Goal: Task Accomplishment & Management: Complete application form

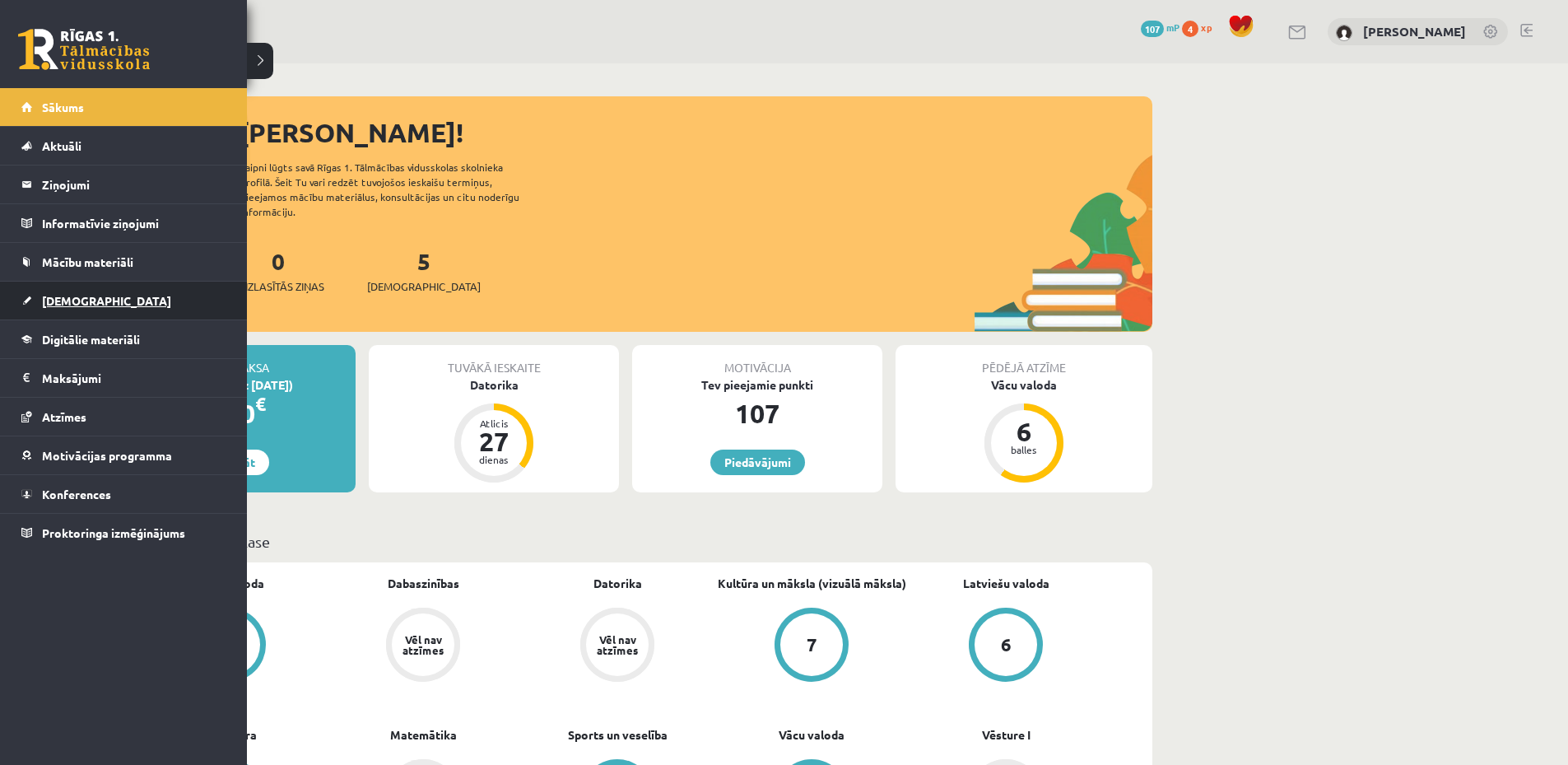
click at [122, 314] on link "[DEMOGRAPHIC_DATA]" at bounding box center [123, 300] width 205 height 38
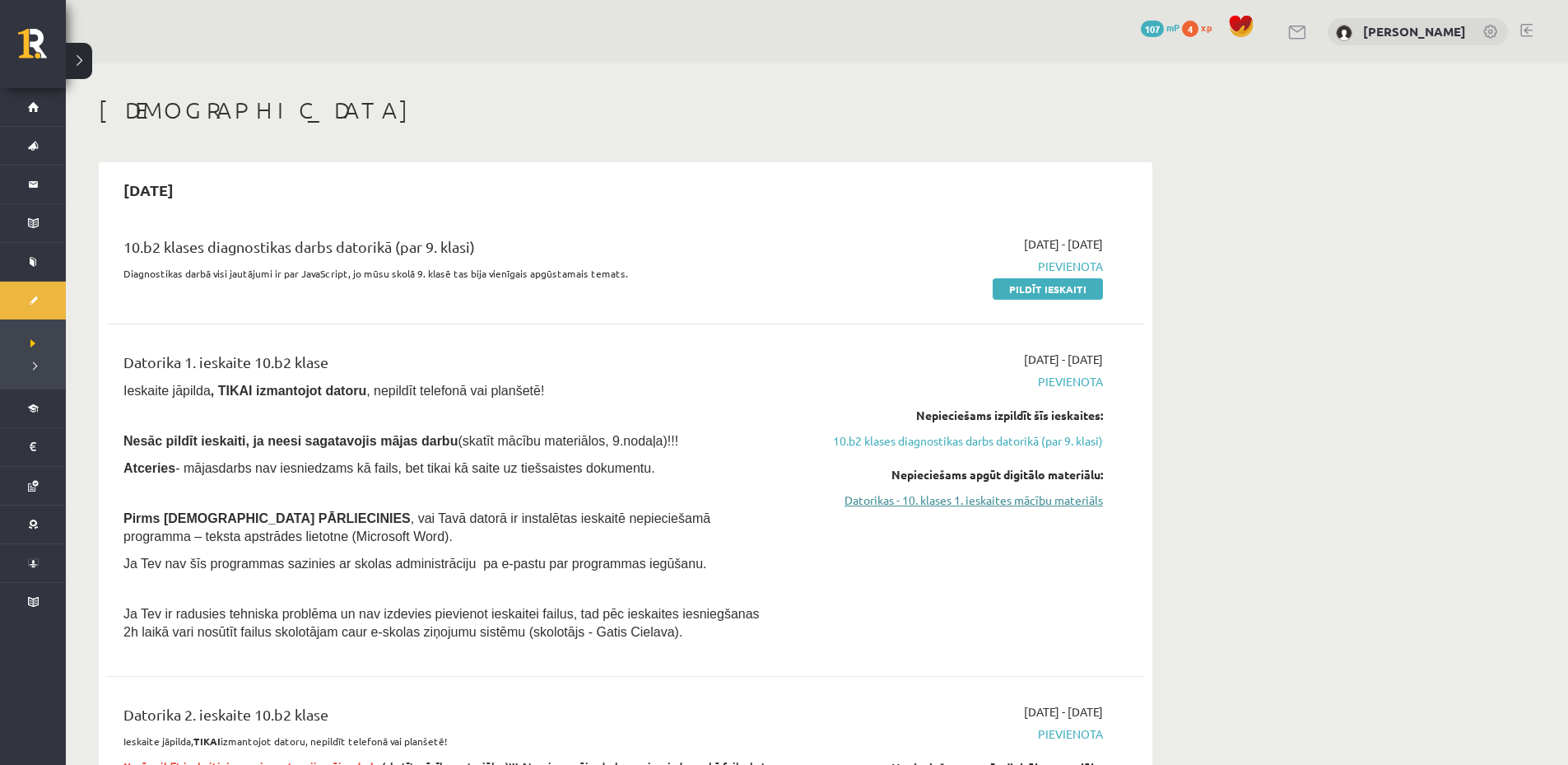
click at [907, 504] on link "Datorikas - 10. klases 1. ieskaites mācību materiāls" at bounding box center [947, 500] width 310 height 17
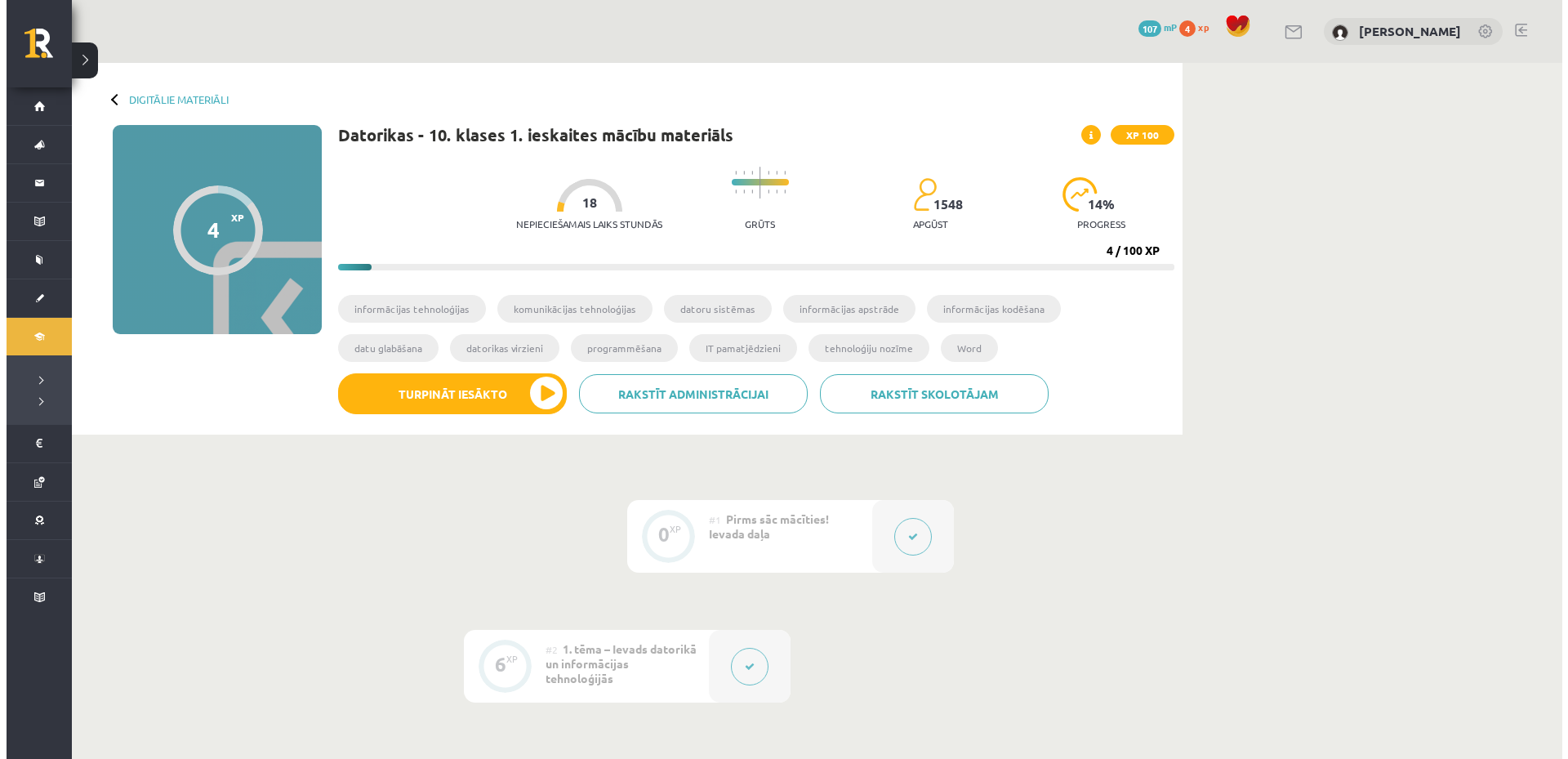
scroll to position [245, 0]
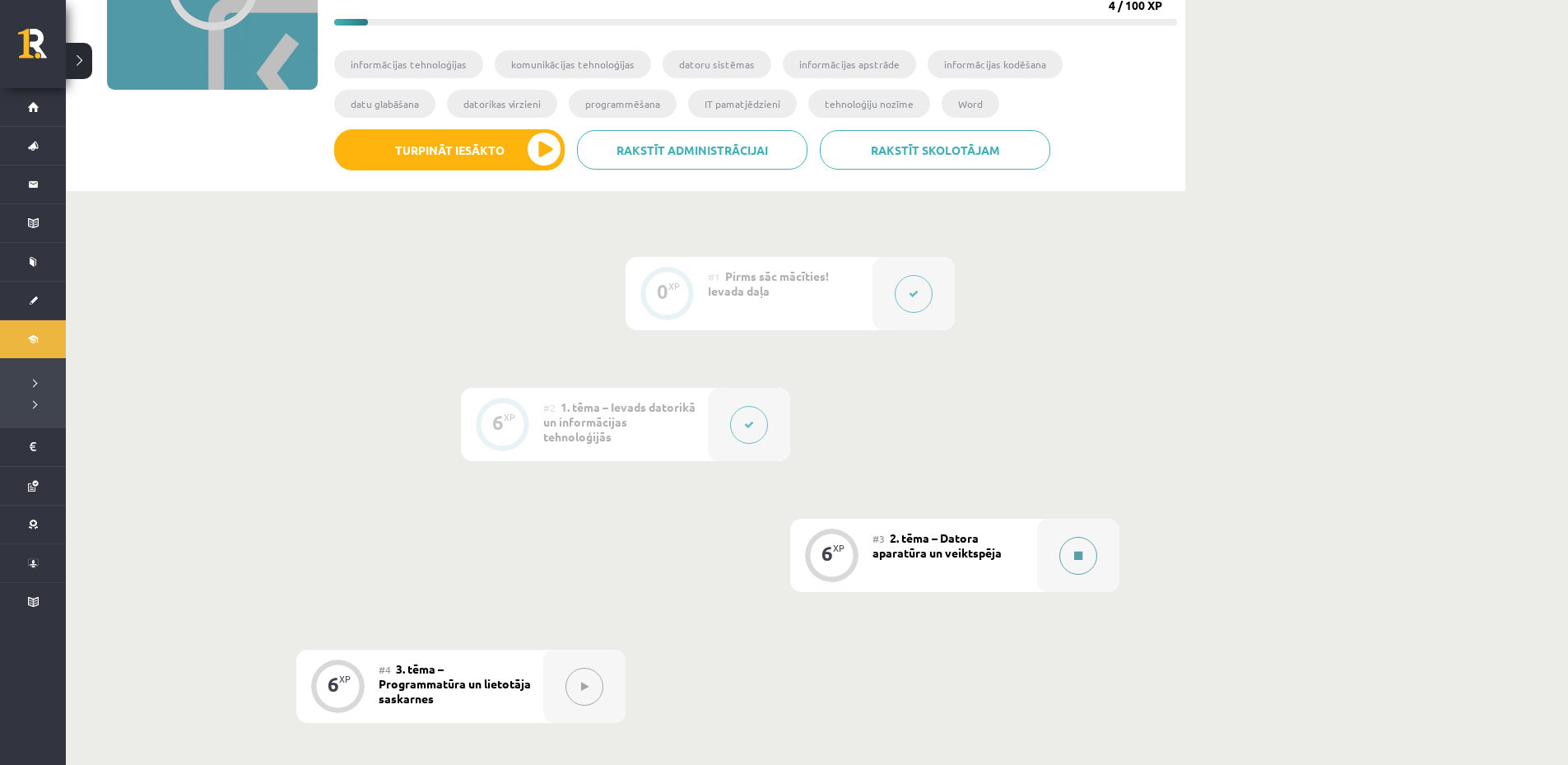
click at [1085, 564] on button at bounding box center [1078, 555] width 38 height 38
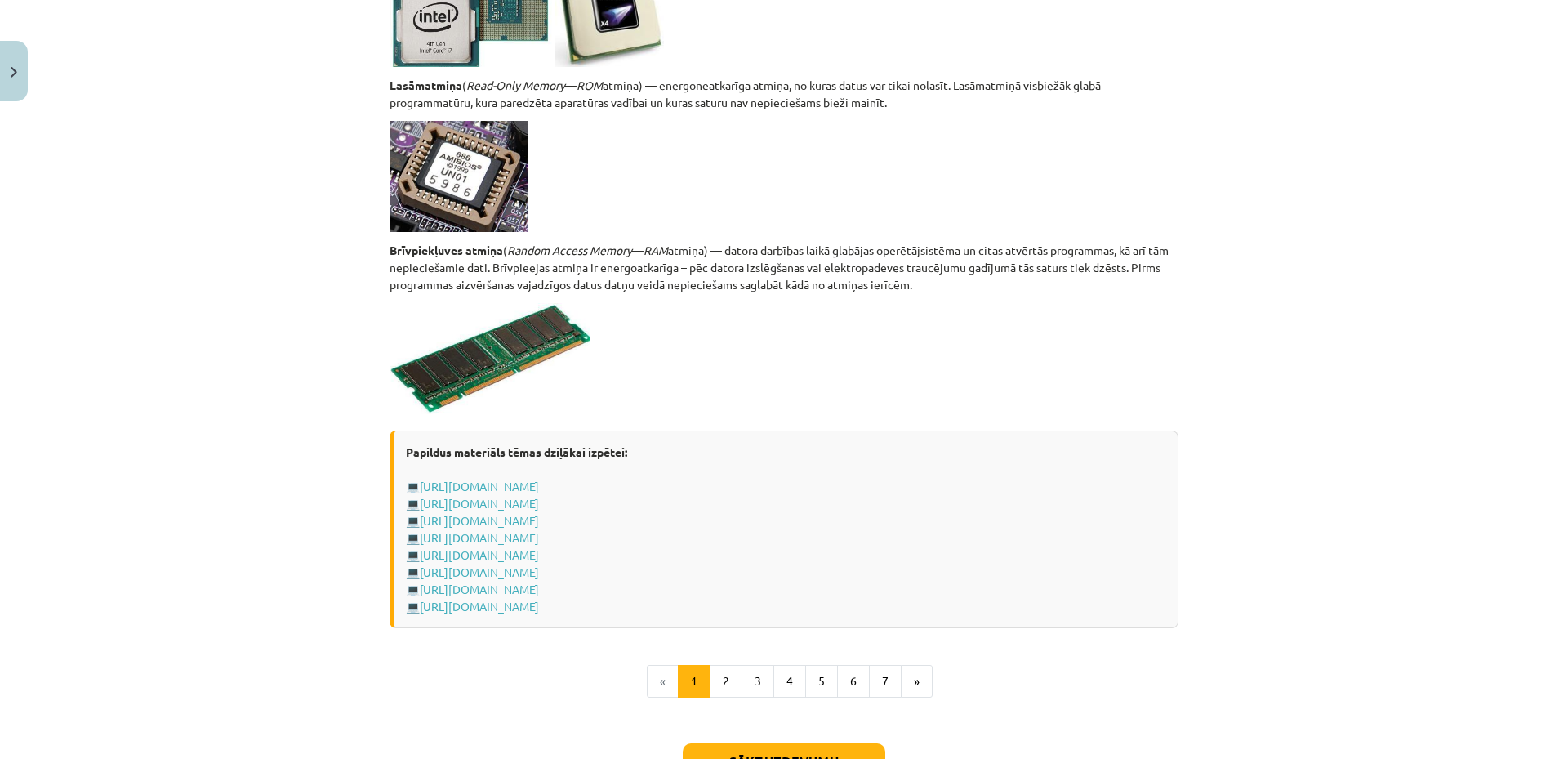
scroll to position [2696, 0]
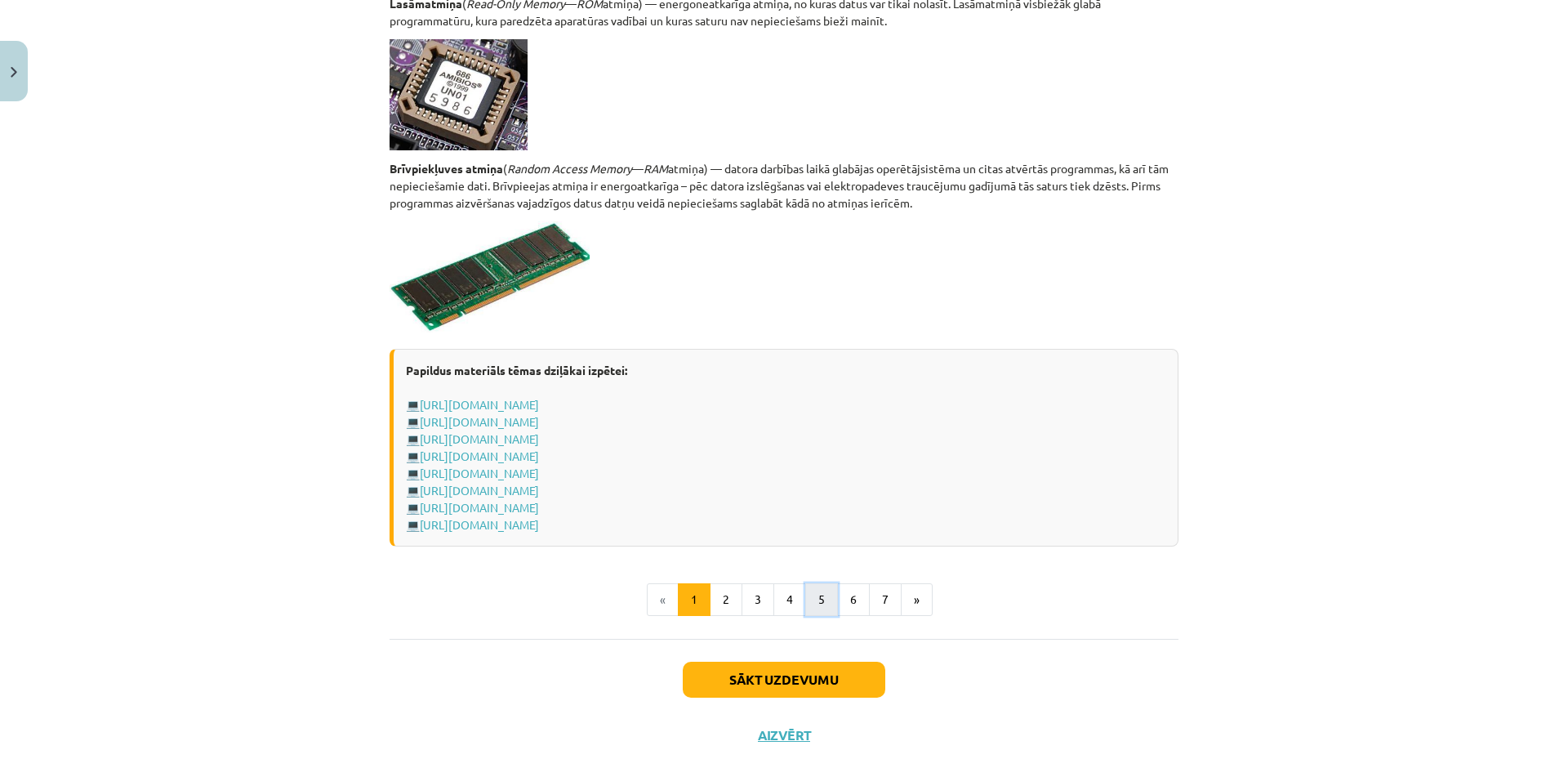
click at [806, 600] on button "5" at bounding box center [822, 600] width 33 height 33
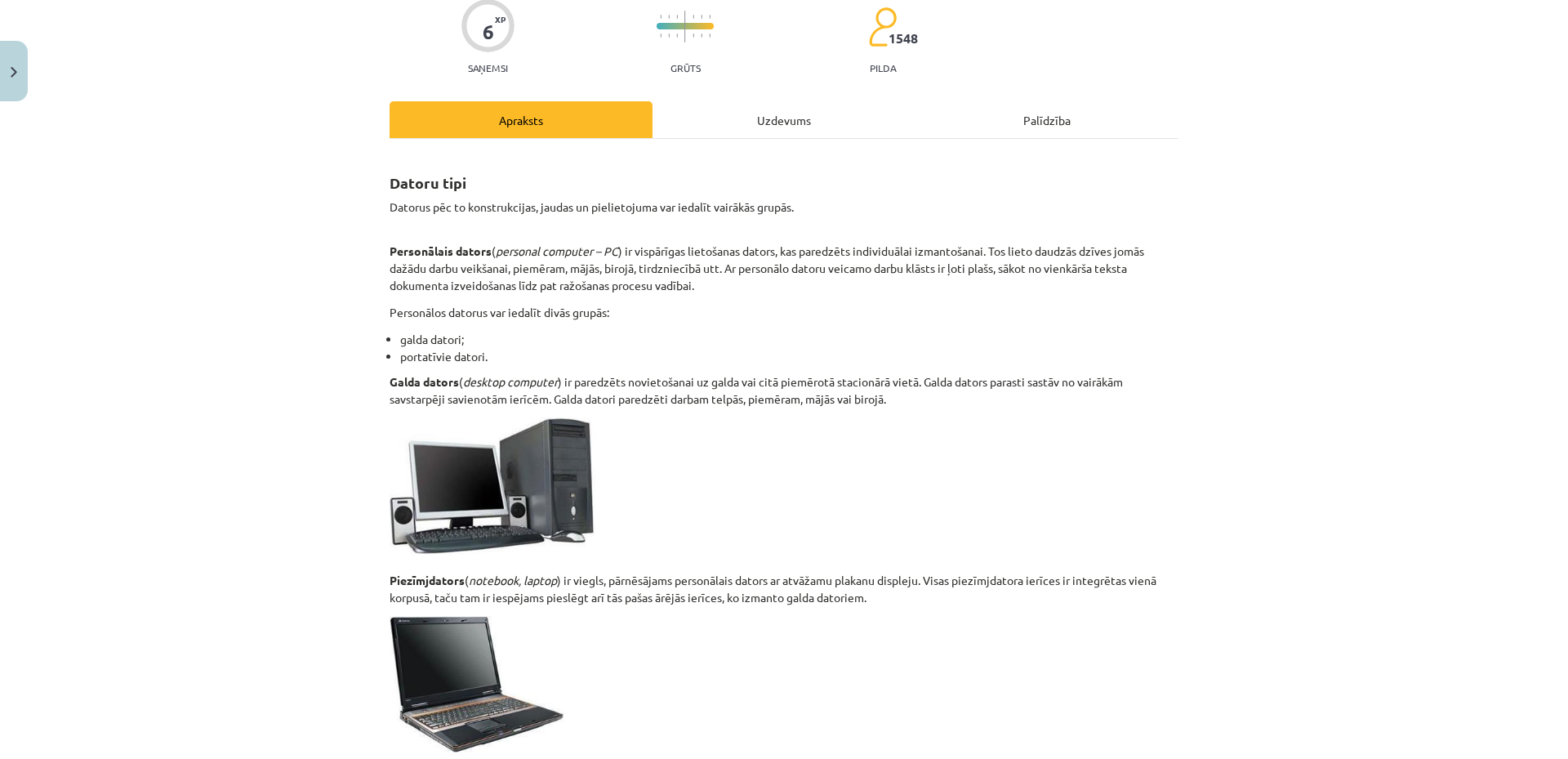
scroll to position [0, 0]
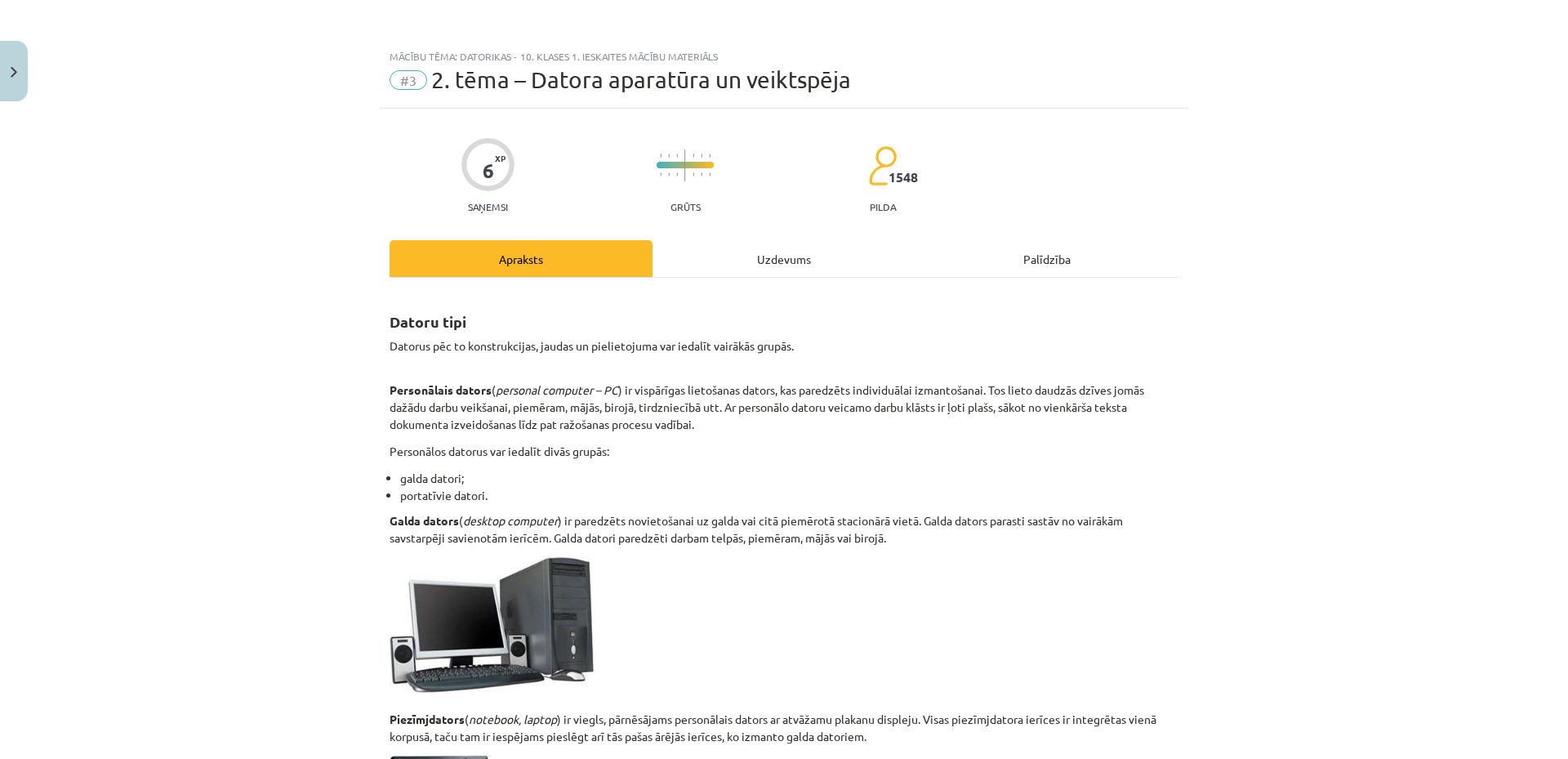
click at [798, 260] on div "Uzdevums" at bounding box center [784, 258] width 263 height 37
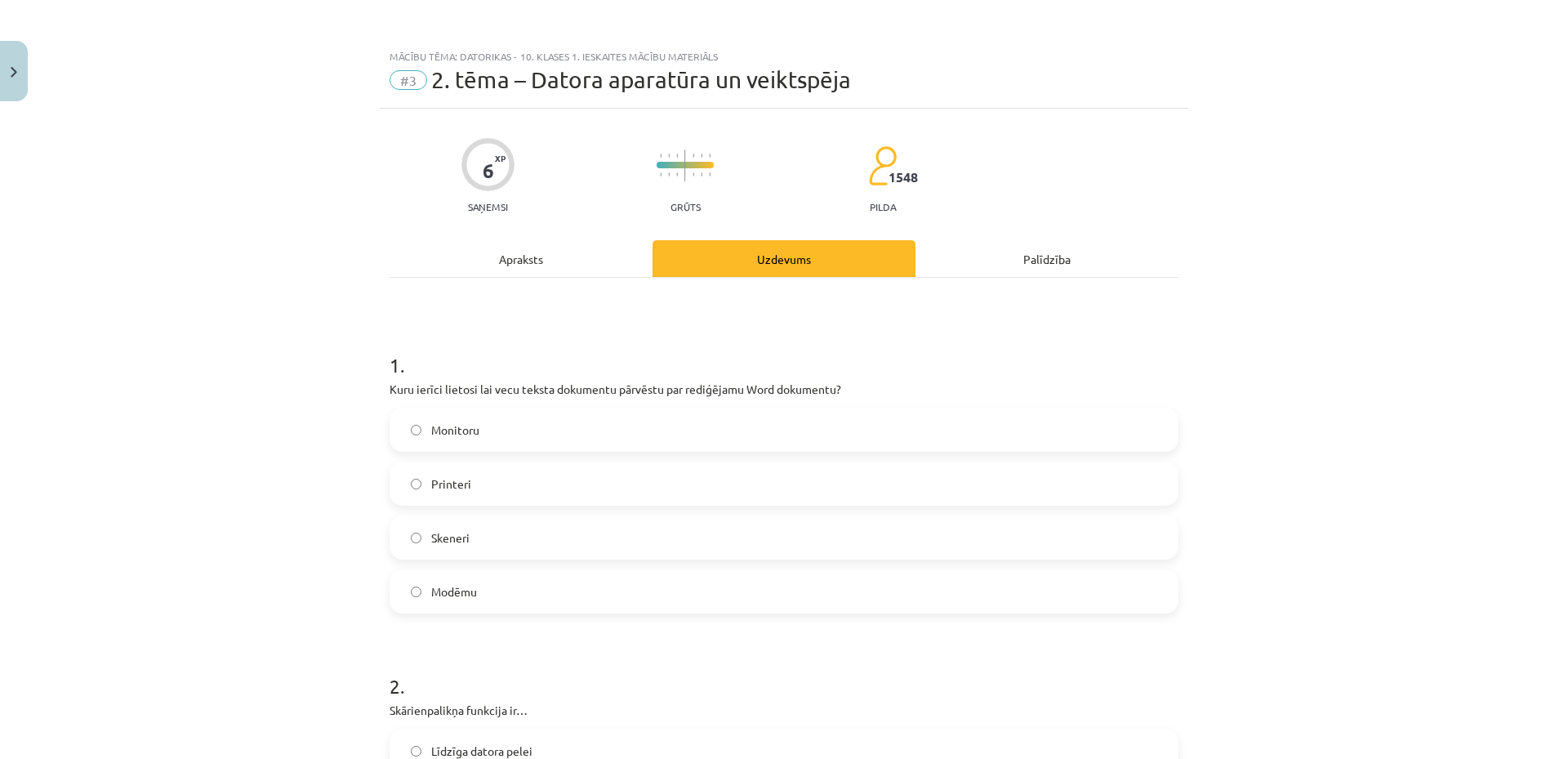
click at [482, 548] on label "Skeneri" at bounding box center [784, 538] width 786 height 41
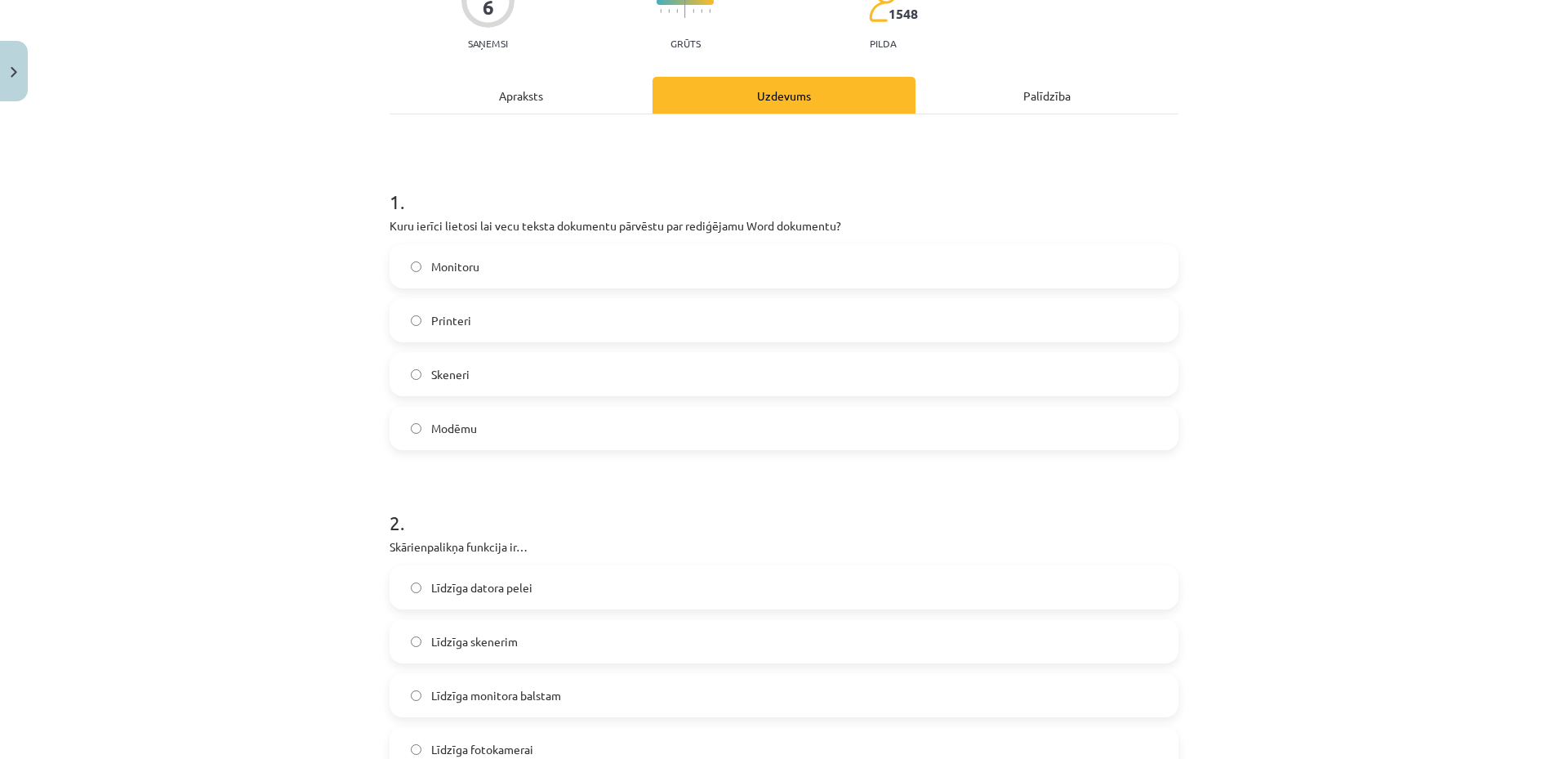
scroll to position [327, 0]
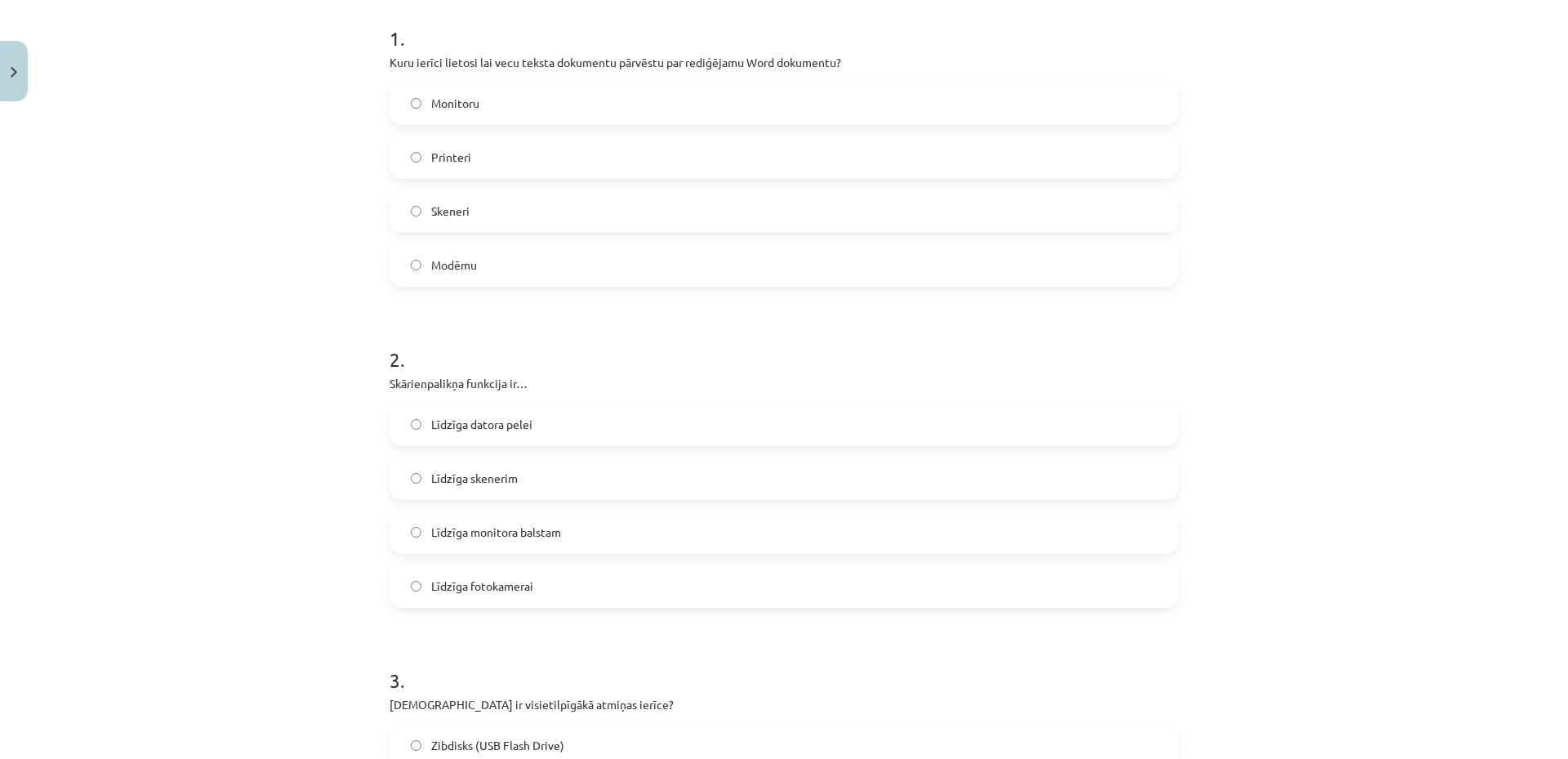
click at [531, 424] on label "Līdzīga datora pelei" at bounding box center [784, 424] width 786 height 41
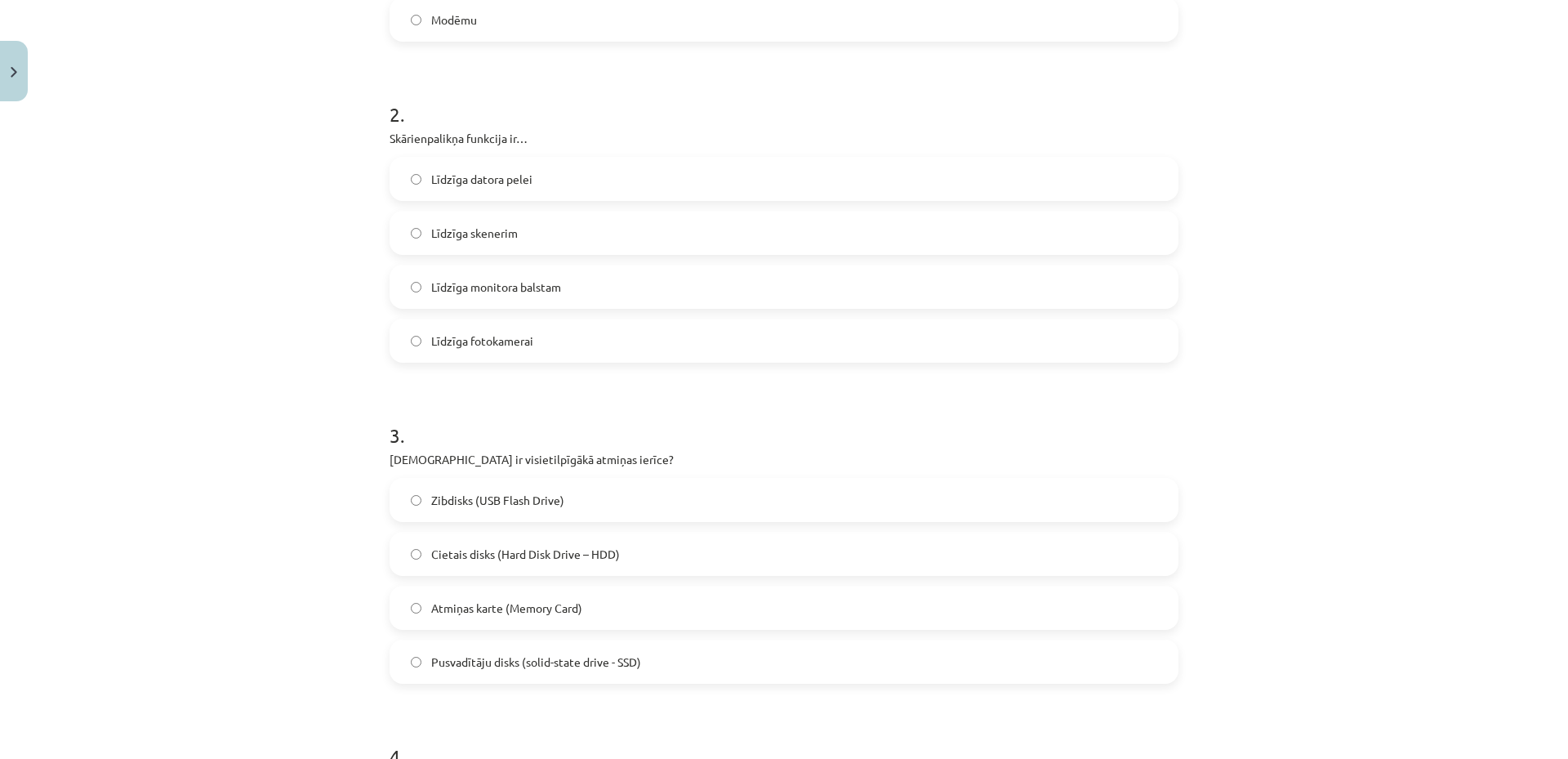
scroll to position [653, 0]
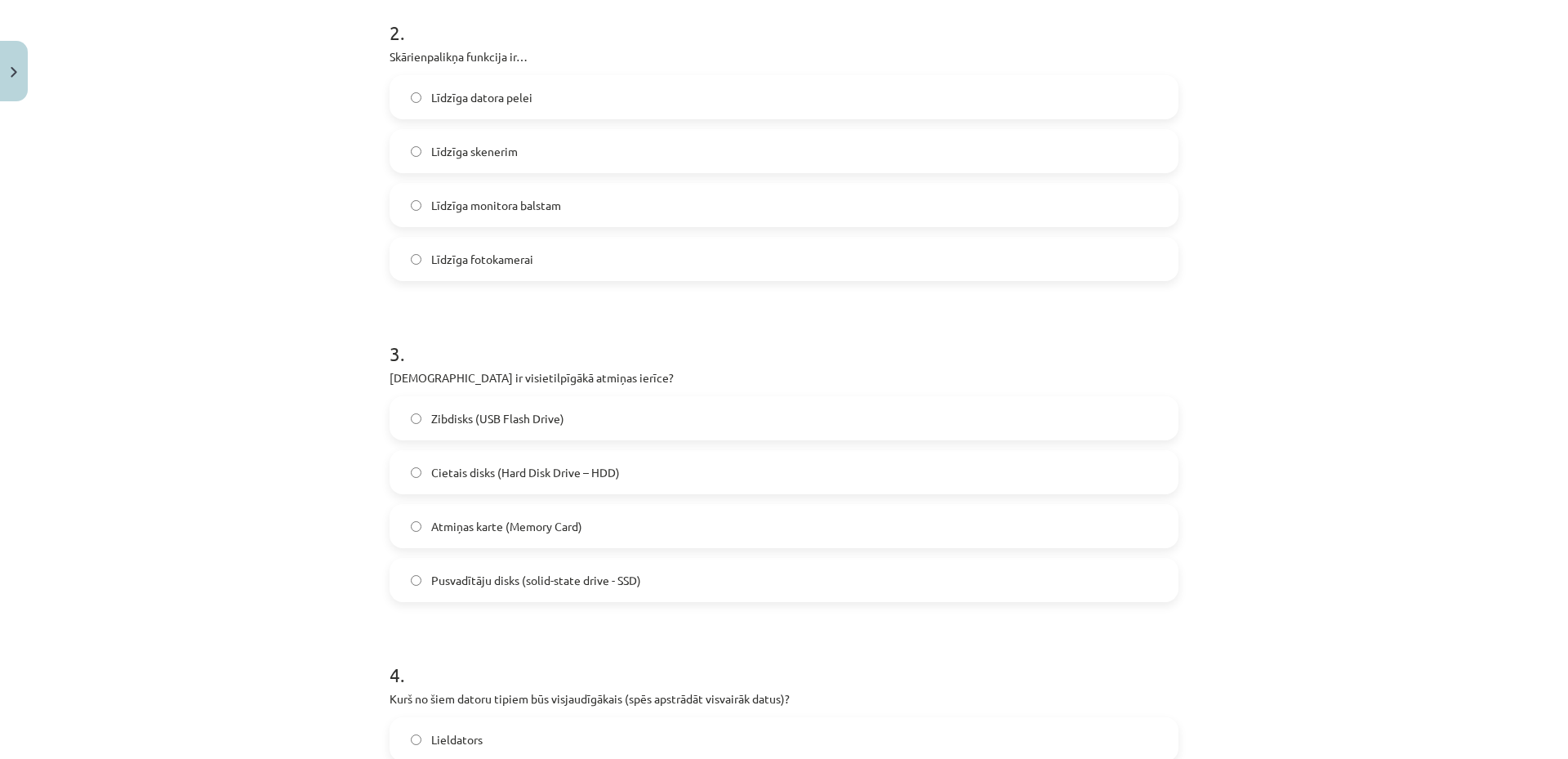
click at [525, 469] on span "Cietais disks (Hard Disk Drive – HDD)" at bounding box center [525, 472] width 189 height 17
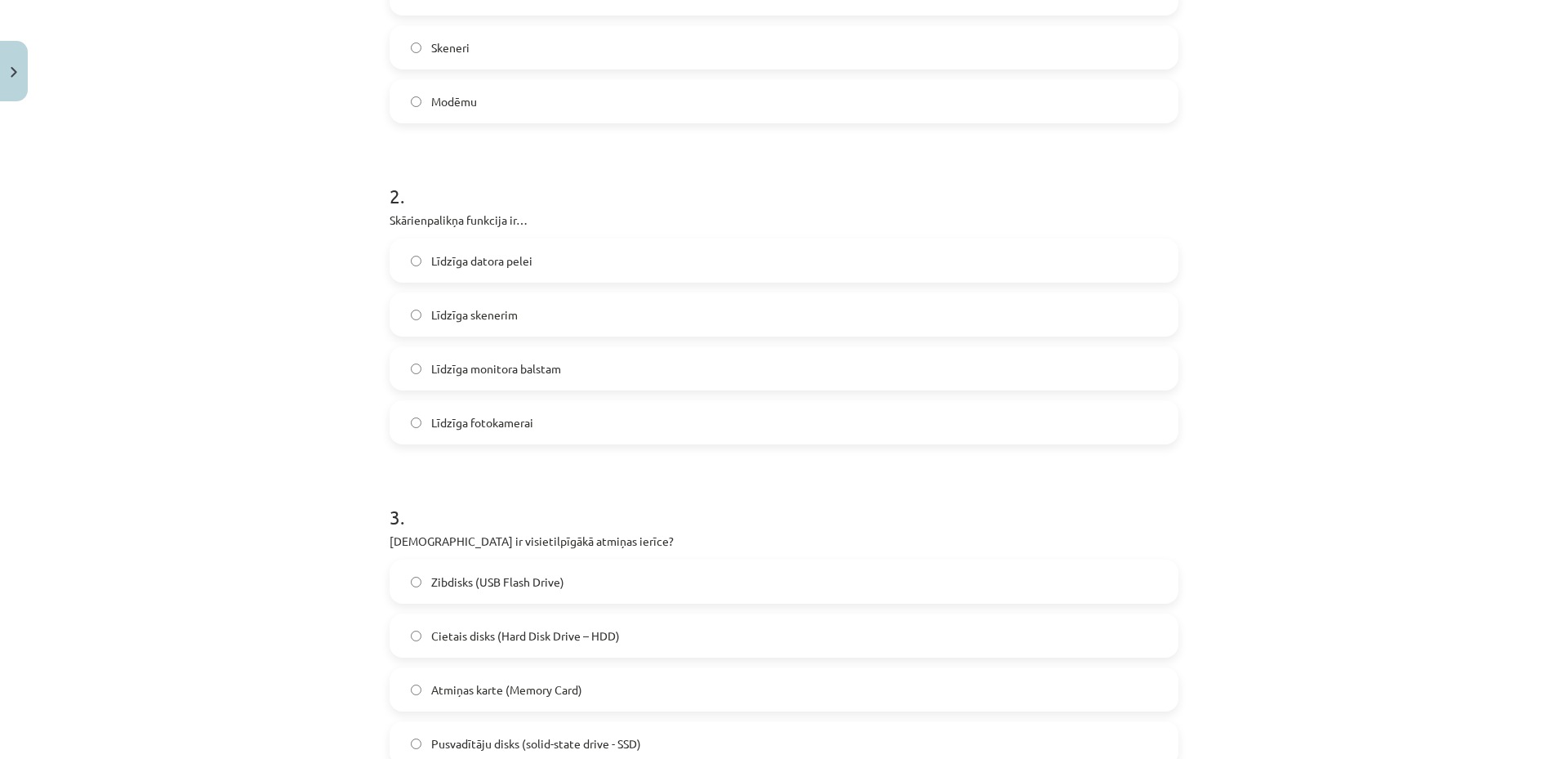
scroll to position [0, 0]
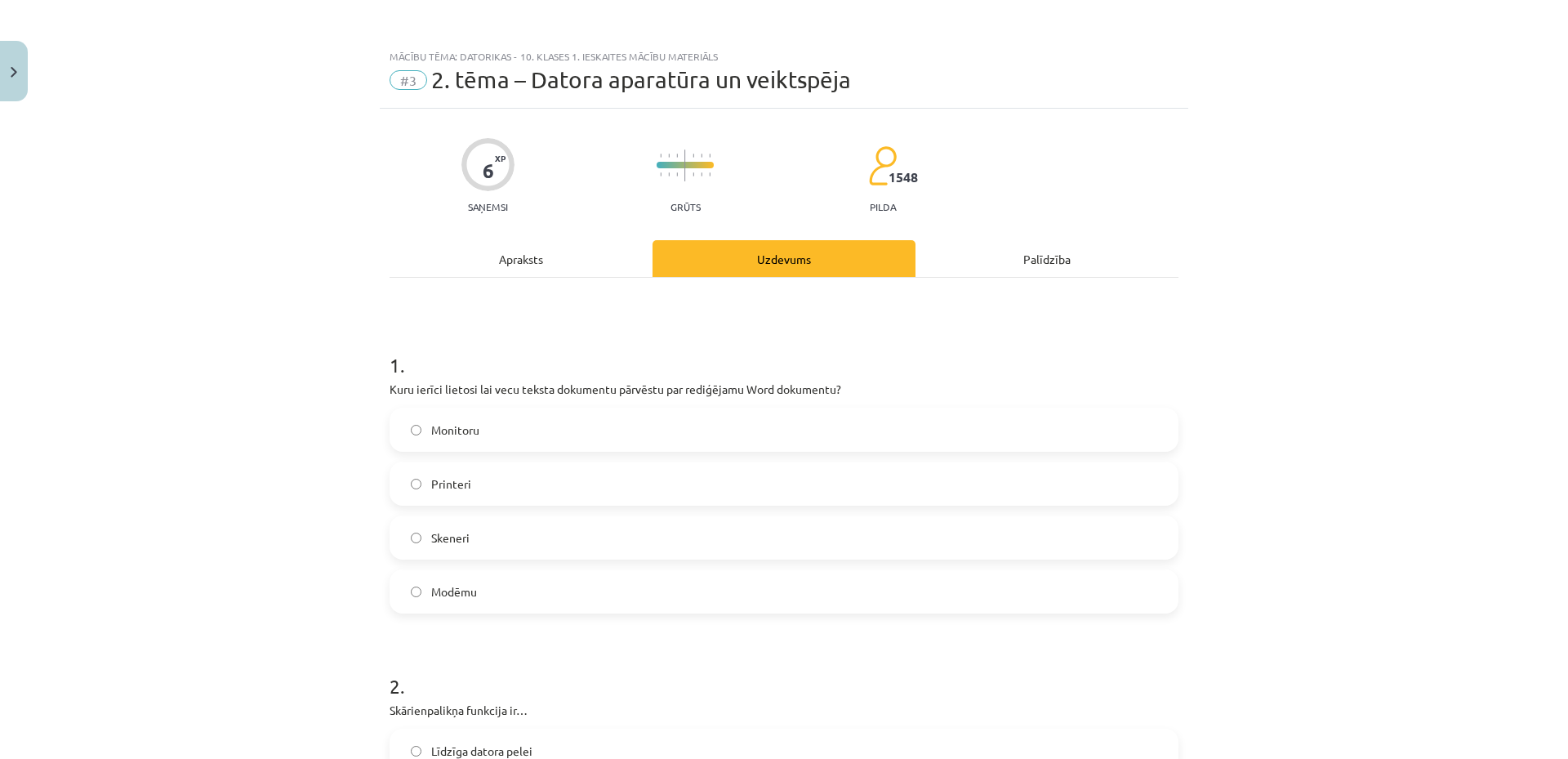
click at [527, 261] on div "Apraksts" at bounding box center [522, 258] width 263 height 37
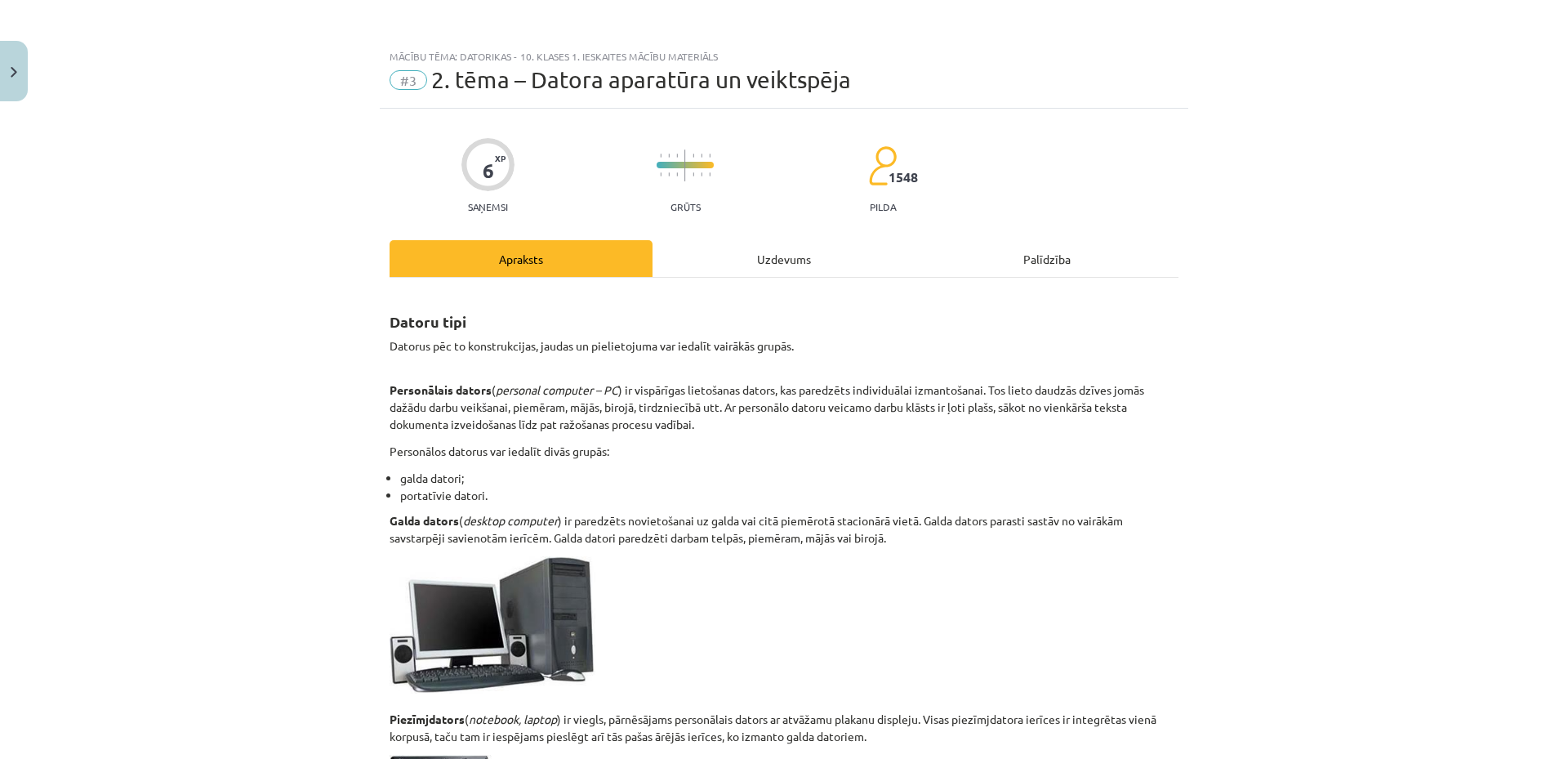
click at [790, 242] on div "Uzdevums" at bounding box center [784, 258] width 263 height 37
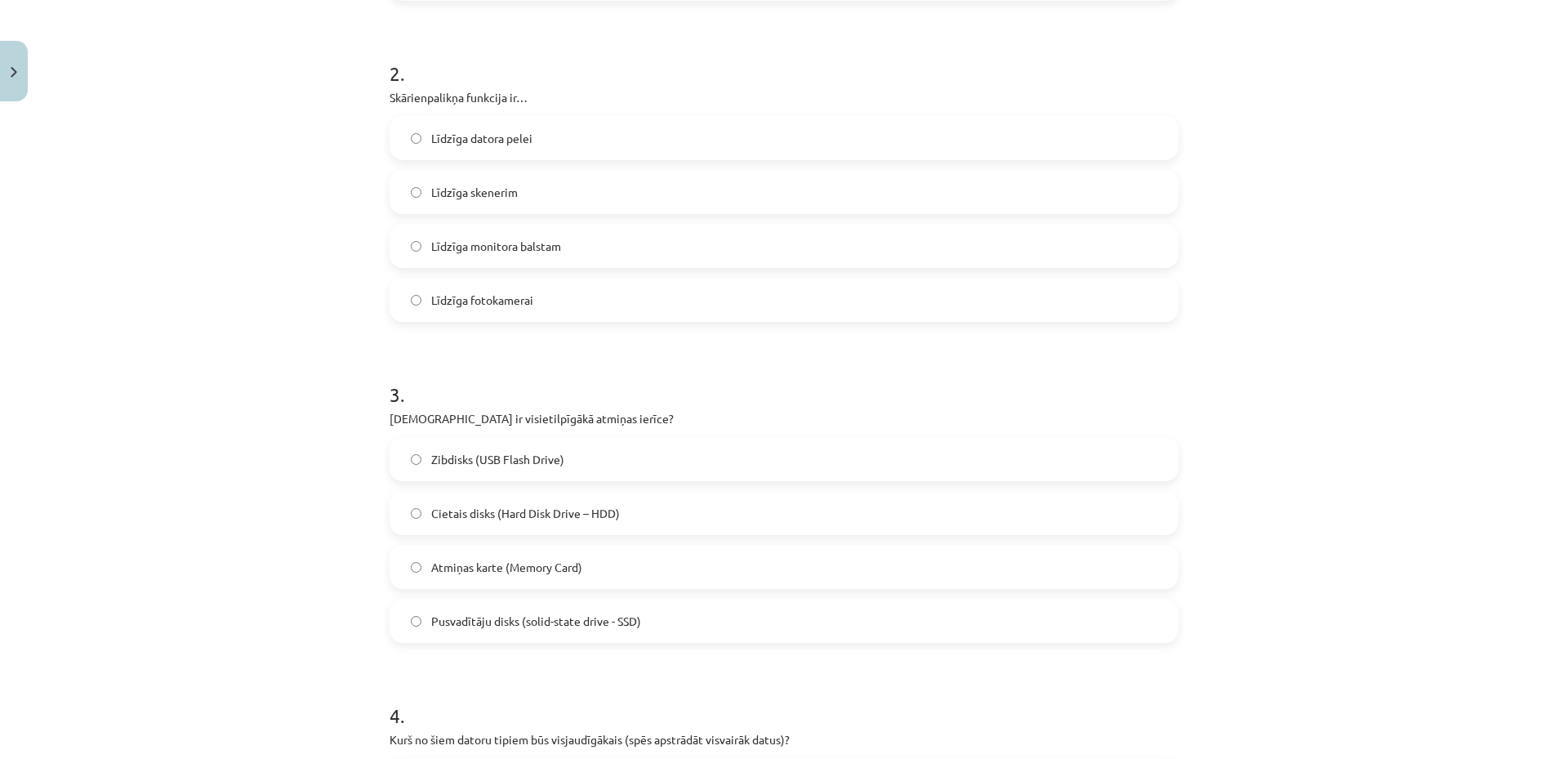
scroll to position [1103, 0]
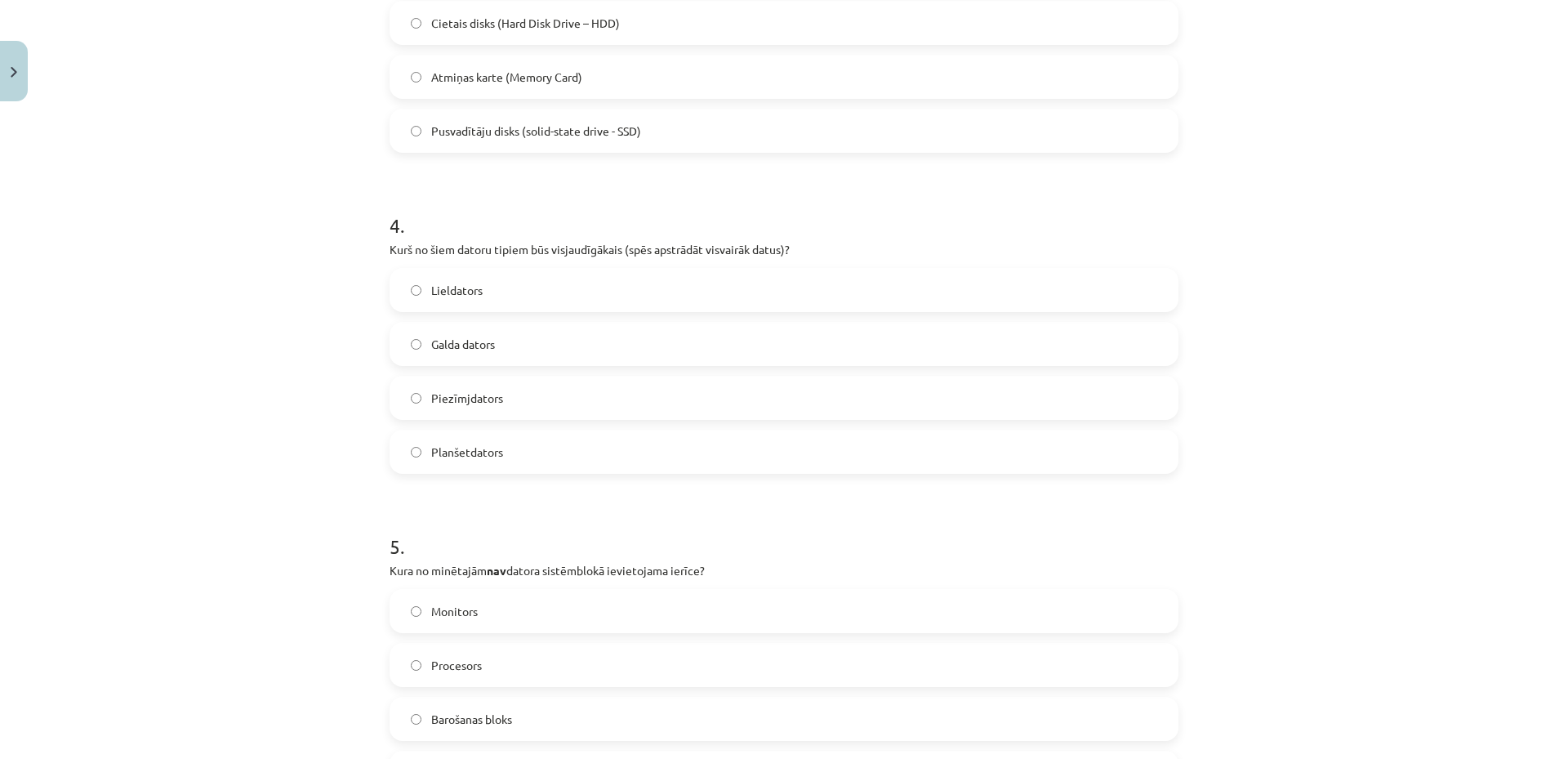
click at [616, 271] on label "Lieldators" at bounding box center [784, 289] width 786 height 41
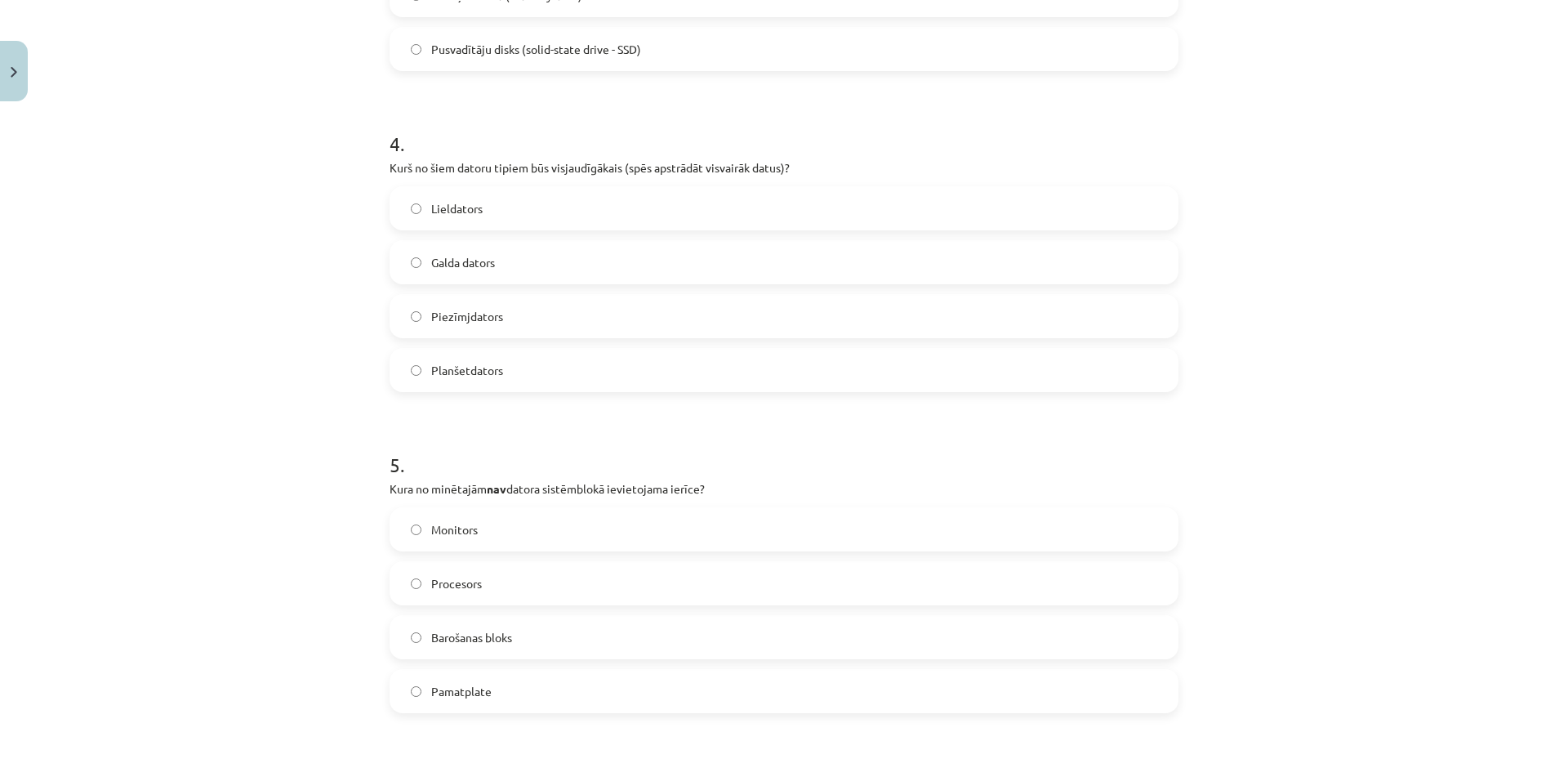
scroll to position [1266, 0]
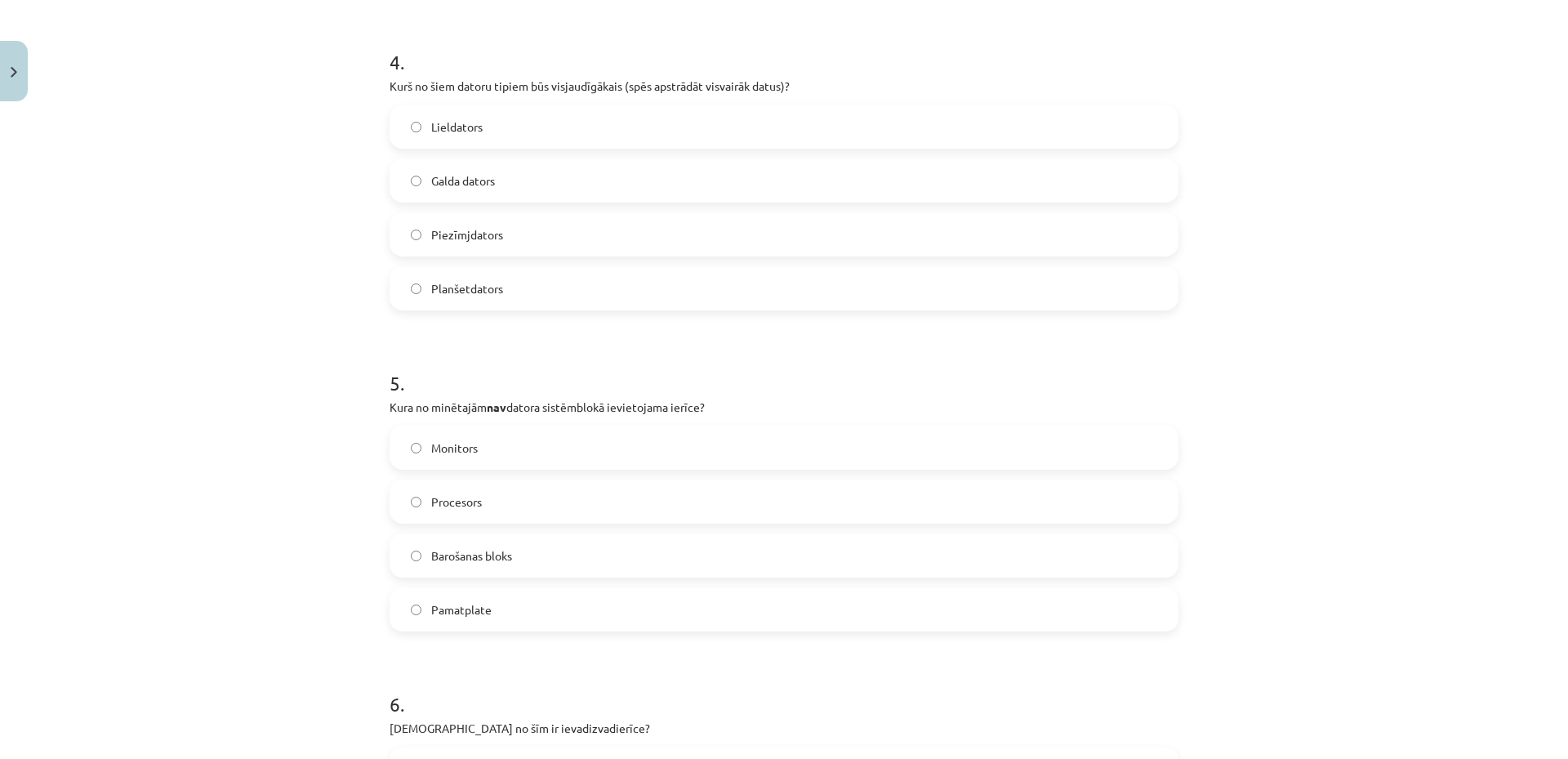
click at [556, 459] on label "Monitors" at bounding box center [784, 447] width 786 height 41
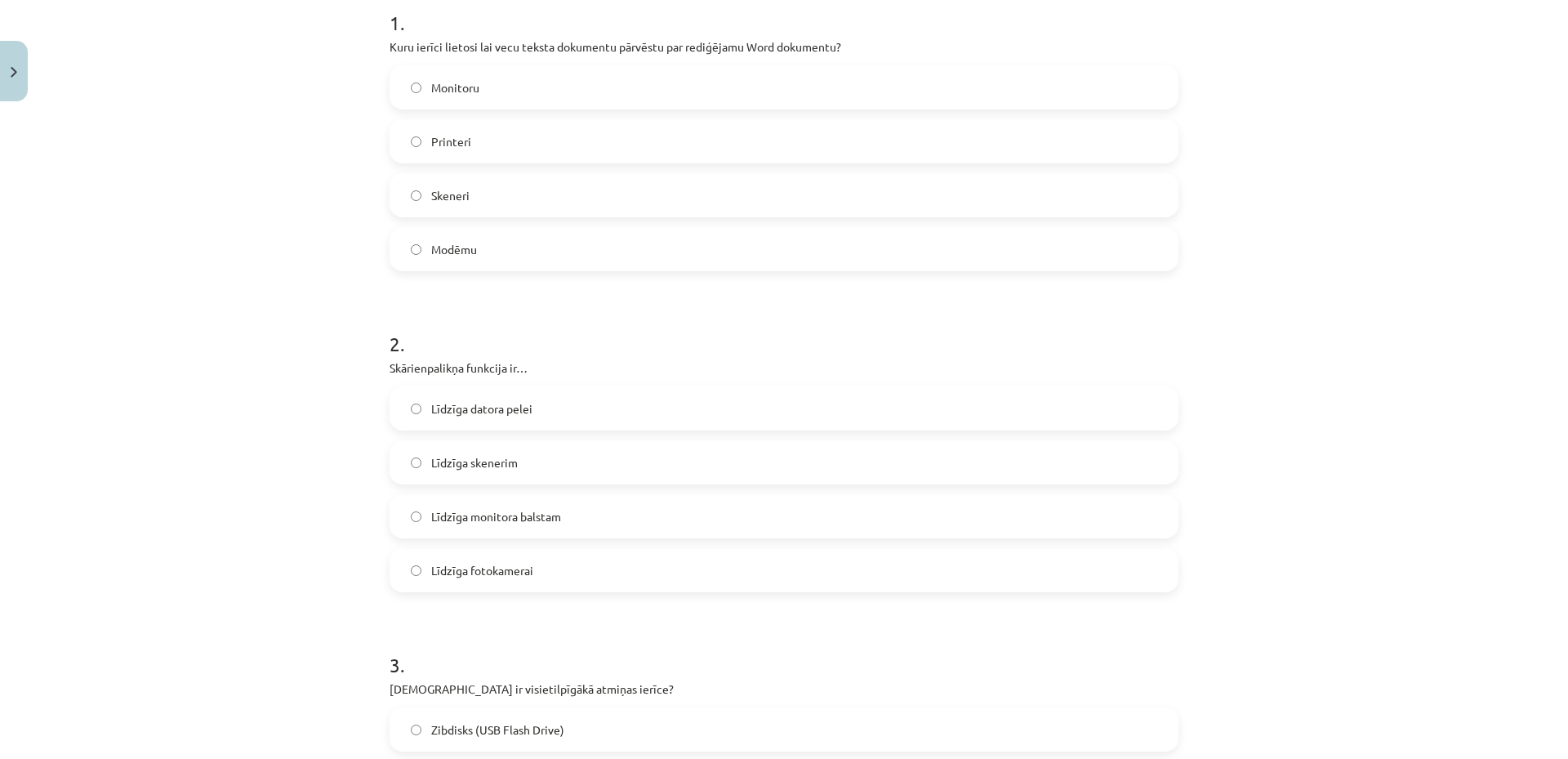
scroll to position [0, 0]
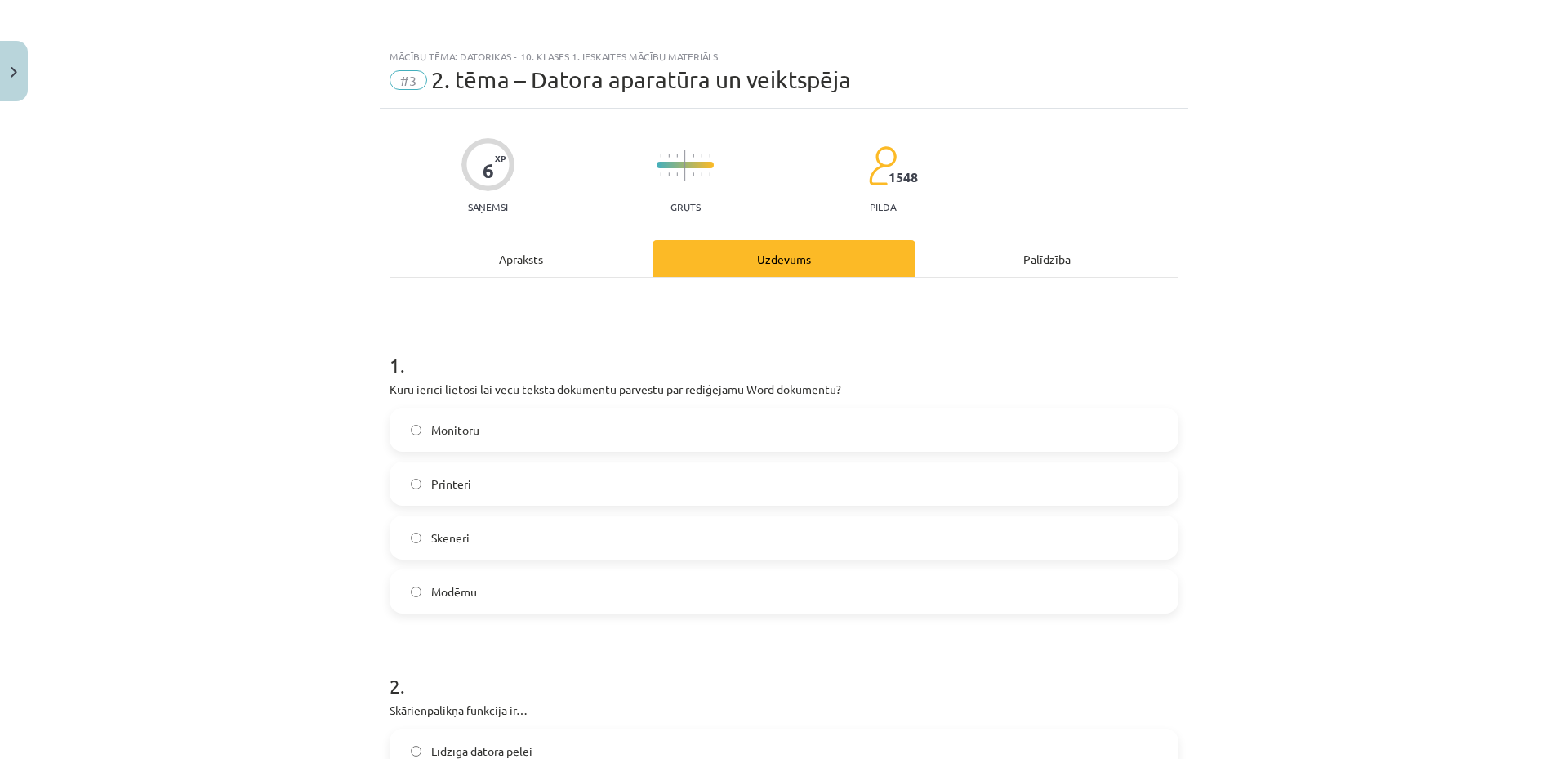
click at [569, 247] on div "Apraksts" at bounding box center [522, 258] width 263 height 37
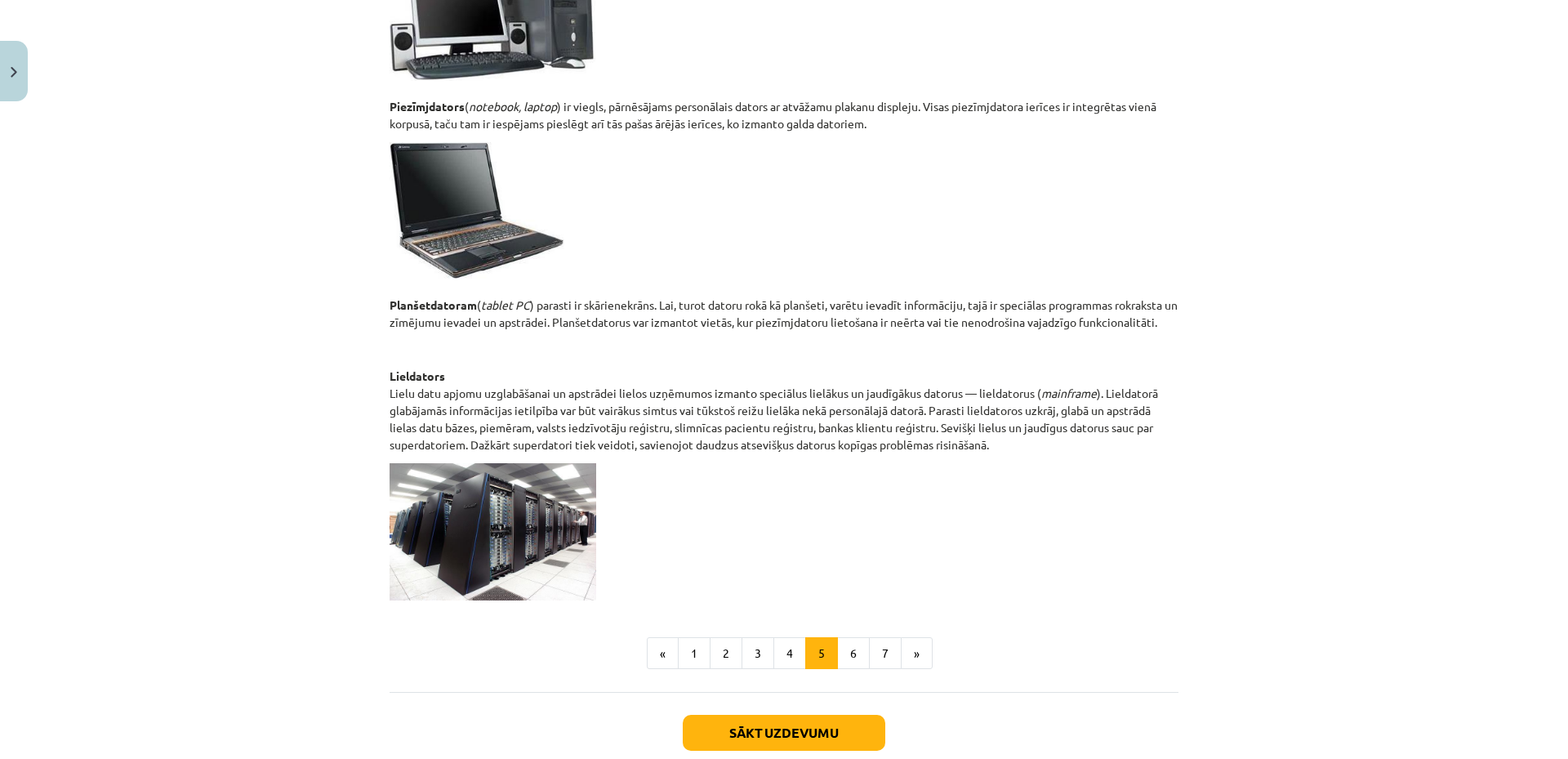
scroll to position [711, 0]
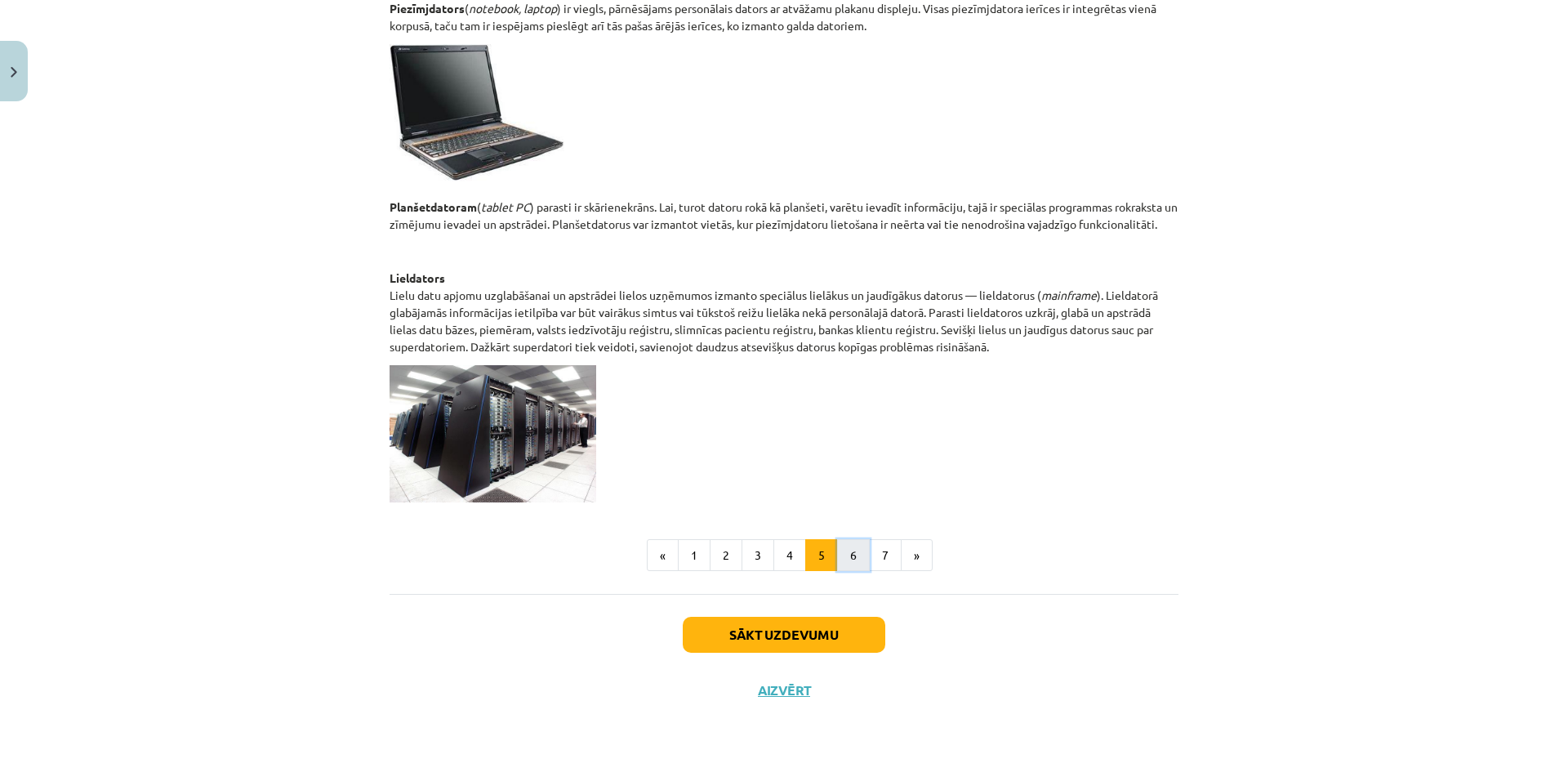
click at [849, 554] on button "6" at bounding box center [854, 555] width 33 height 33
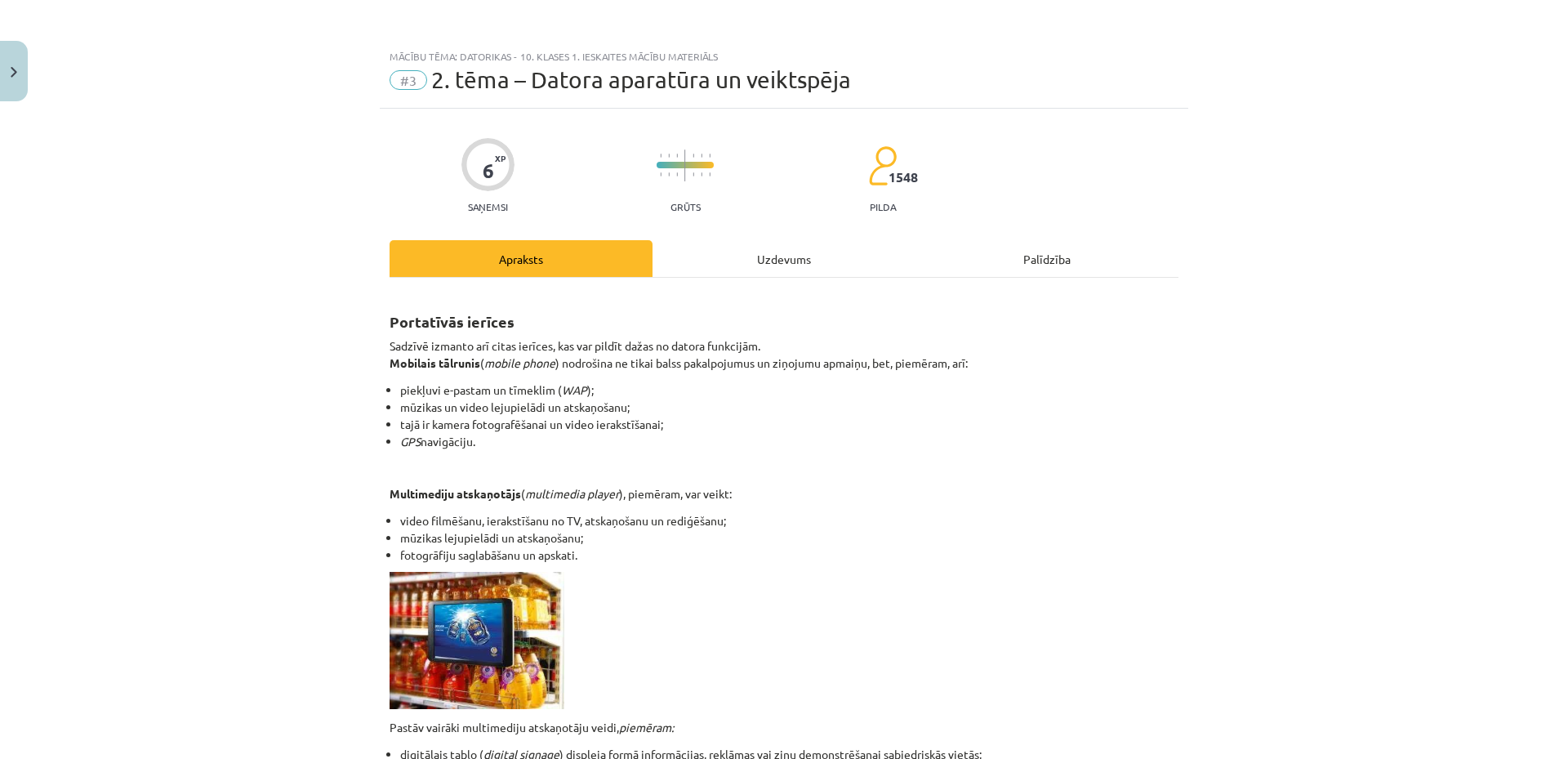
scroll to position [164, 0]
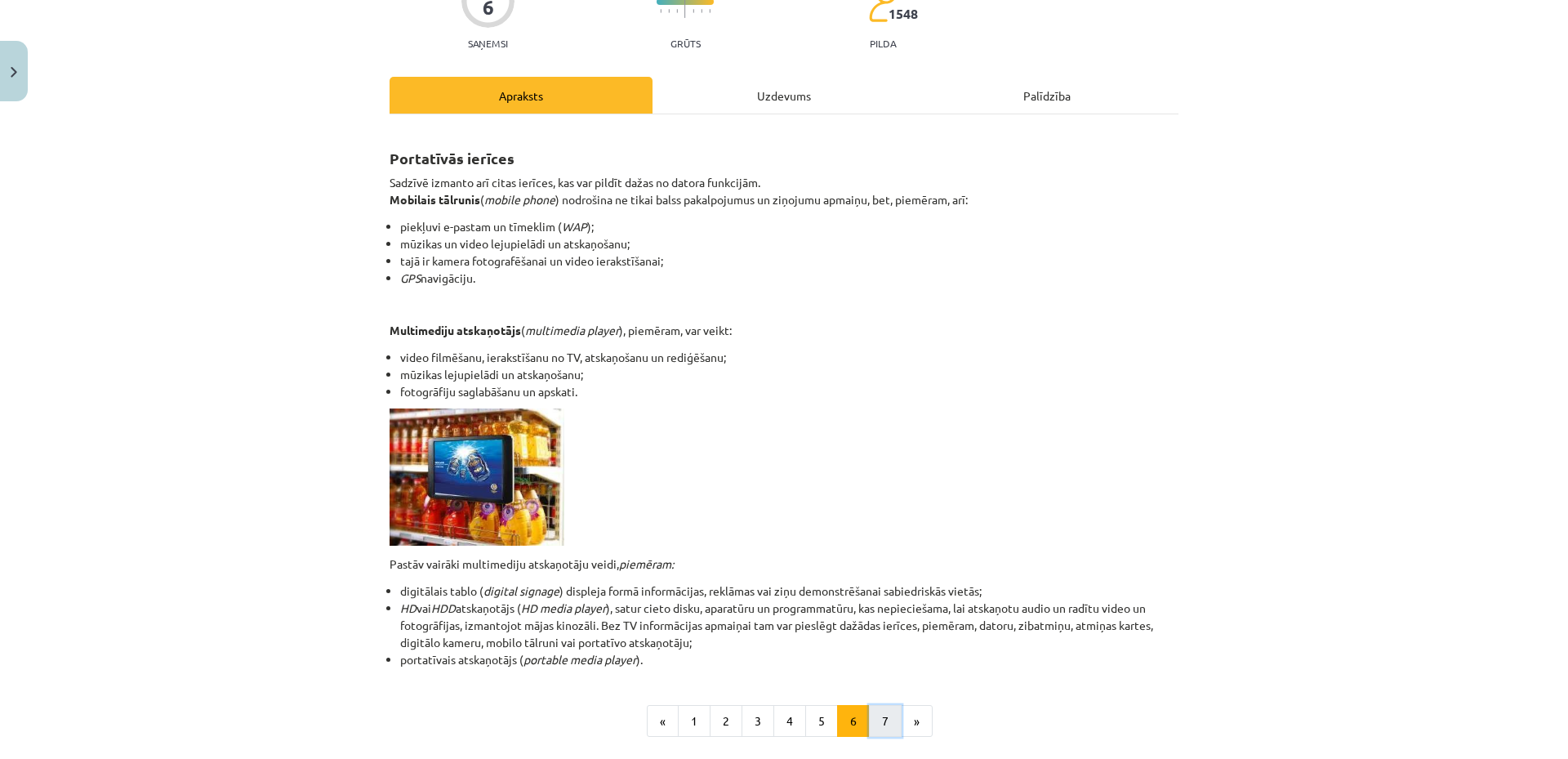
click at [870, 723] on button "7" at bounding box center [885, 721] width 33 height 33
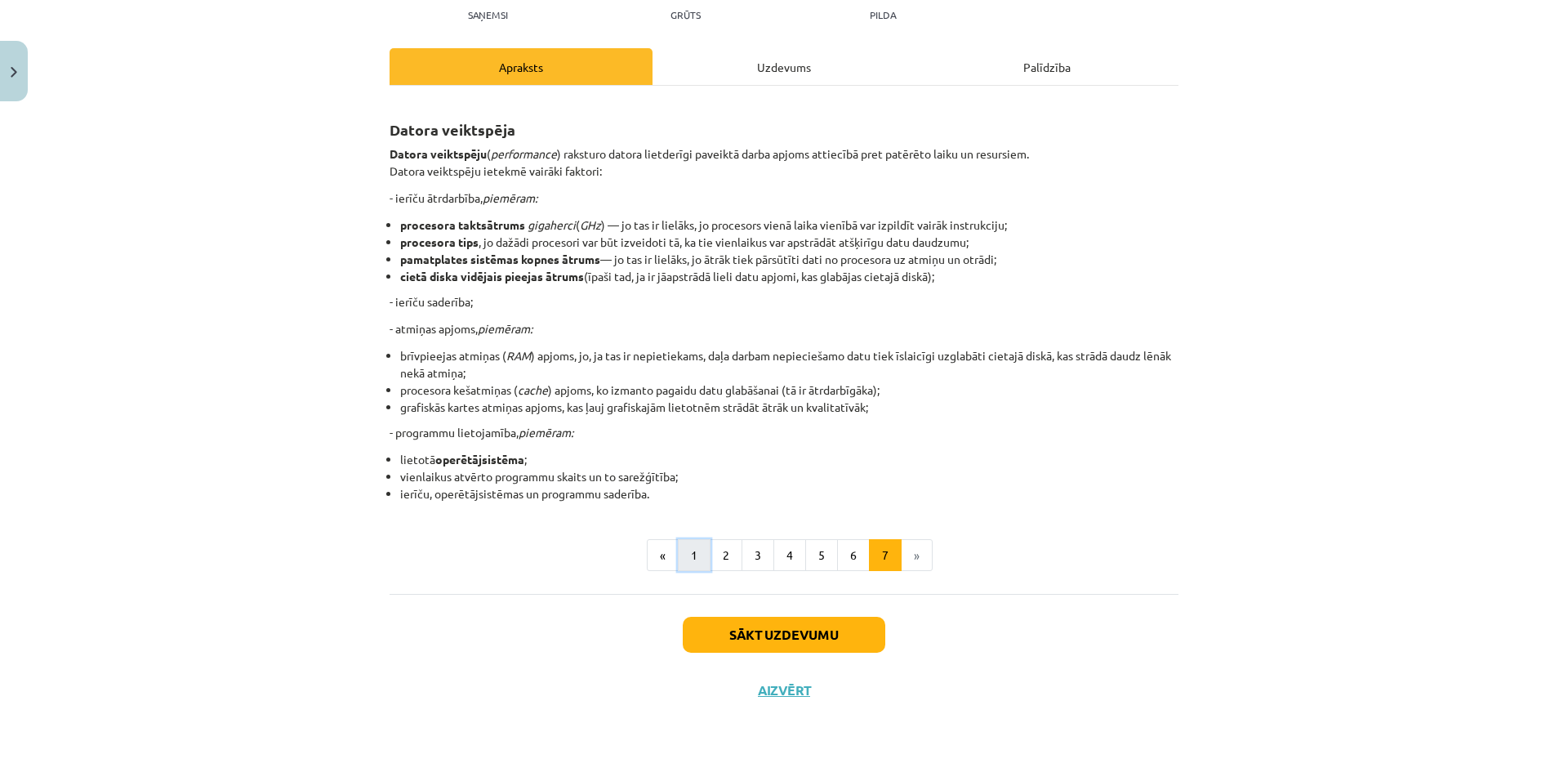
click at [687, 564] on button "1" at bounding box center [694, 555] width 33 height 33
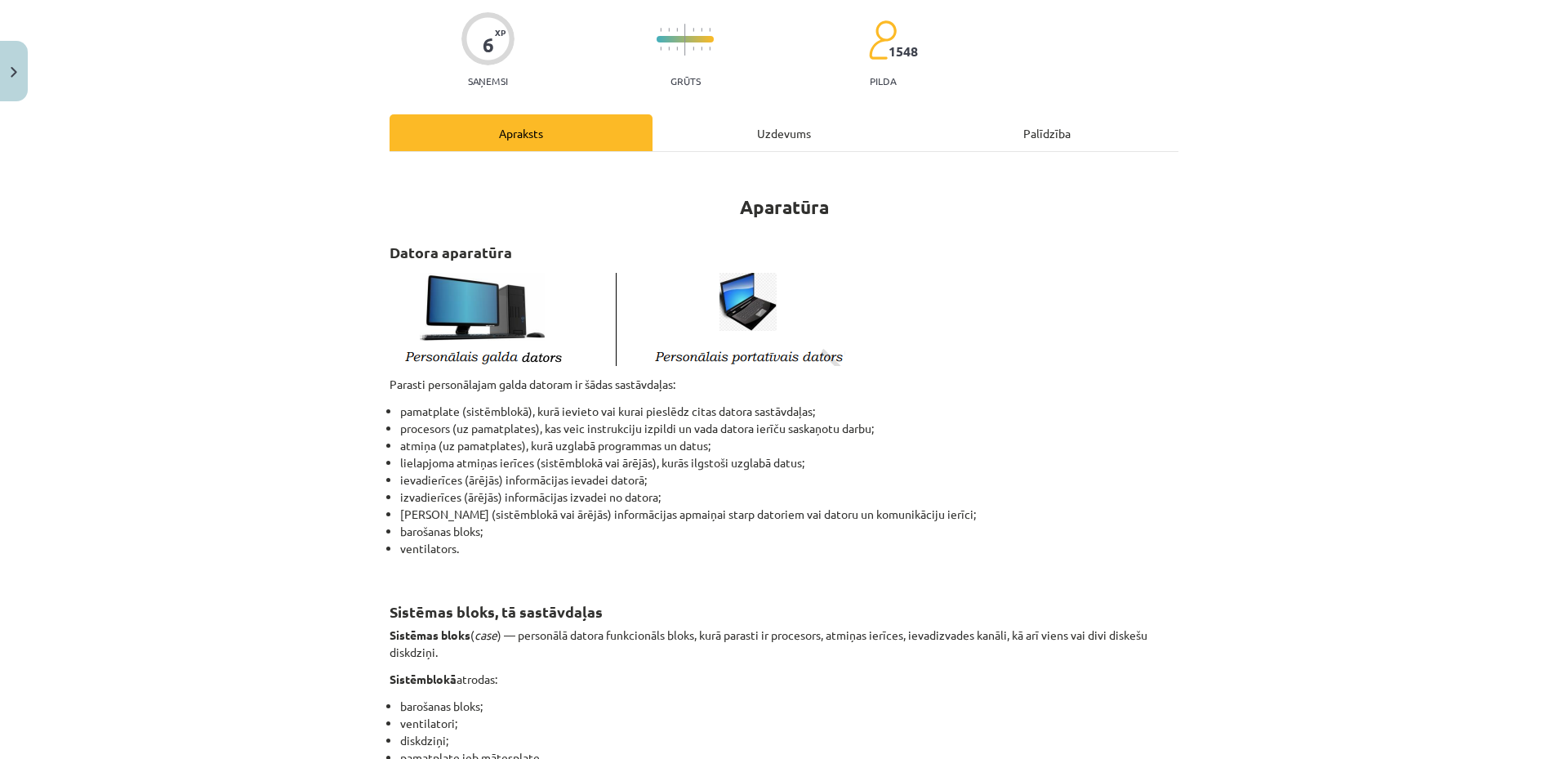
scroll to position [0, 0]
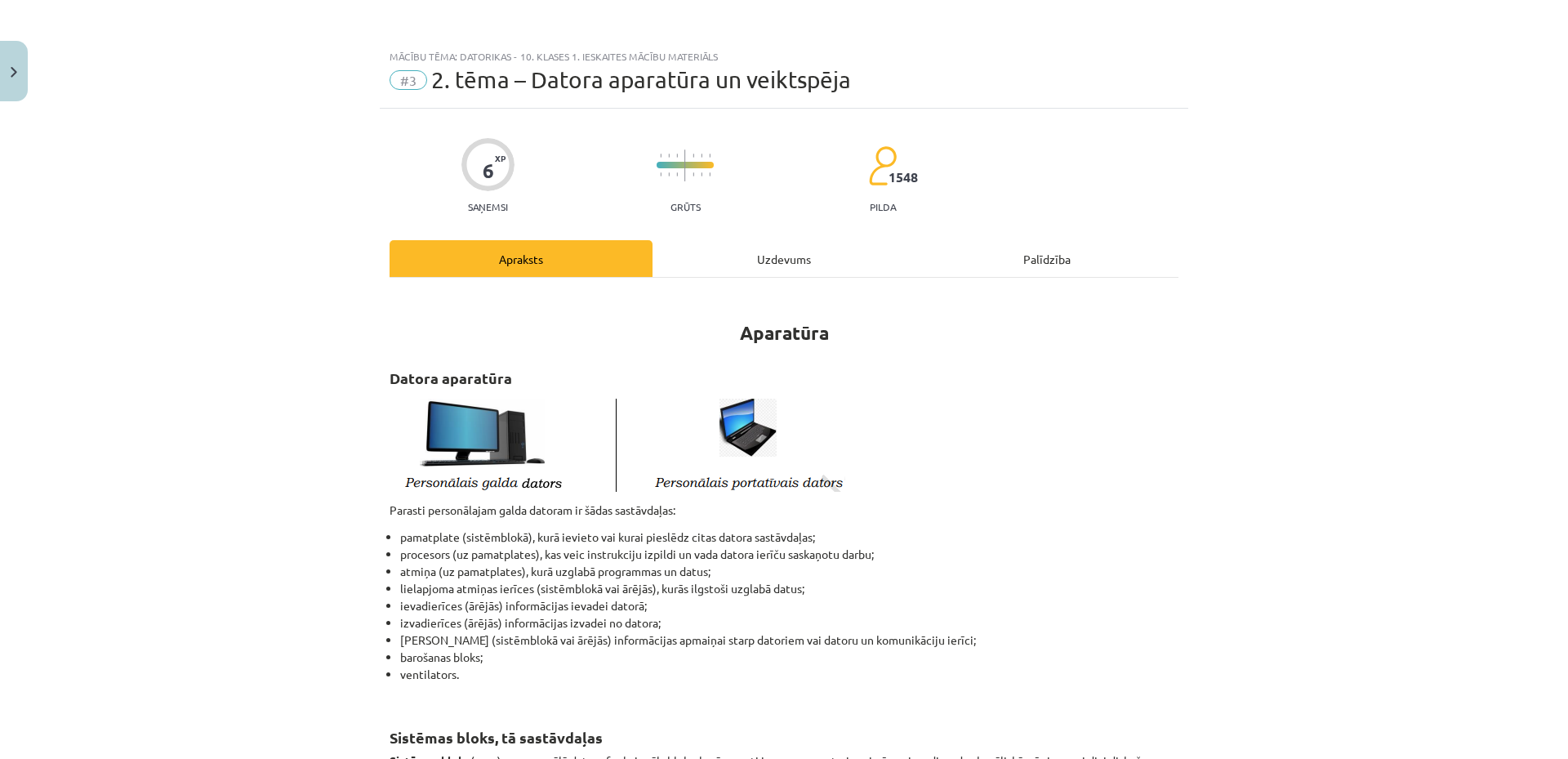
click at [797, 257] on div "Uzdevums" at bounding box center [784, 258] width 263 height 37
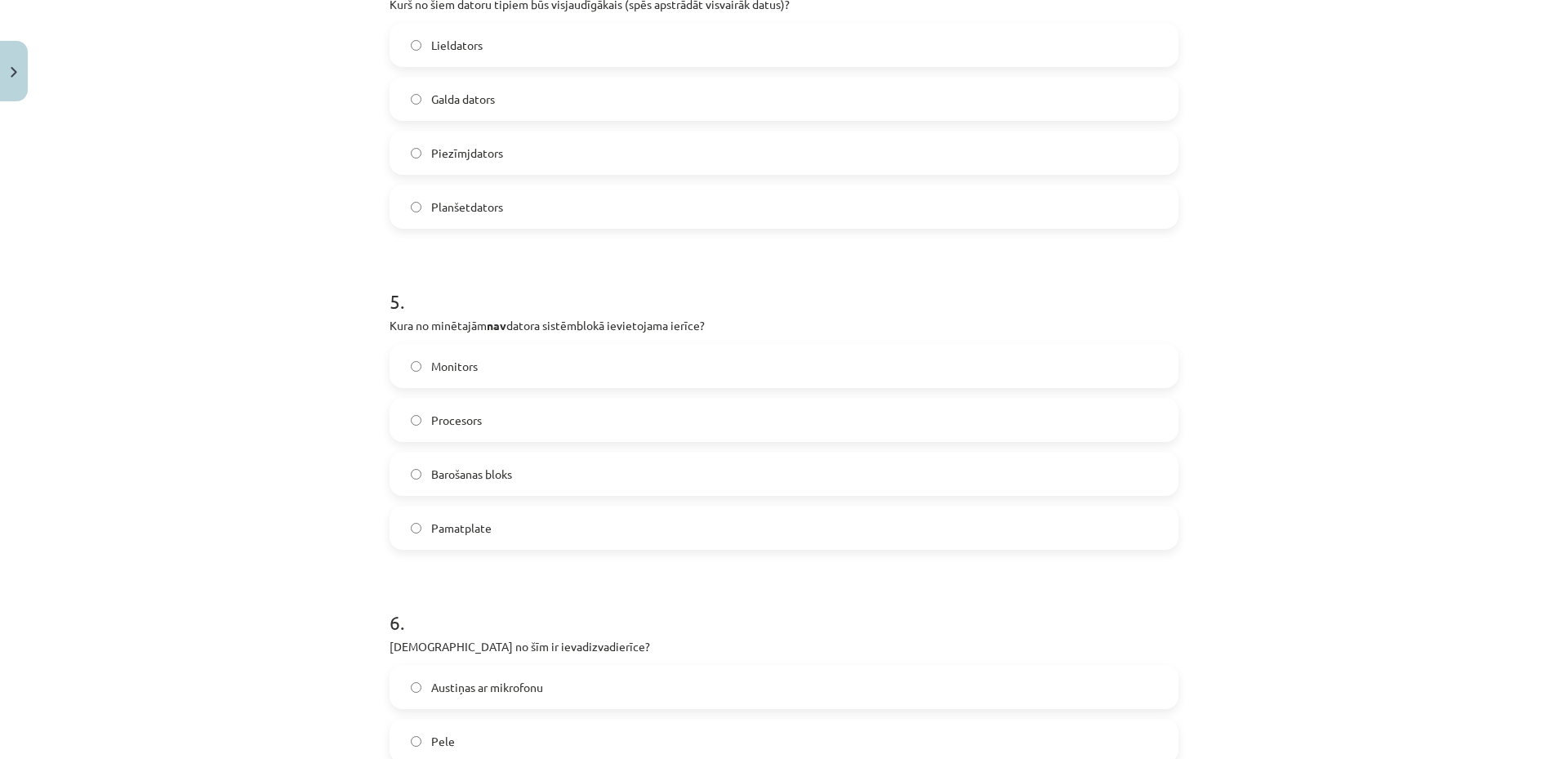
scroll to position [1650, 0]
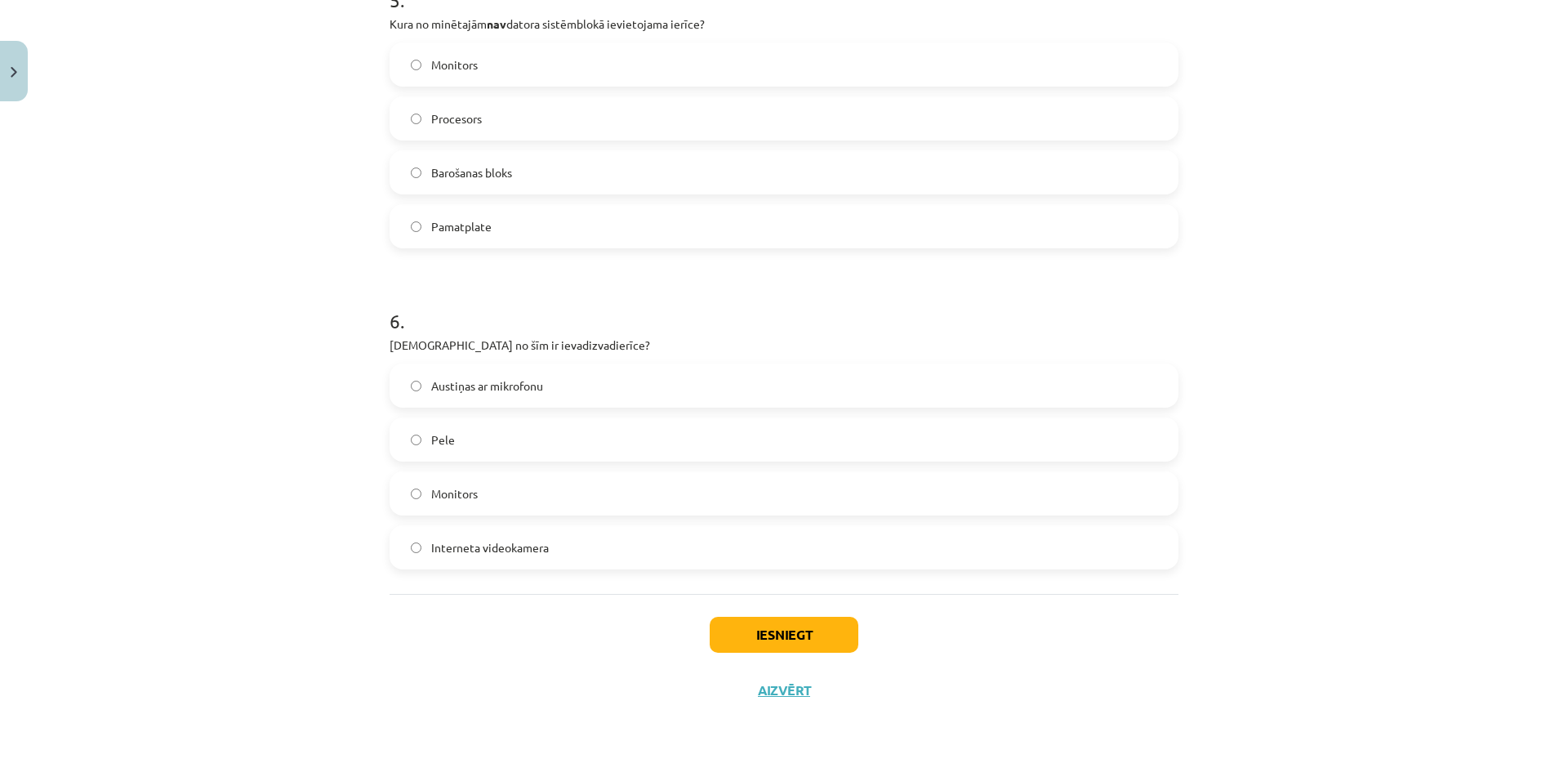
click at [638, 385] on label "Austiņas ar mikrofonu" at bounding box center [784, 385] width 786 height 41
click at [772, 647] on button "Iesniegt" at bounding box center [784, 634] width 148 height 36
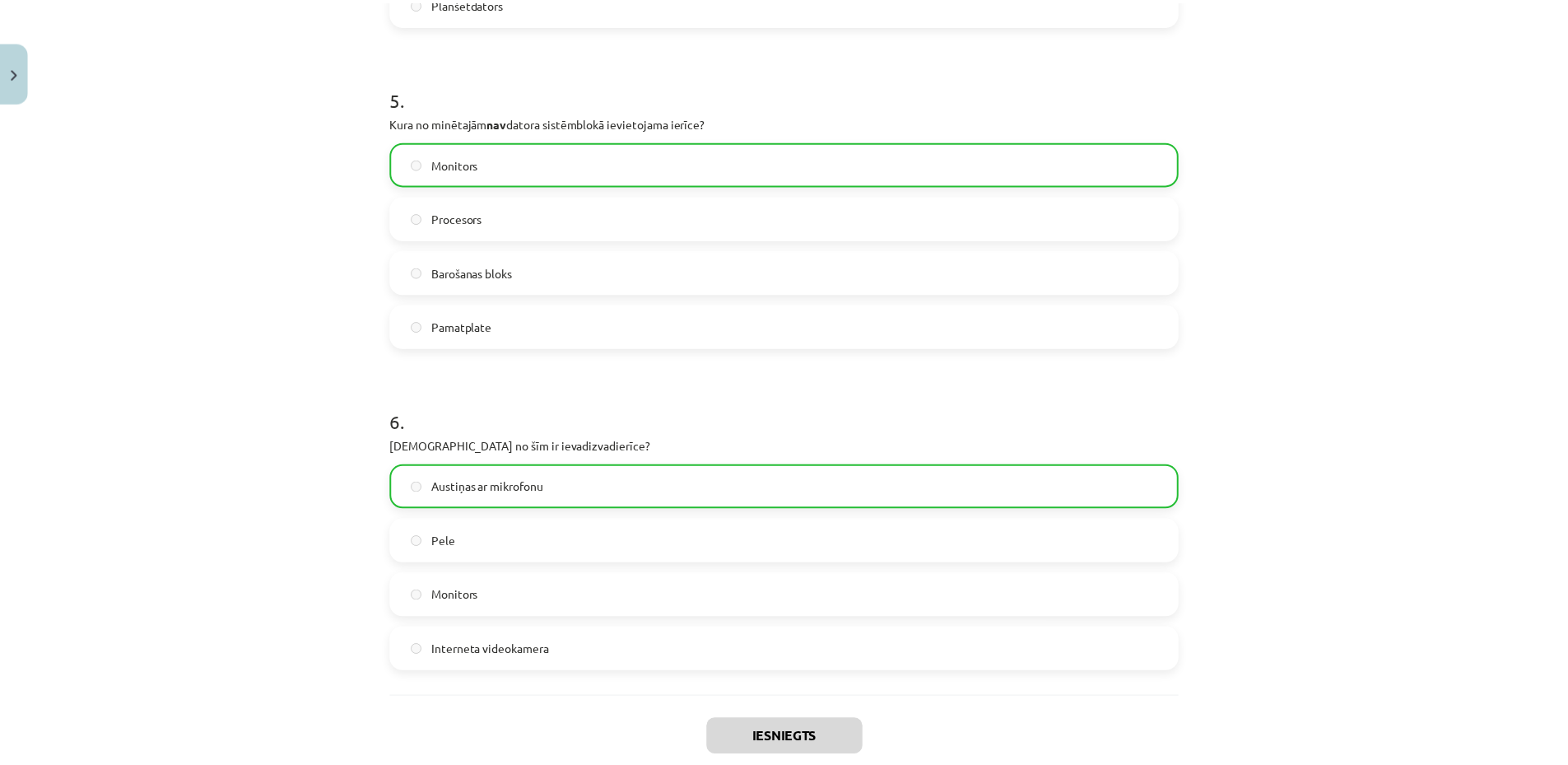
scroll to position [1715, 0]
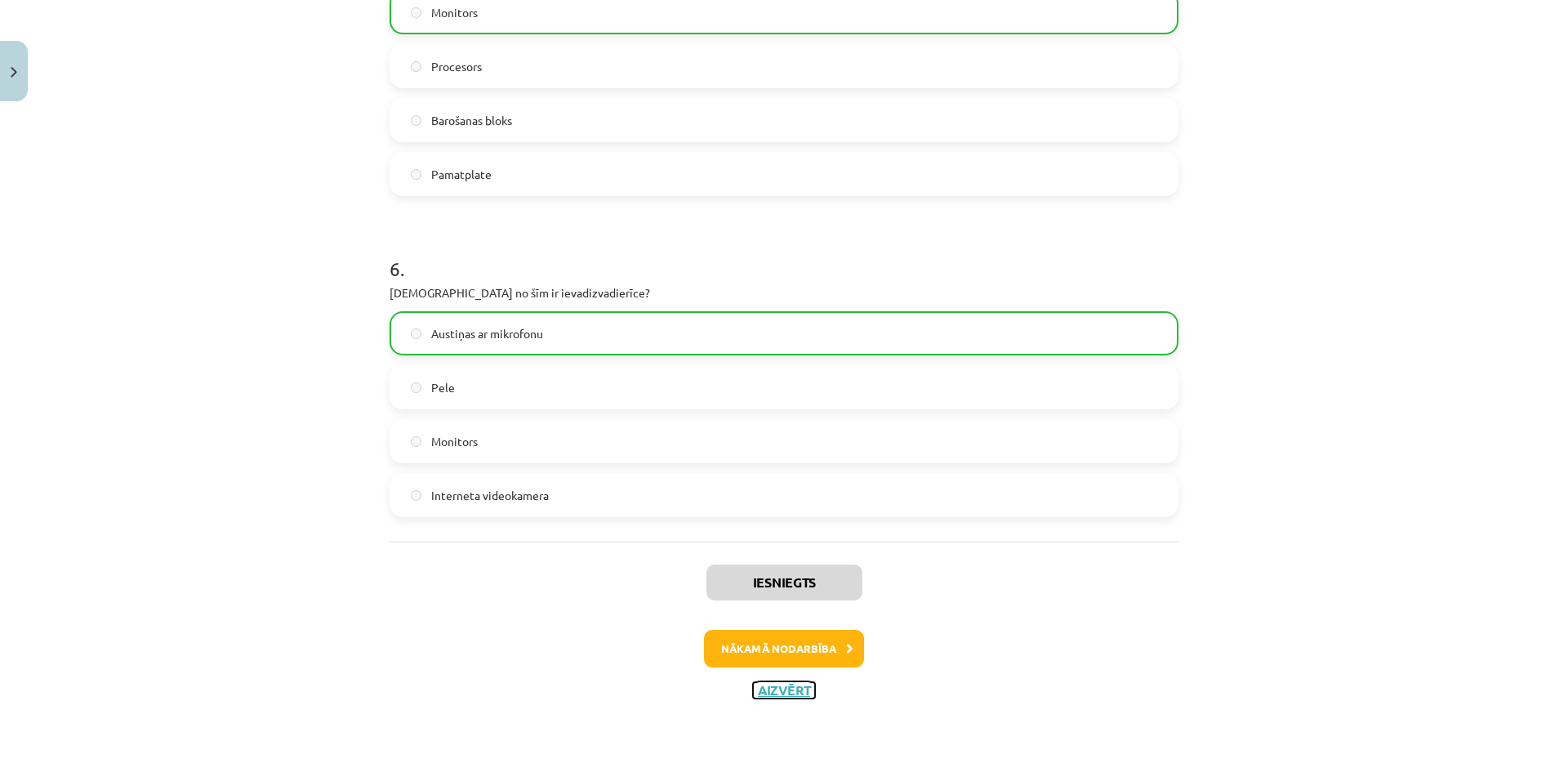
click at [783, 693] on button "Aizvērt" at bounding box center [784, 689] width 62 height 16
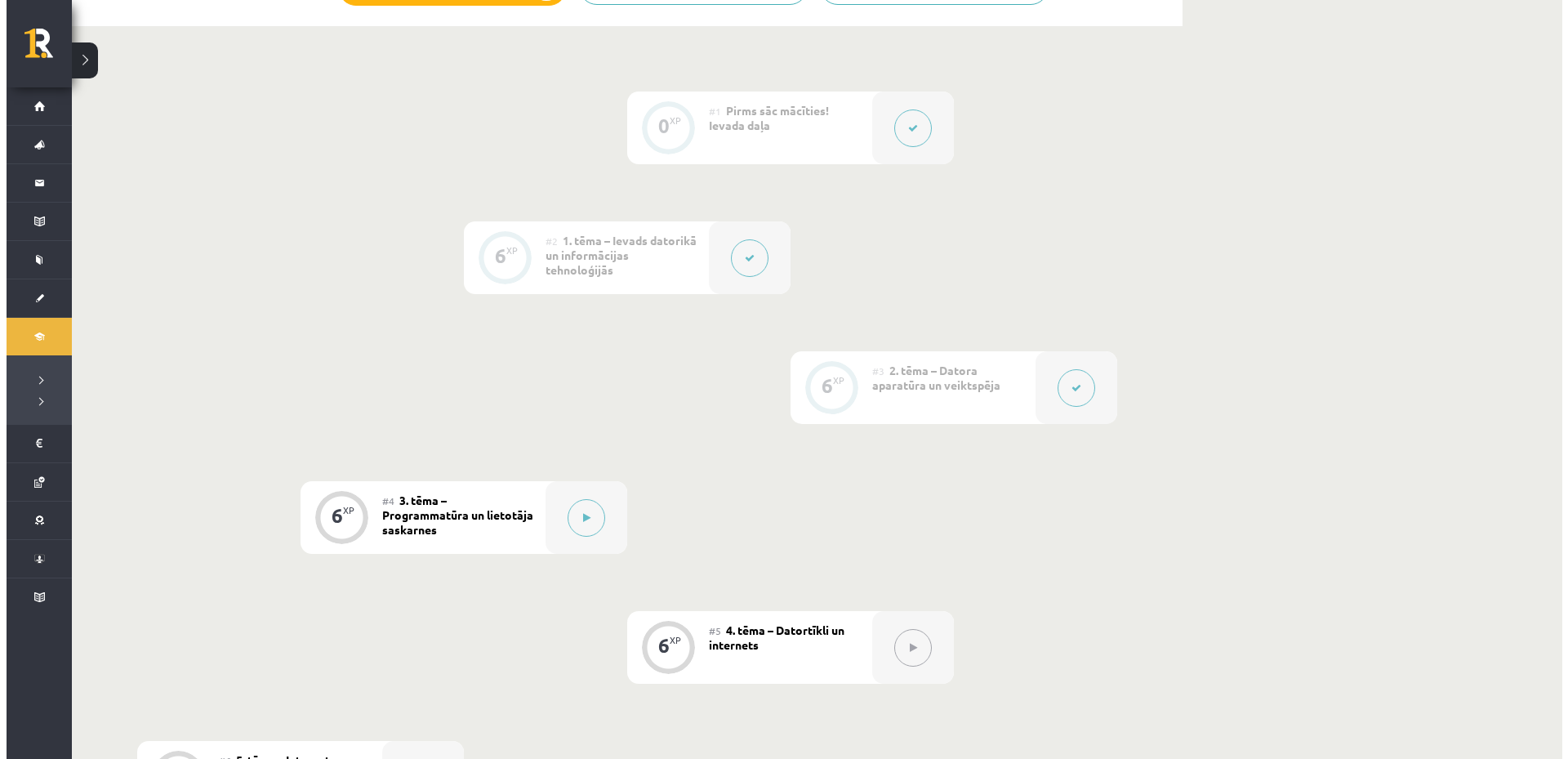
scroll to position [245, 0]
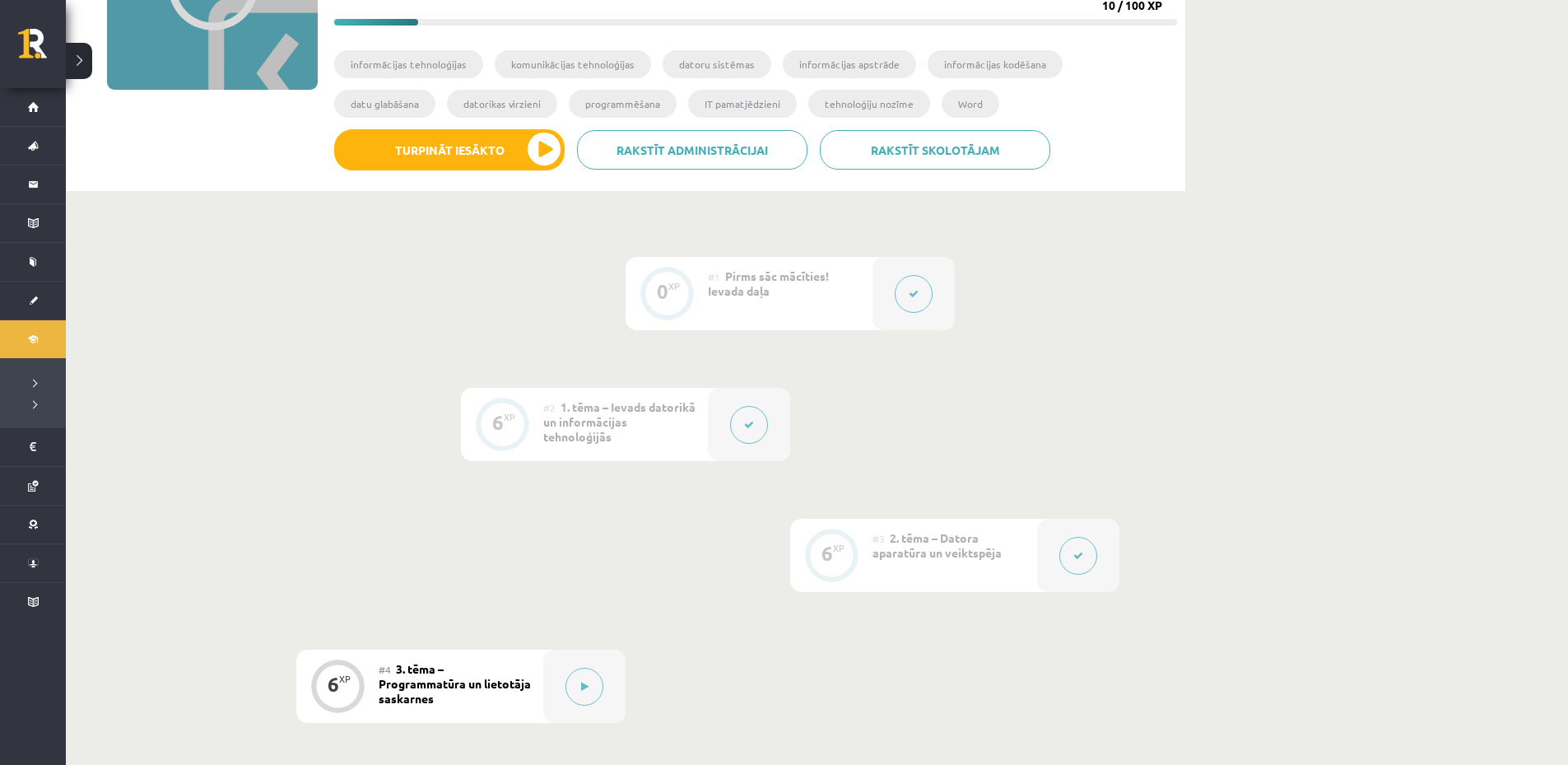
click at [758, 419] on button at bounding box center [749, 424] width 38 height 38
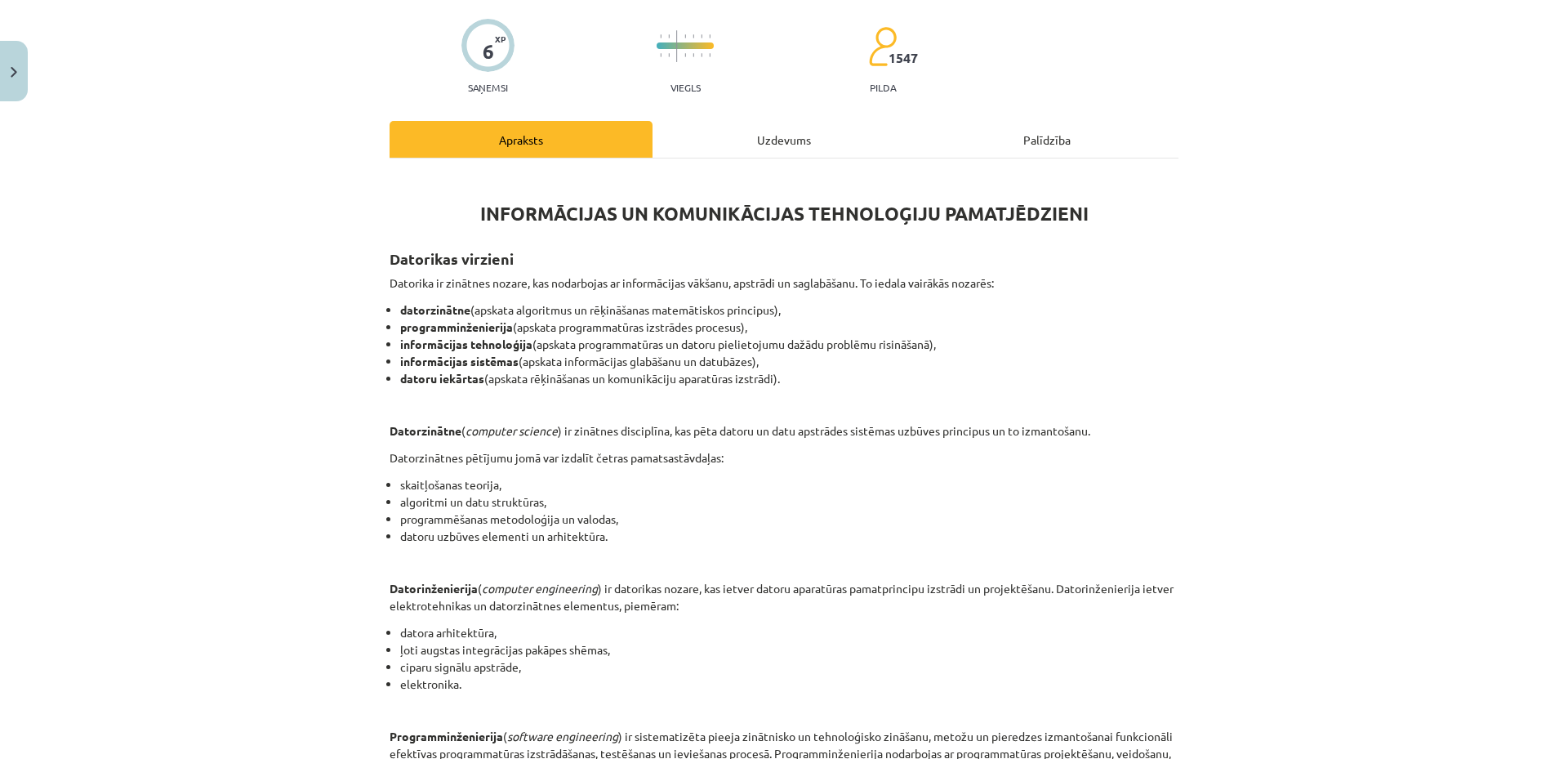
scroll to position [0, 0]
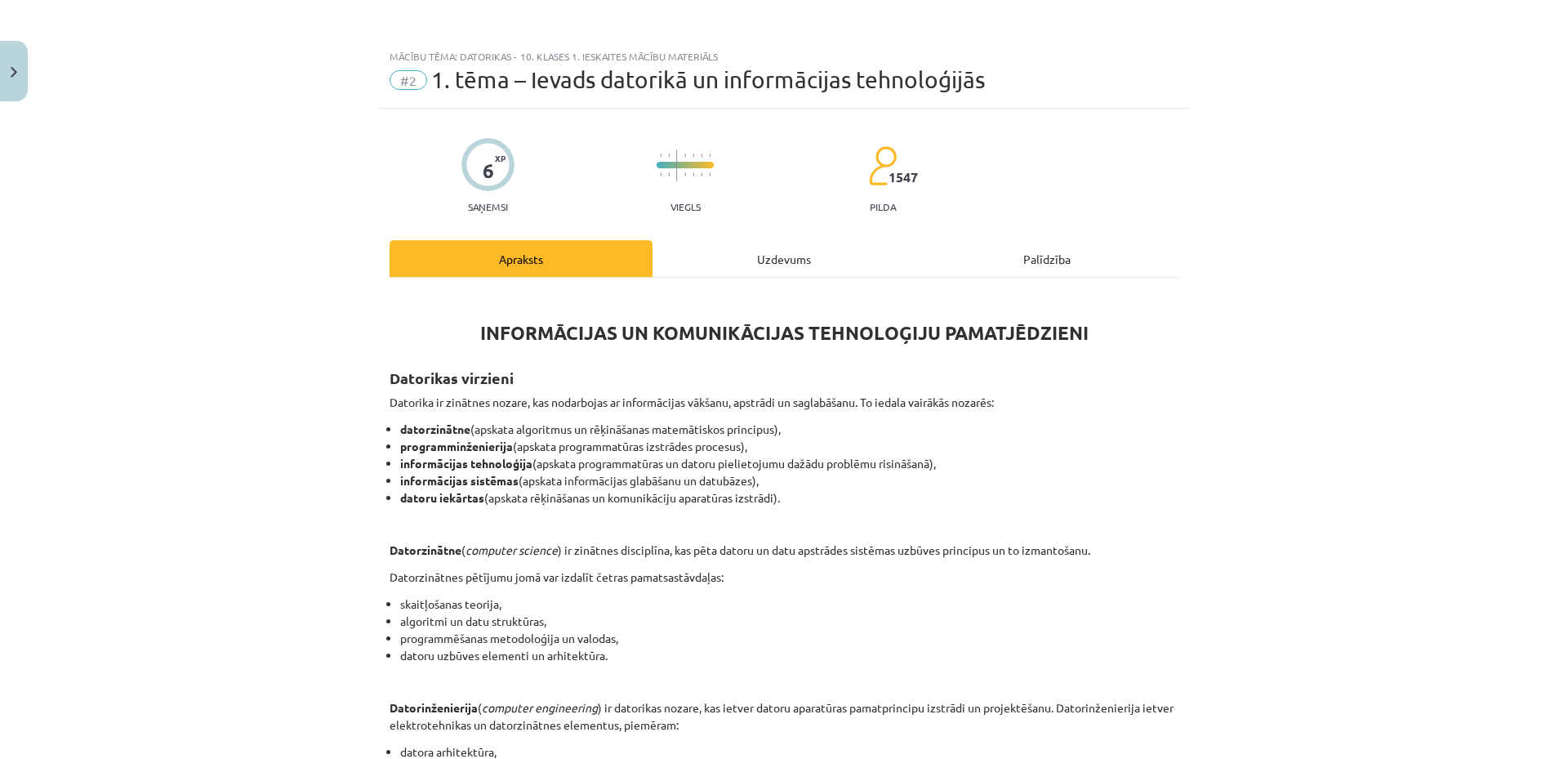
click at [776, 259] on div "Uzdevums" at bounding box center [784, 258] width 263 height 37
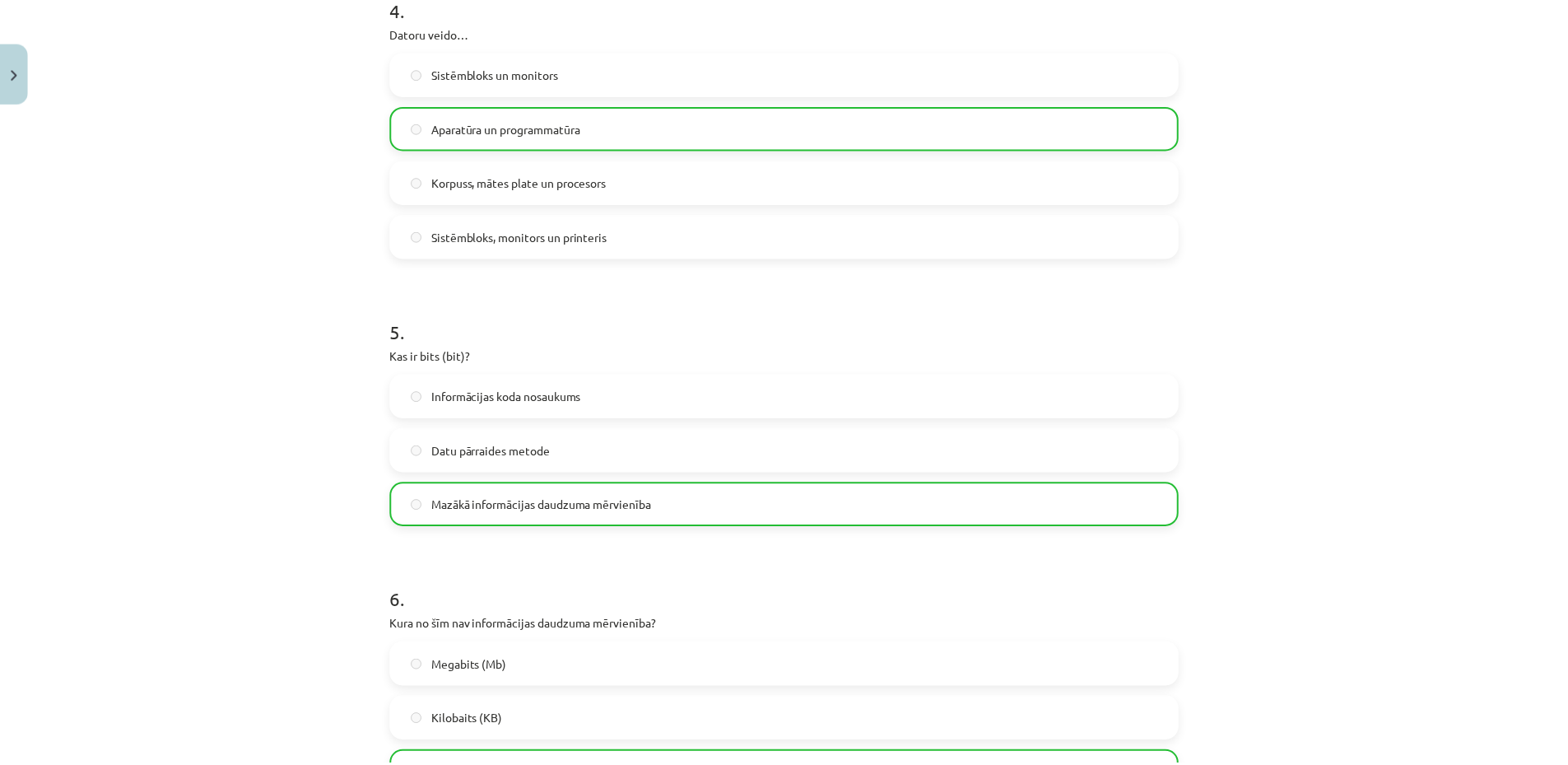
scroll to position [1498, 0]
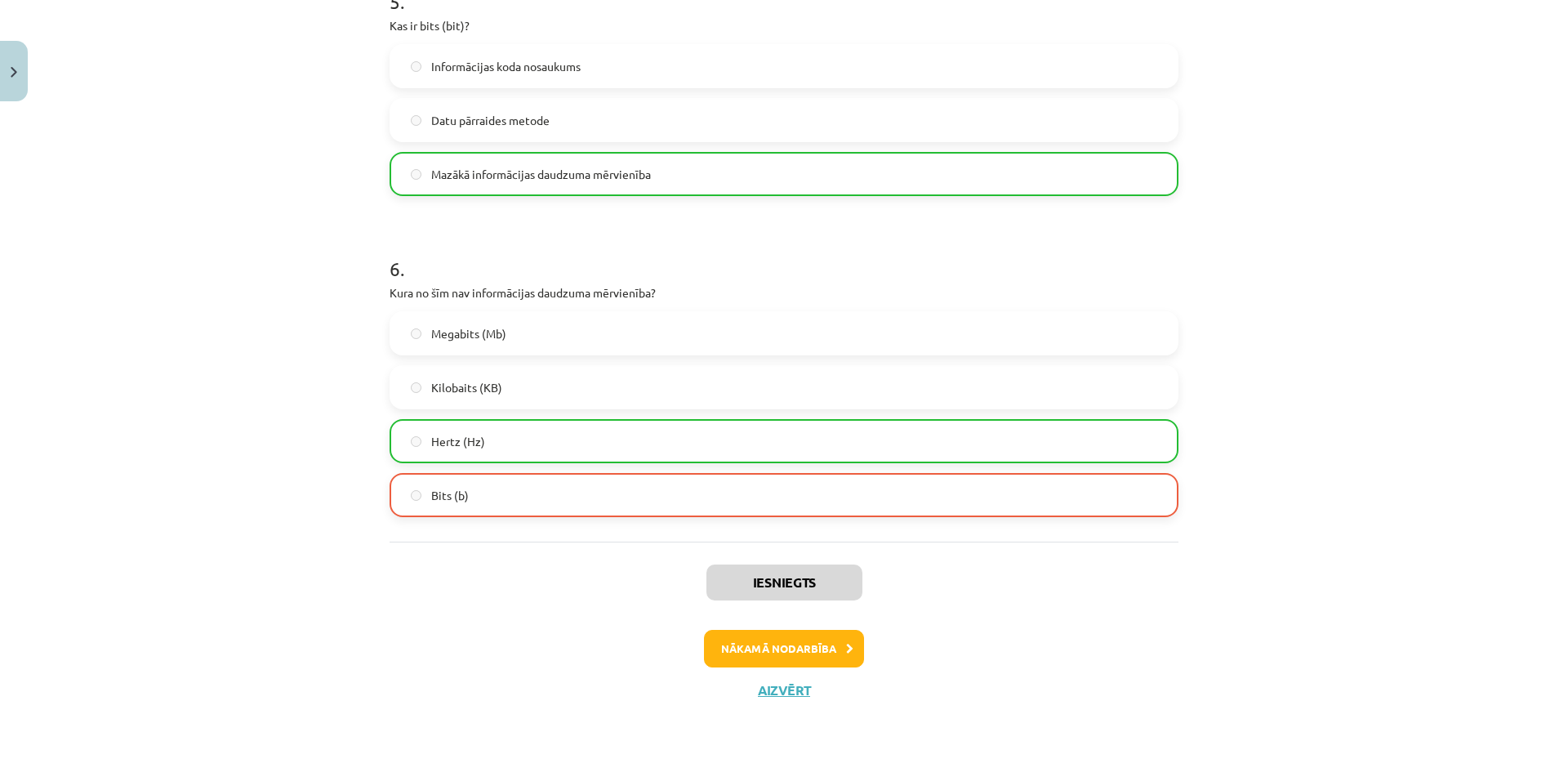
click at [752, 488] on label "Bits (b)" at bounding box center [784, 495] width 786 height 41
click at [774, 691] on button "Aizvērt" at bounding box center [784, 689] width 62 height 16
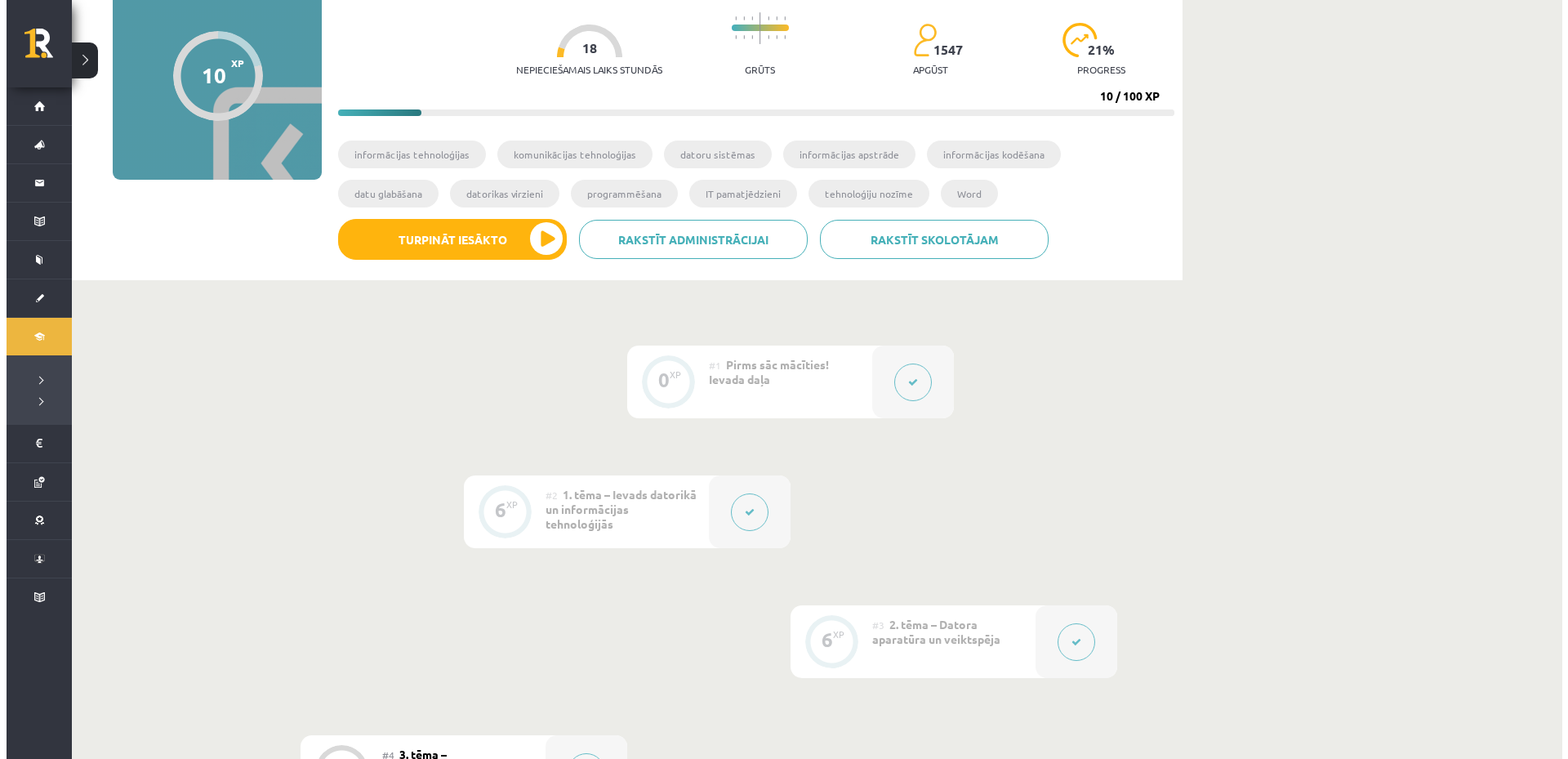
scroll to position [563, 0]
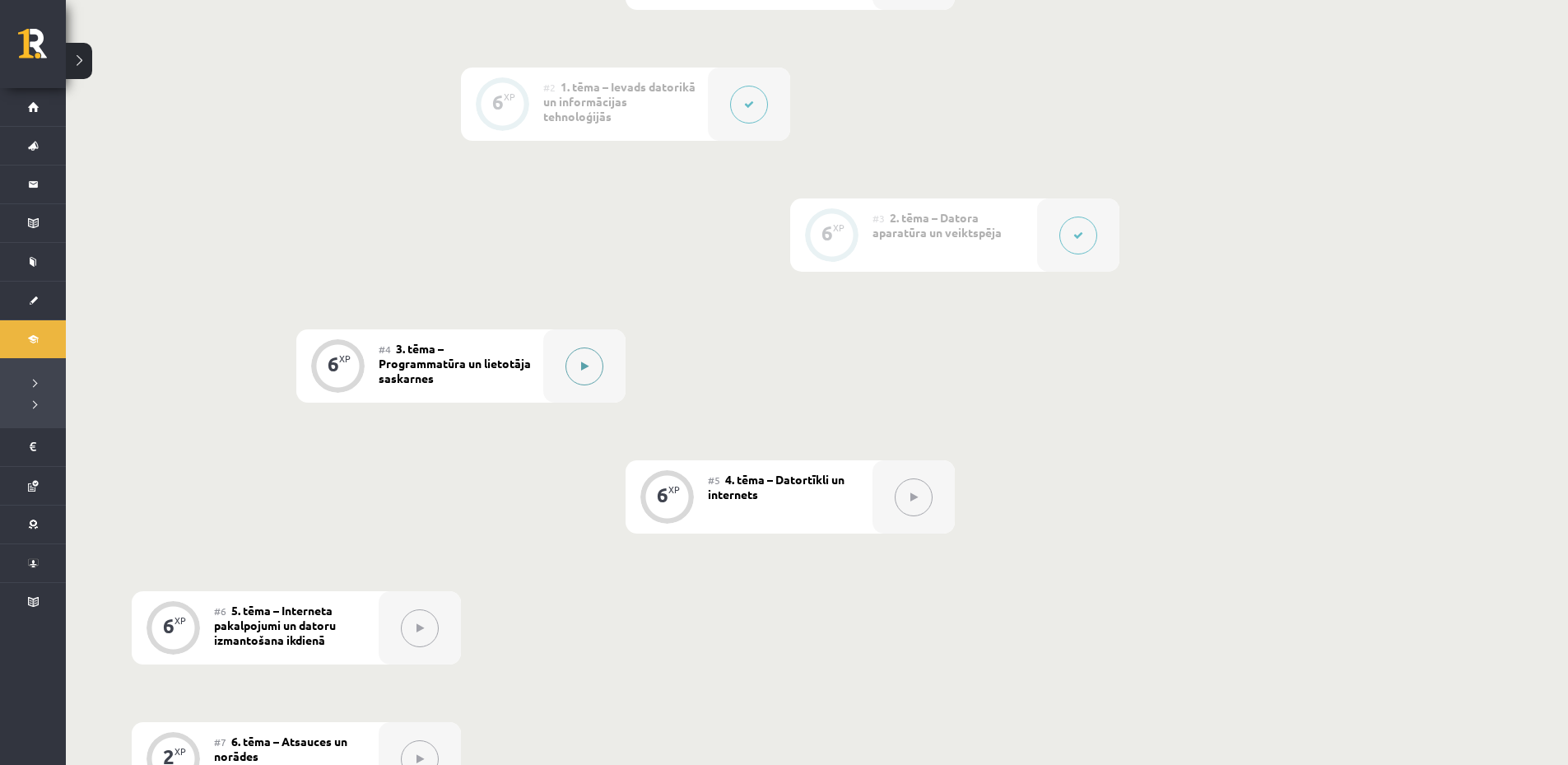
click at [590, 356] on button at bounding box center [584, 366] width 38 height 38
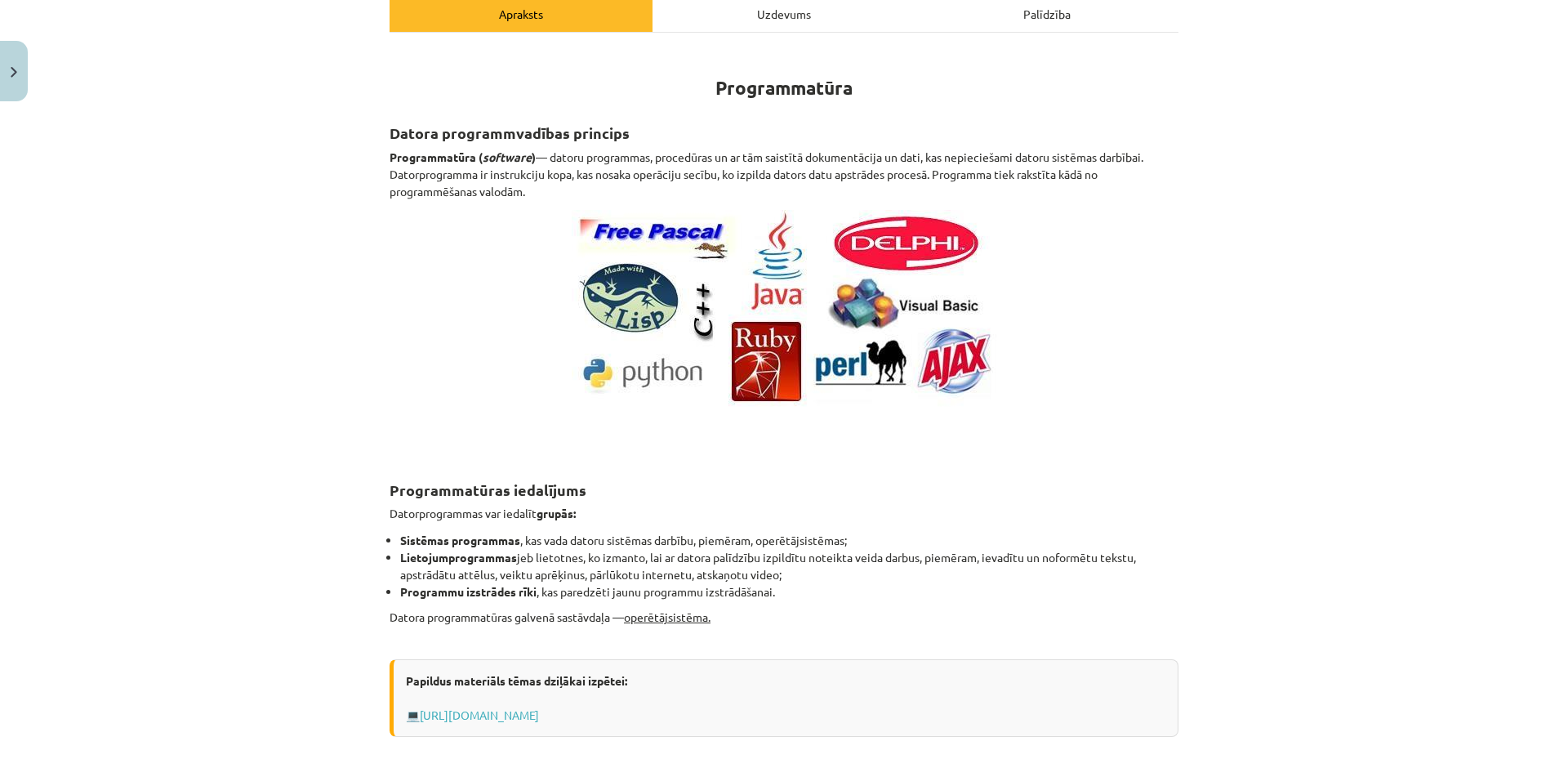
scroll to position [164, 0]
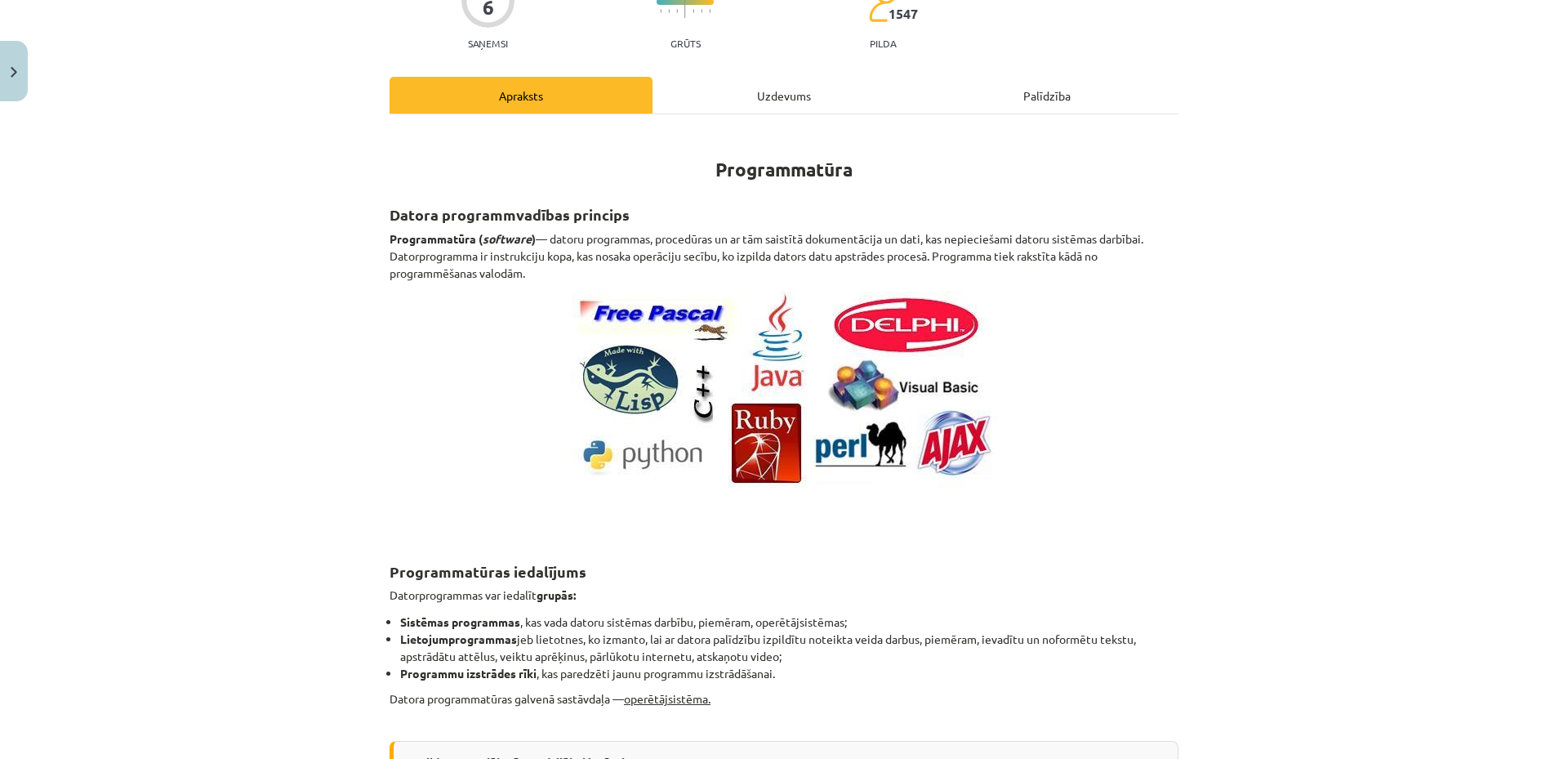
click at [743, 97] on div "Uzdevums" at bounding box center [784, 96] width 263 height 37
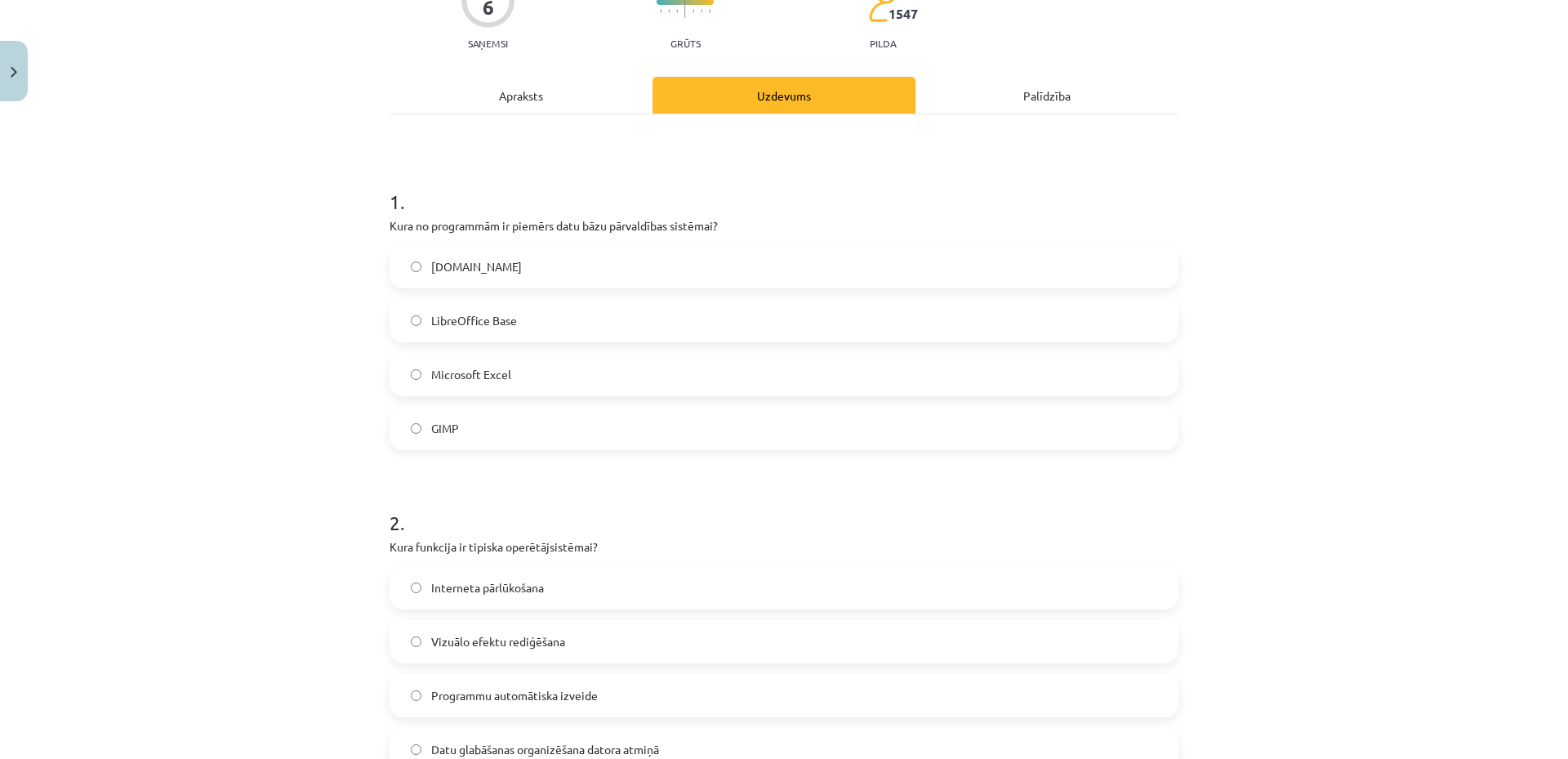
scroll to position [41, 0]
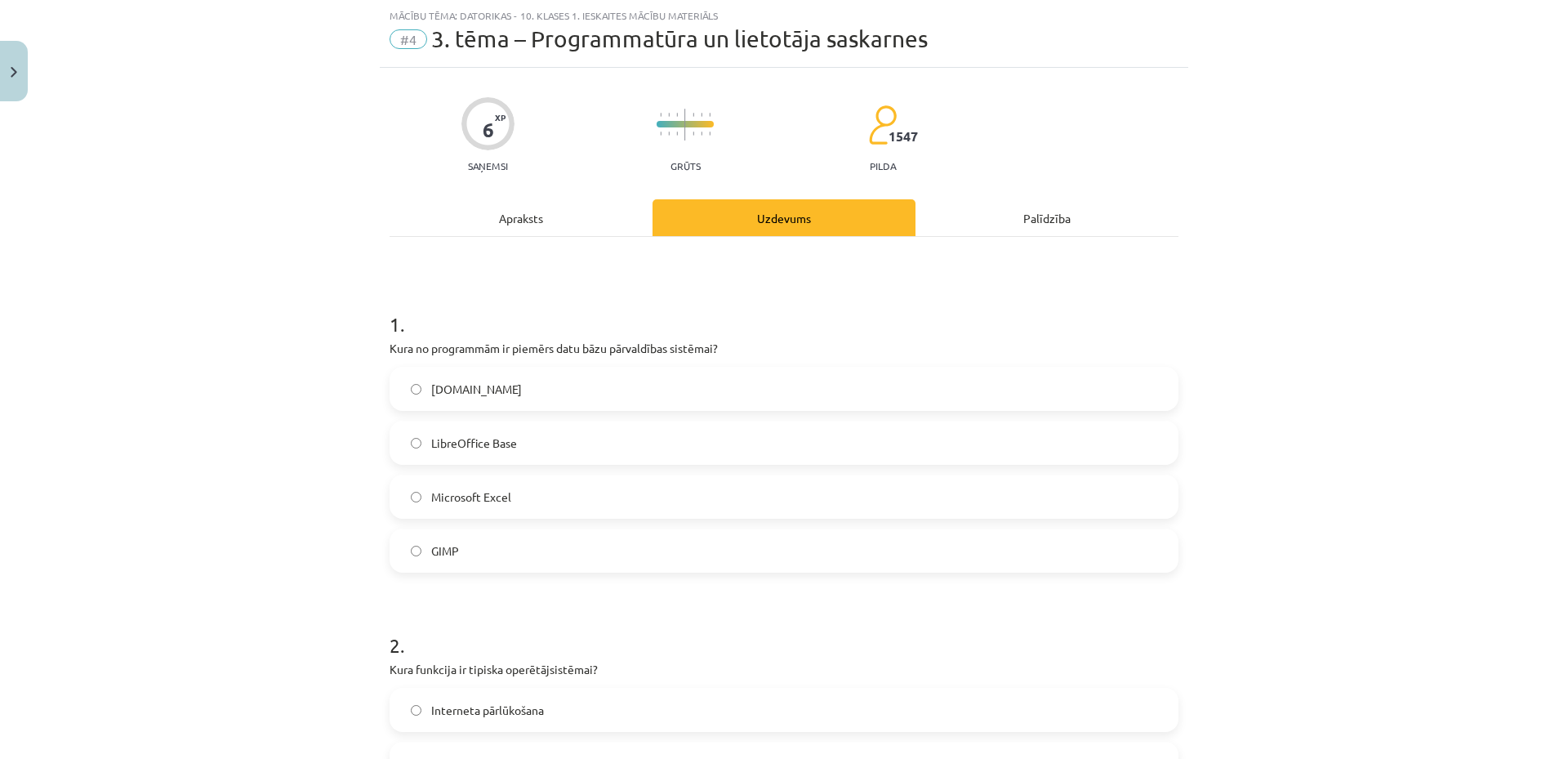
click at [522, 231] on div "Apraksts" at bounding box center [522, 218] width 263 height 37
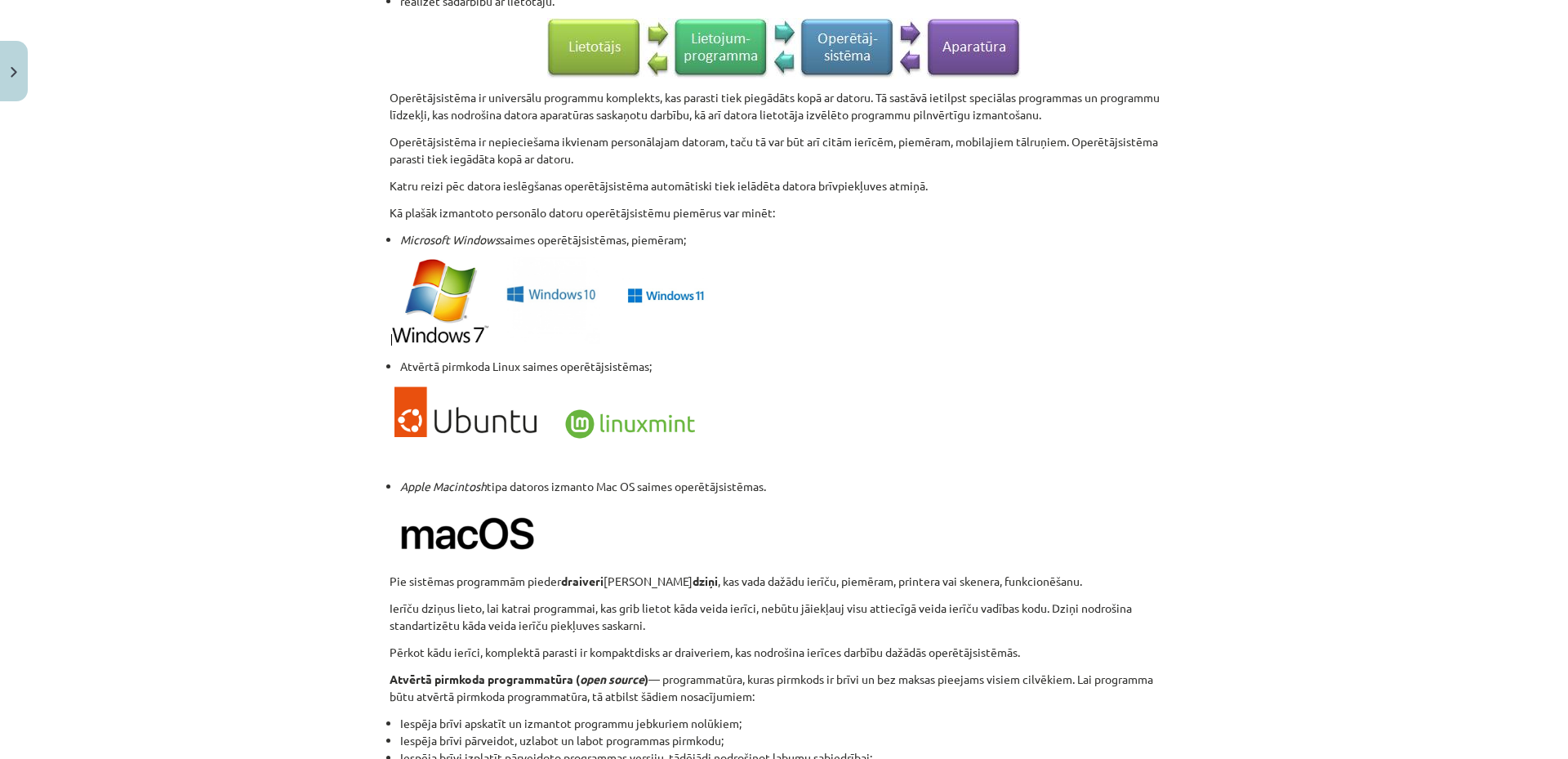
scroll to position [1555, 0]
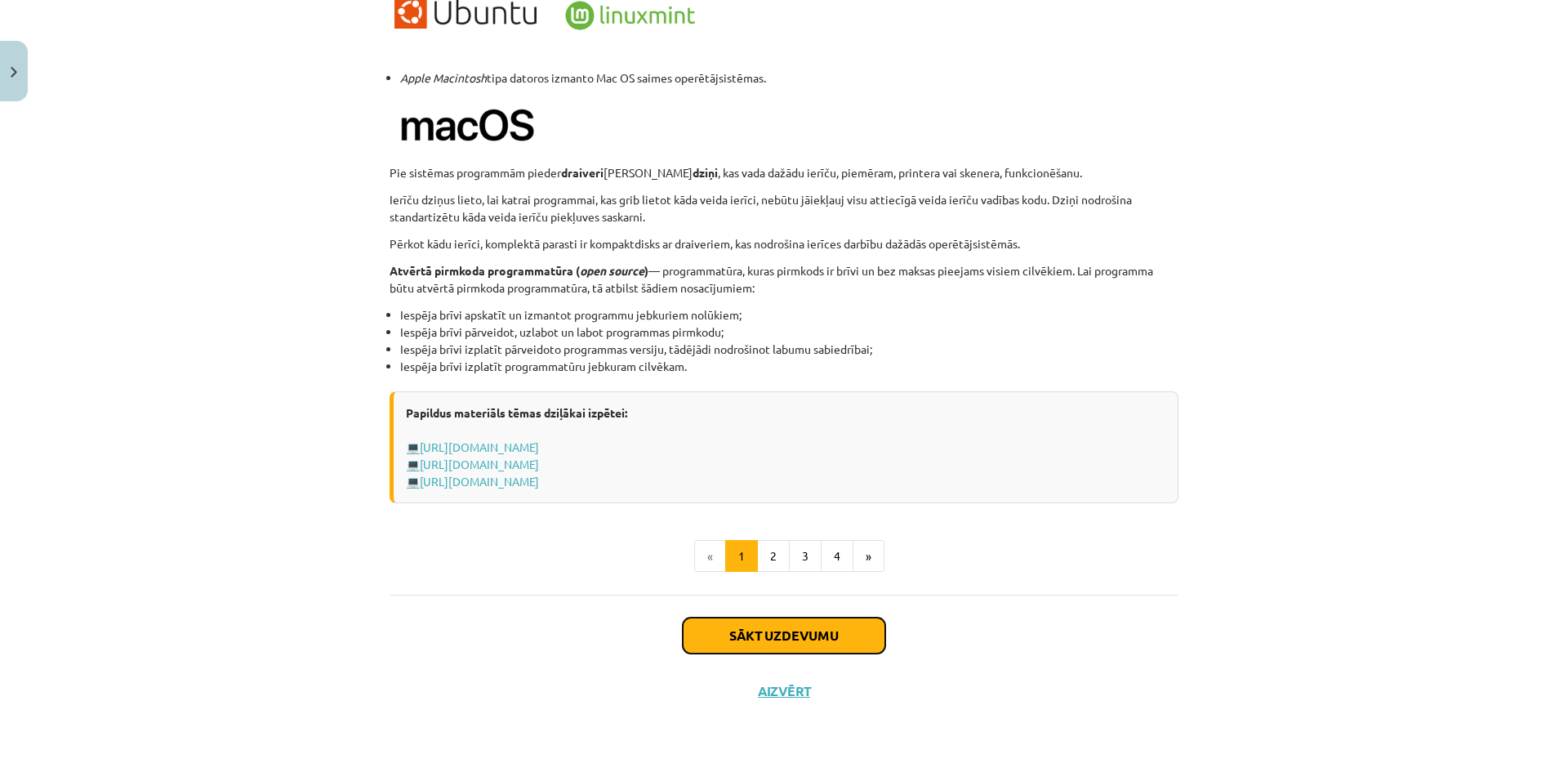
click at [785, 628] on button "Sākt uzdevumu" at bounding box center [784, 635] width 203 height 36
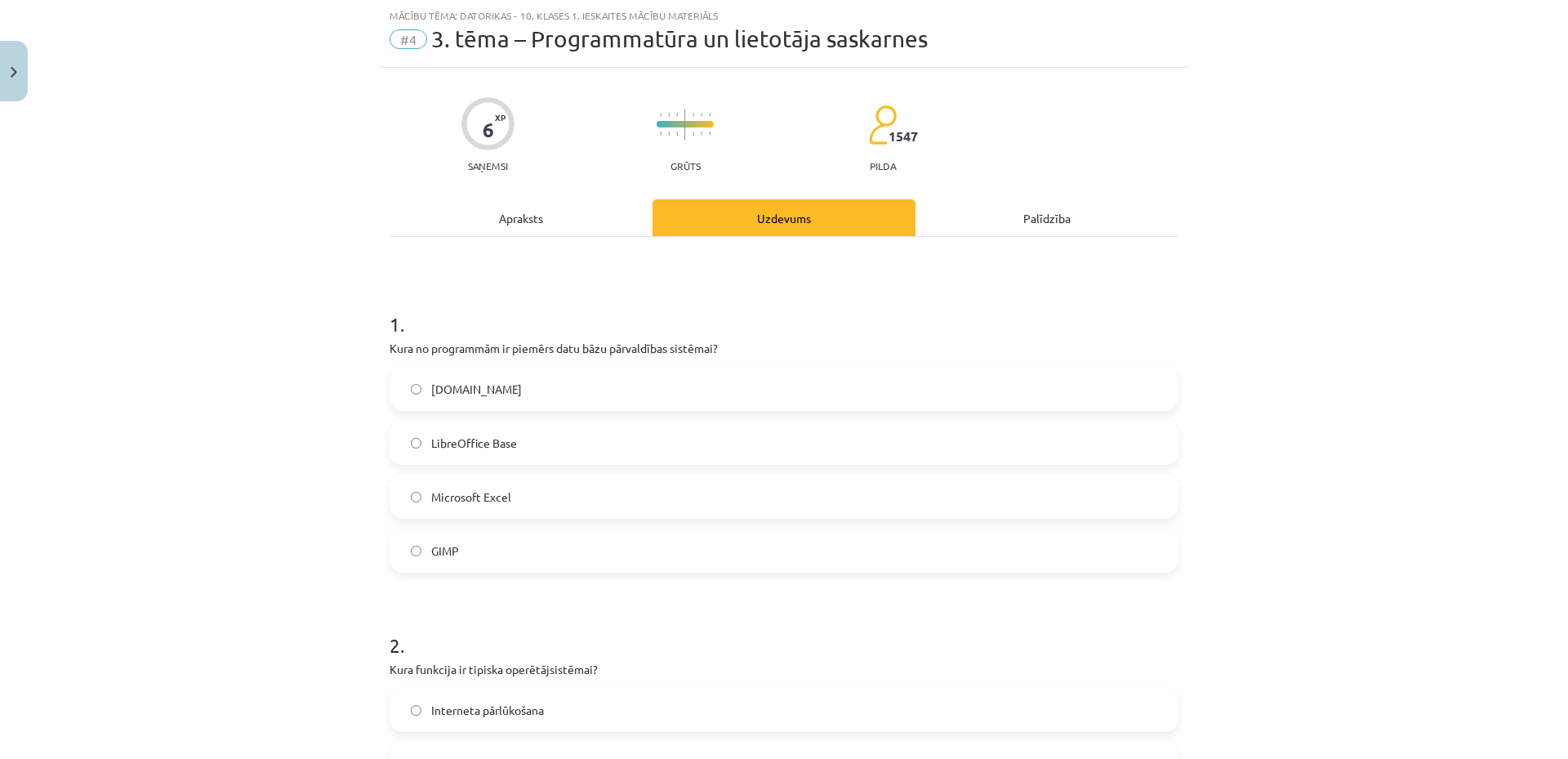
scroll to position [122, 0]
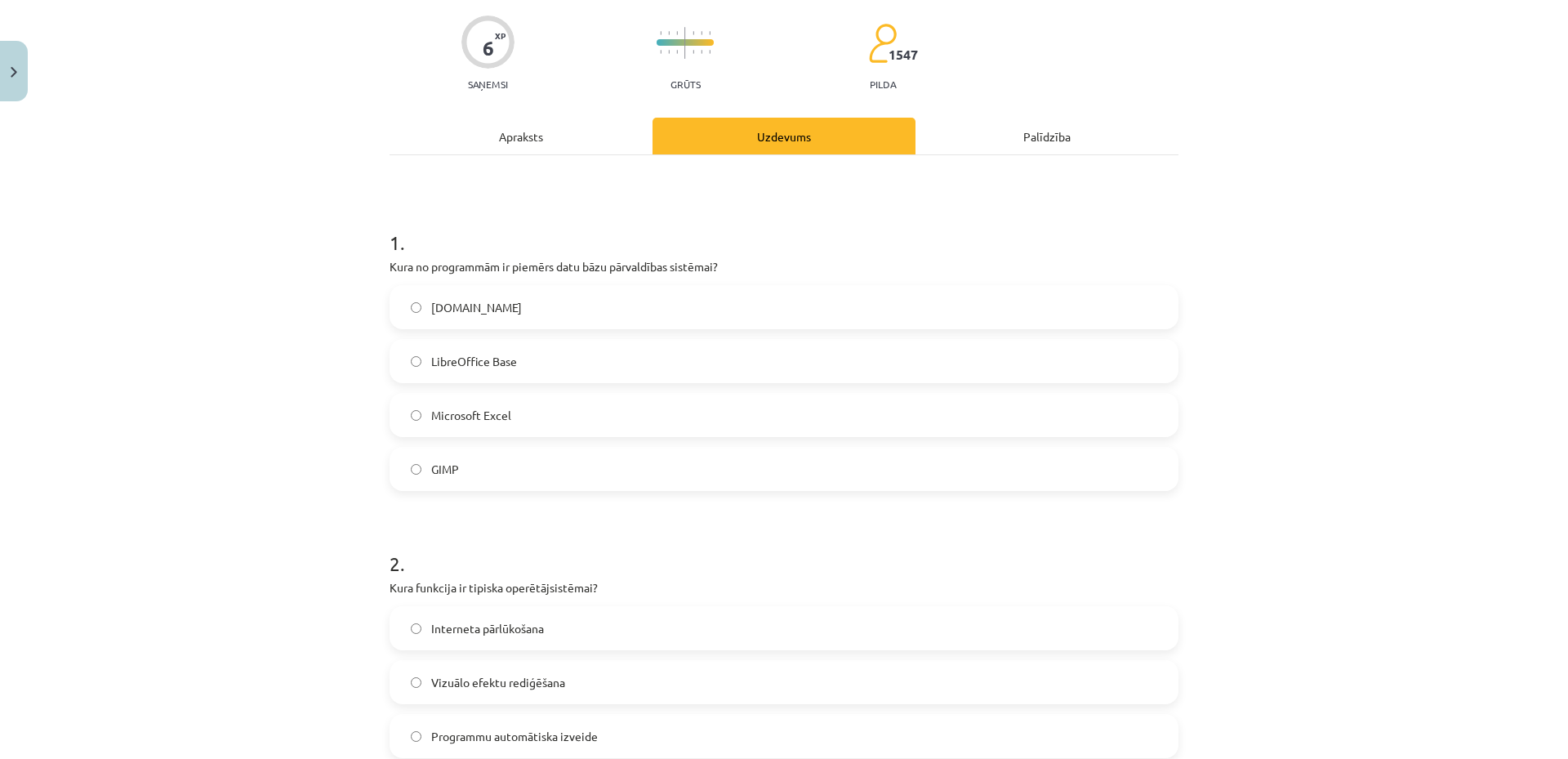
click at [511, 152] on div "Apraksts" at bounding box center [522, 136] width 263 height 37
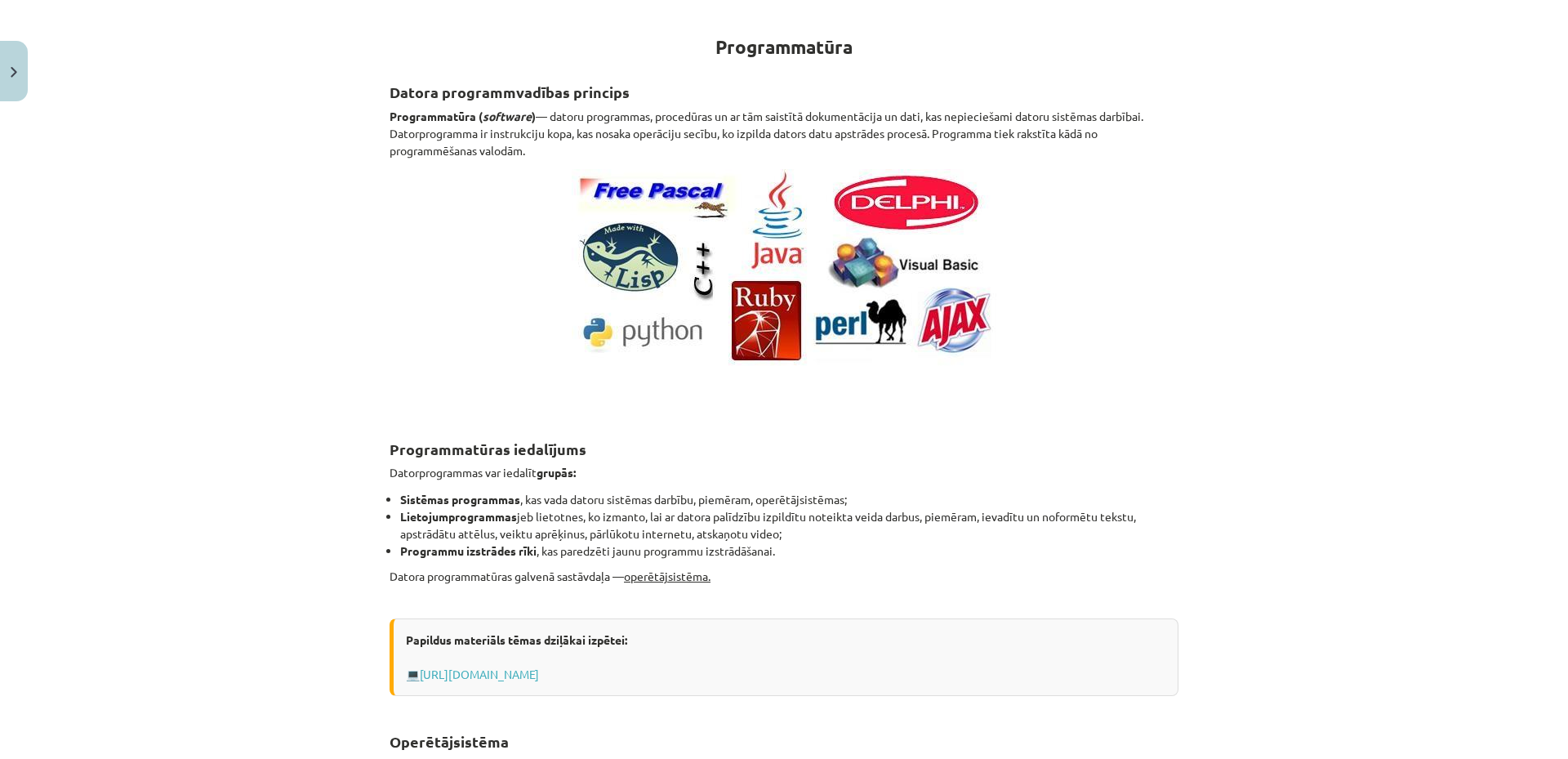
scroll to position [205, 0]
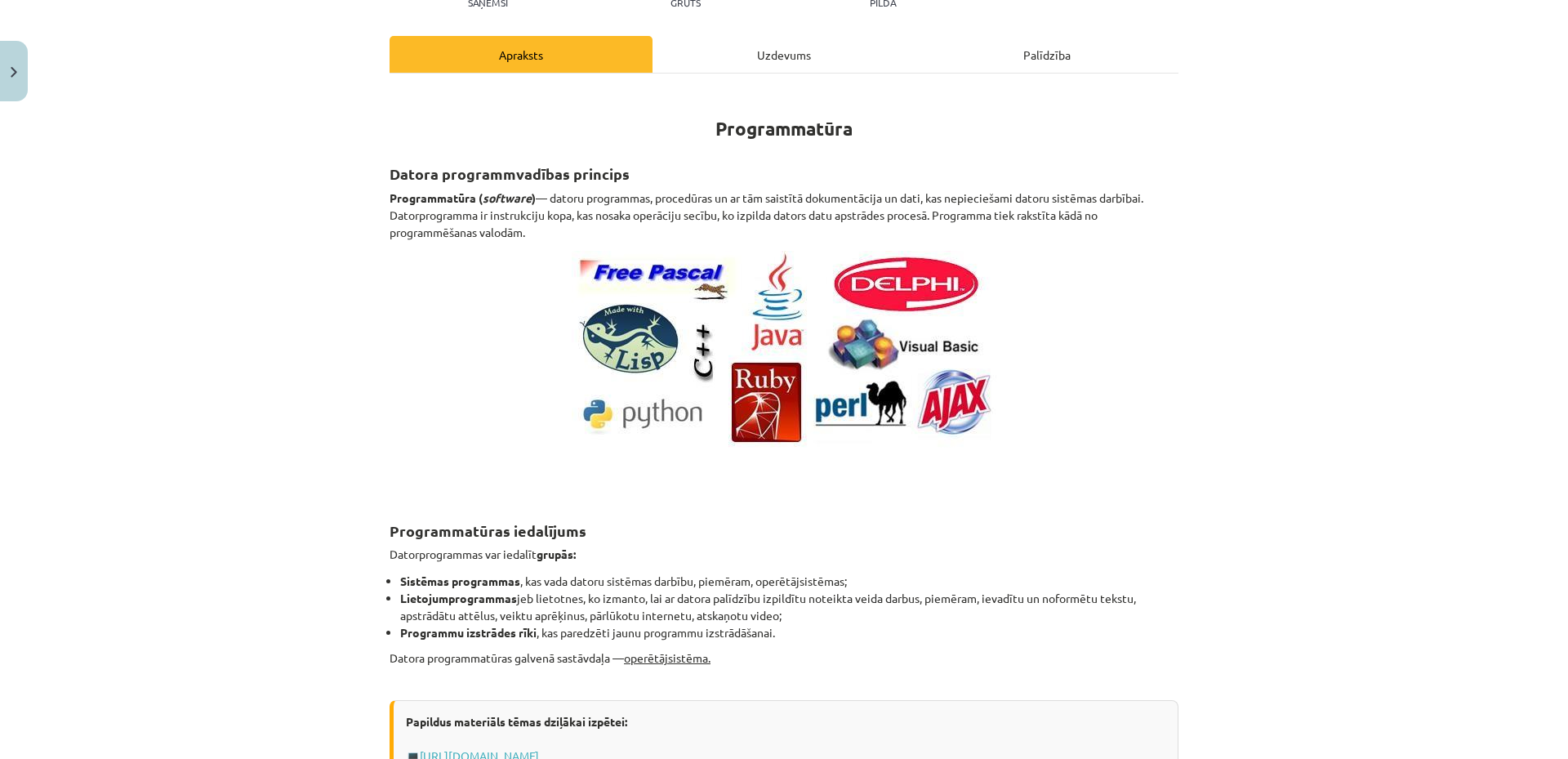
click at [735, 66] on div "Uzdevums" at bounding box center [784, 55] width 263 height 37
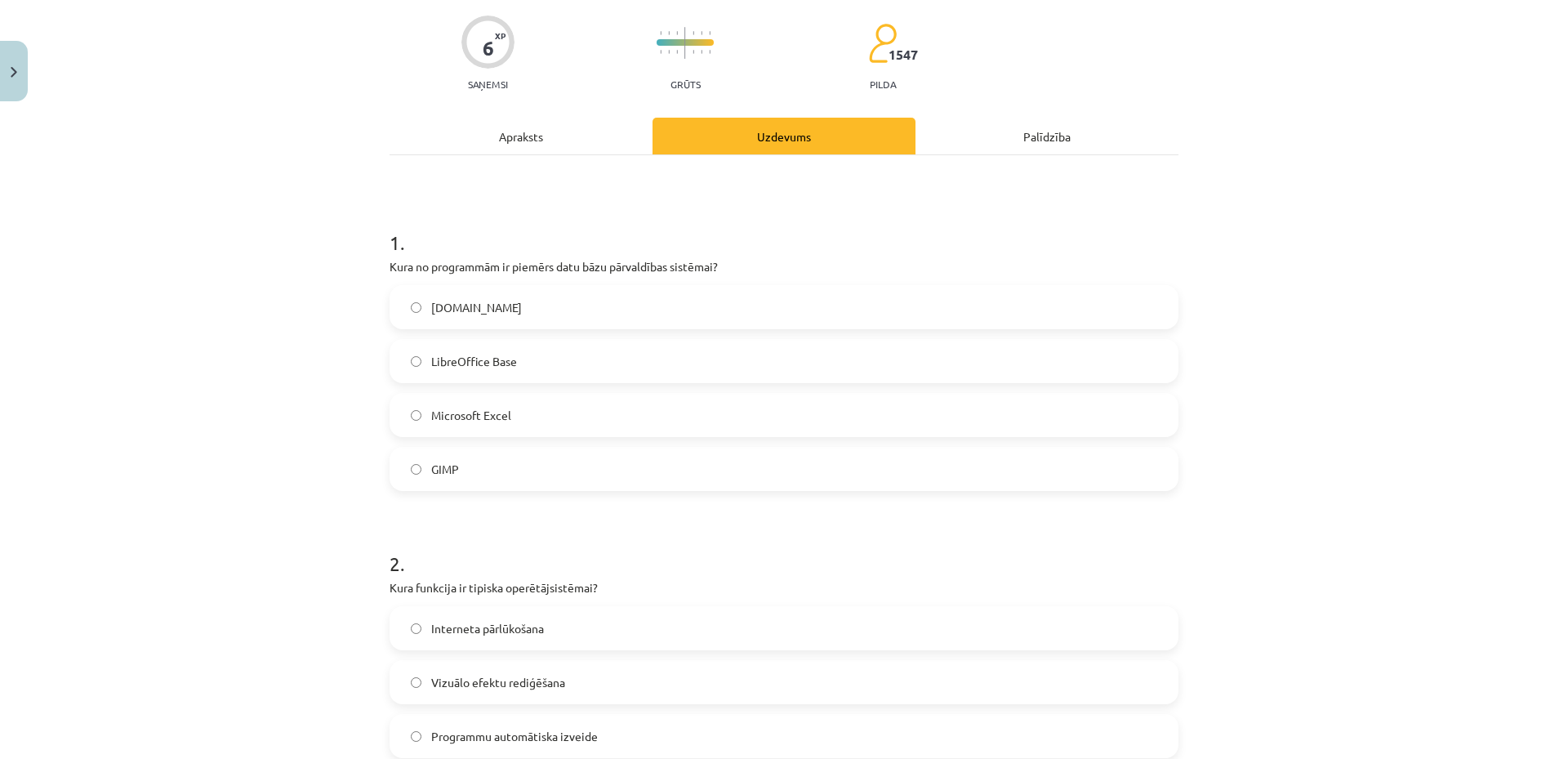
scroll to position [0, 0]
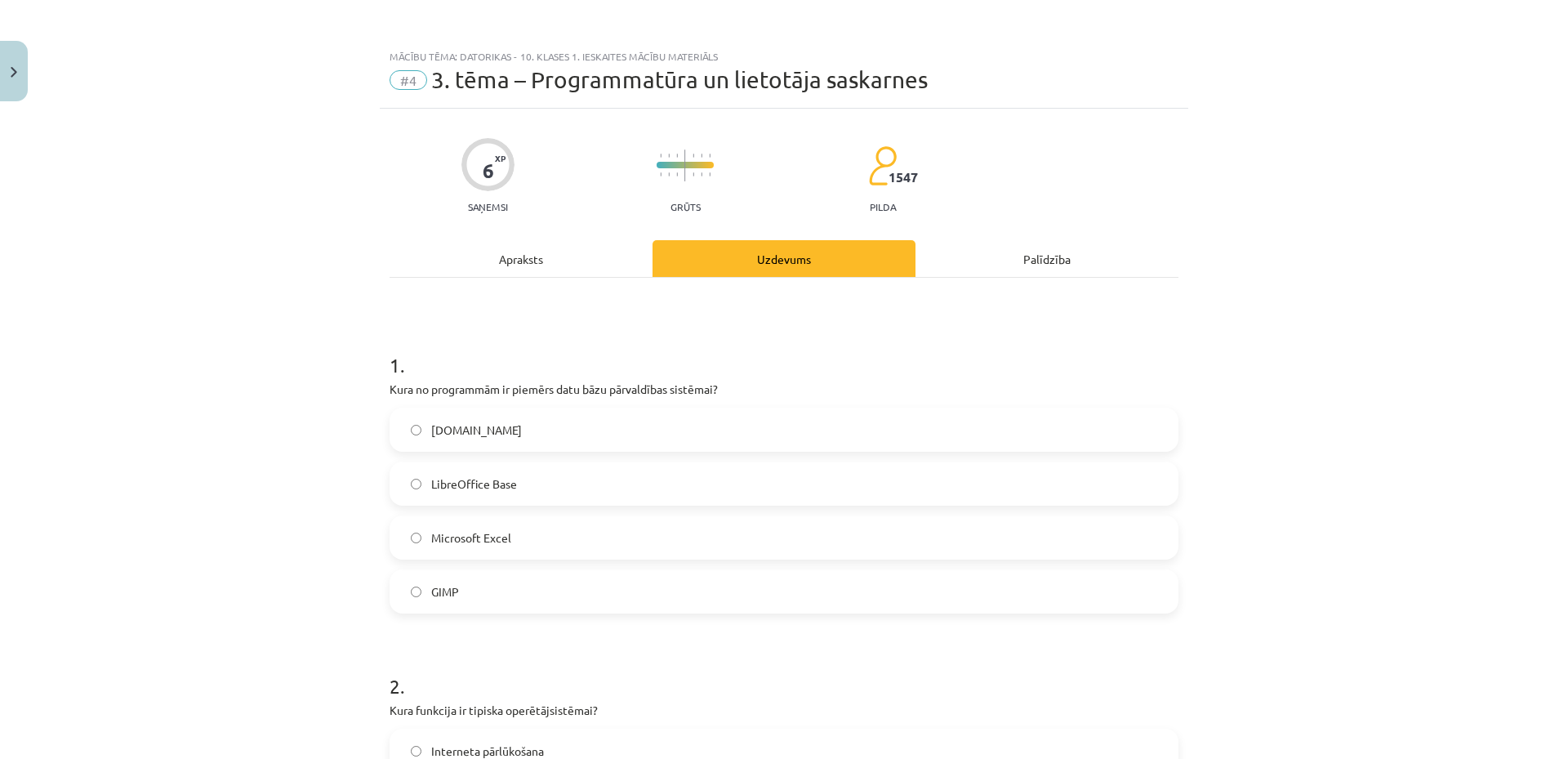
click at [522, 252] on div "Apraksts" at bounding box center [522, 258] width 263 height 37
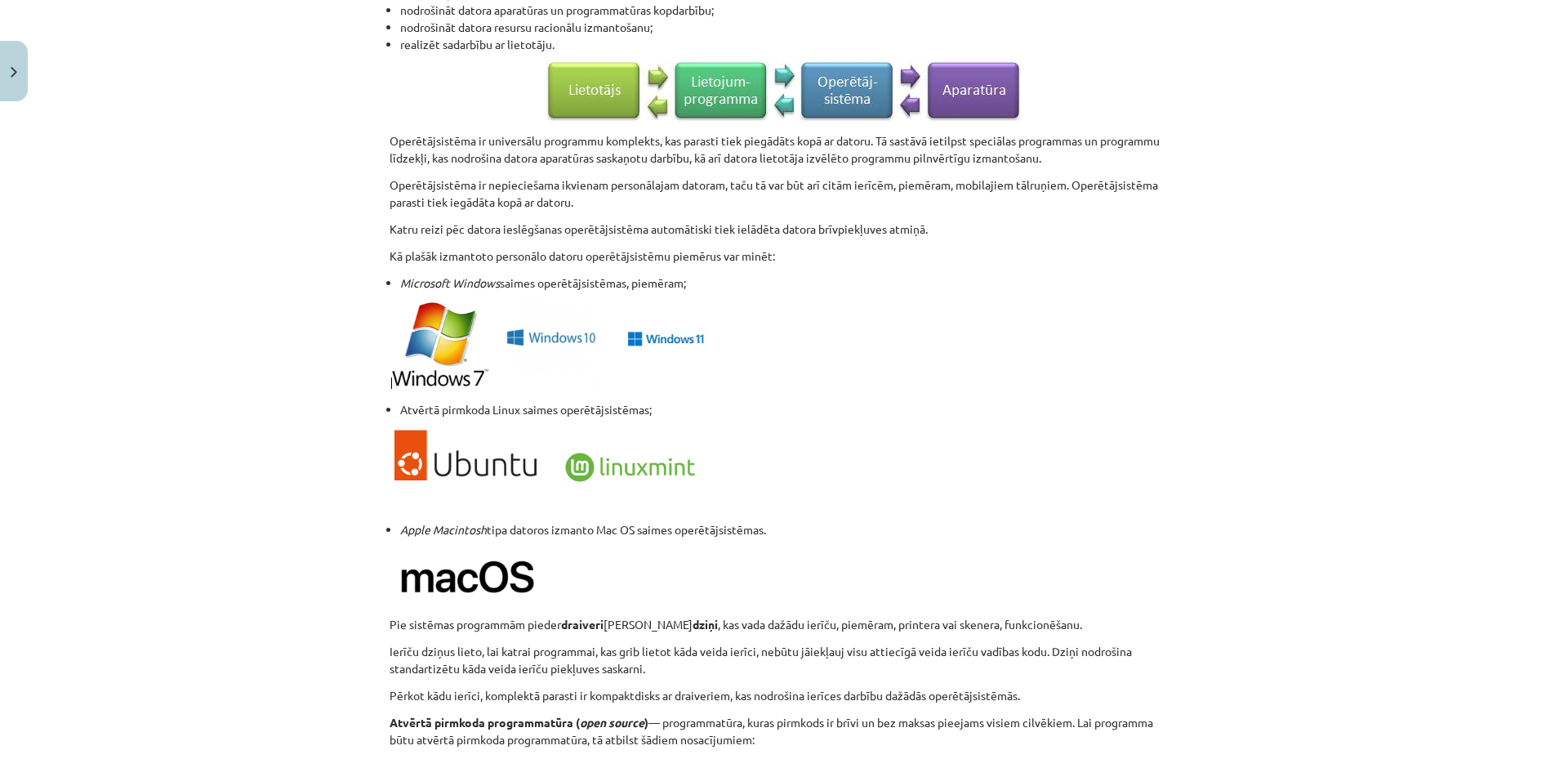
scroll to position [1511, 0]
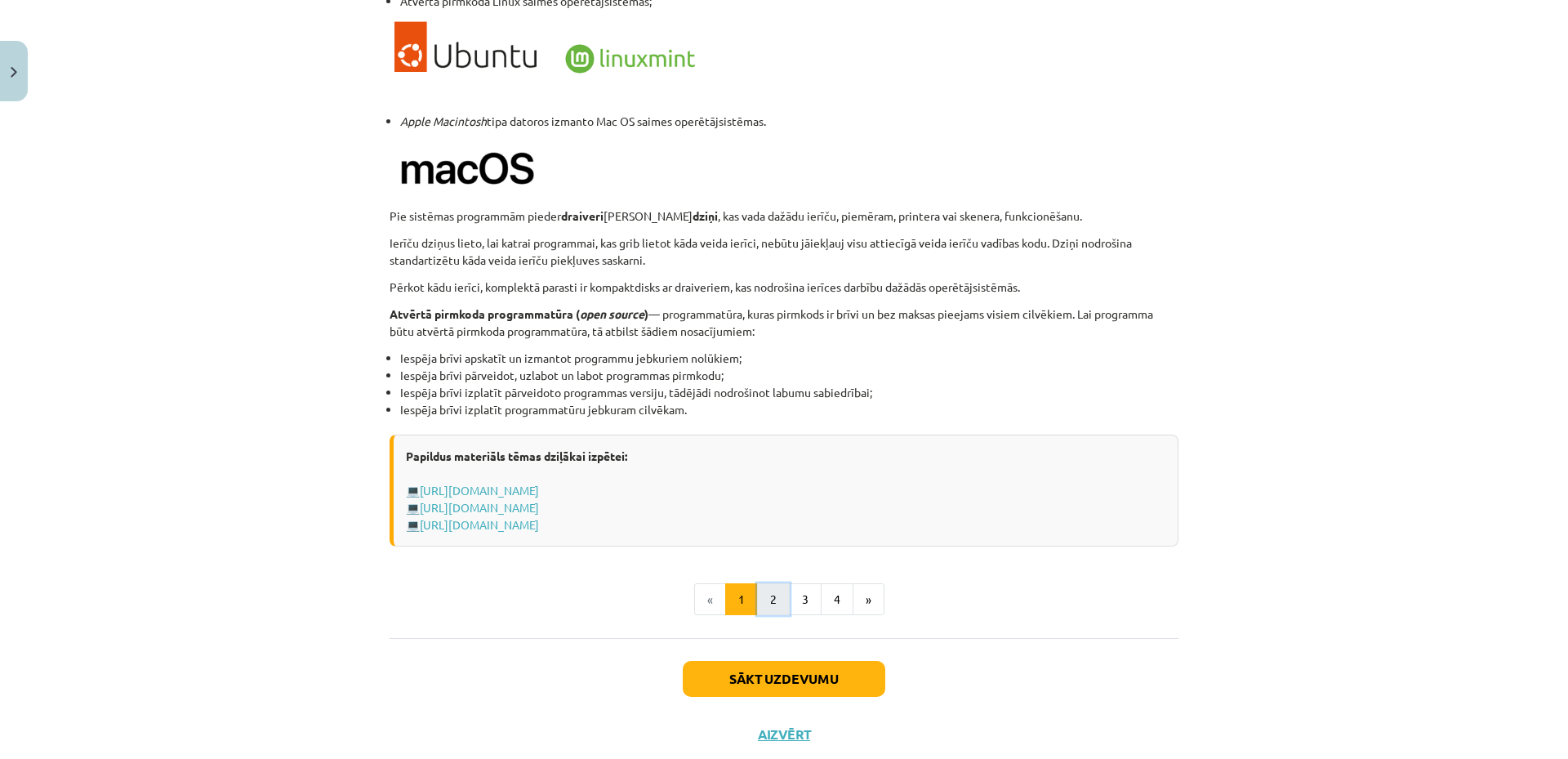
click at [776, 601] on button "2" at bounding box center [773, 600] width 33 height 33
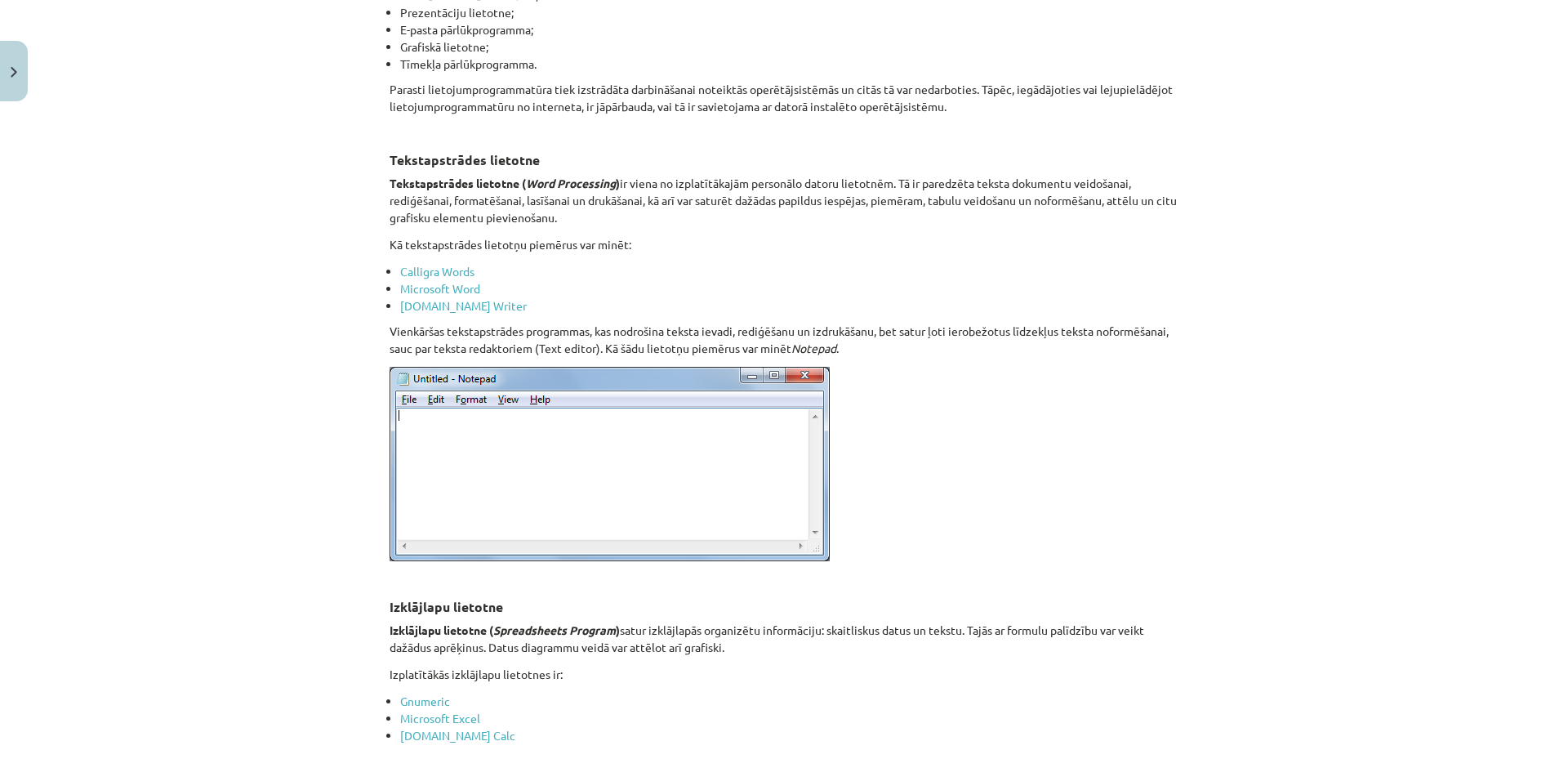
scroll to position [0, 0]
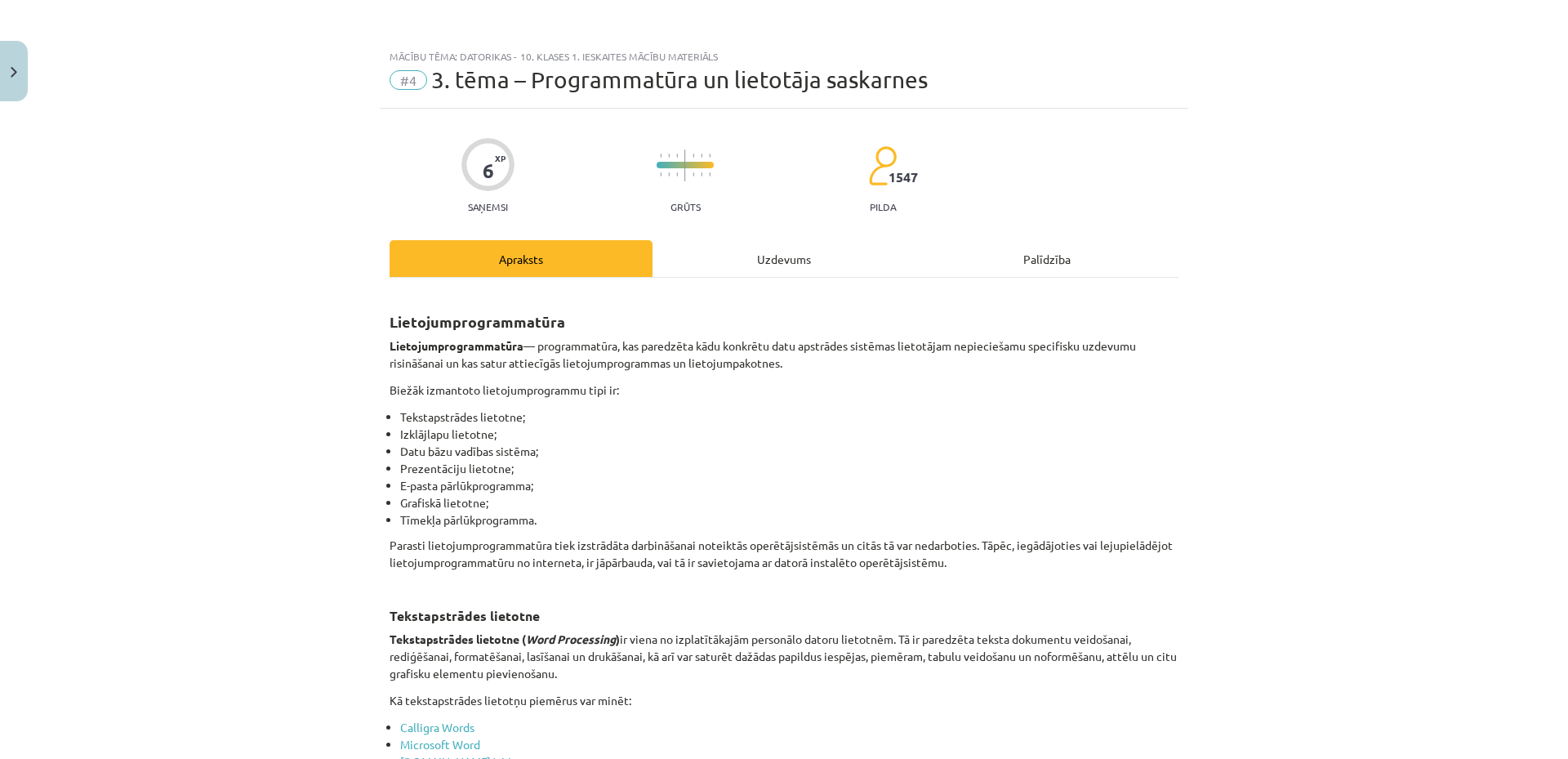
click at [779, 264] on div "Uzdevums" at bounding box center [784, 258] width 263 height 37
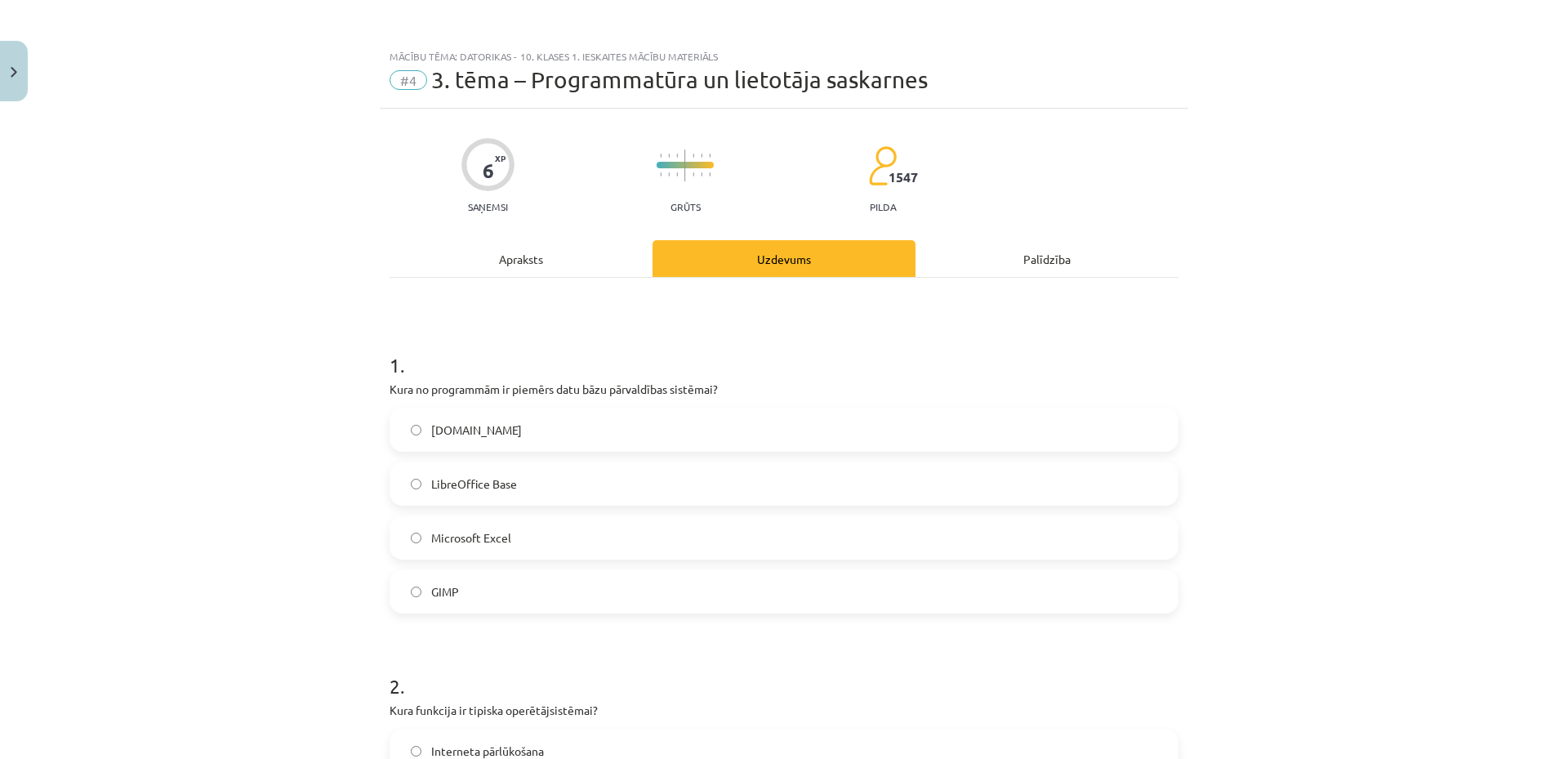
scroll to position [41, 0]
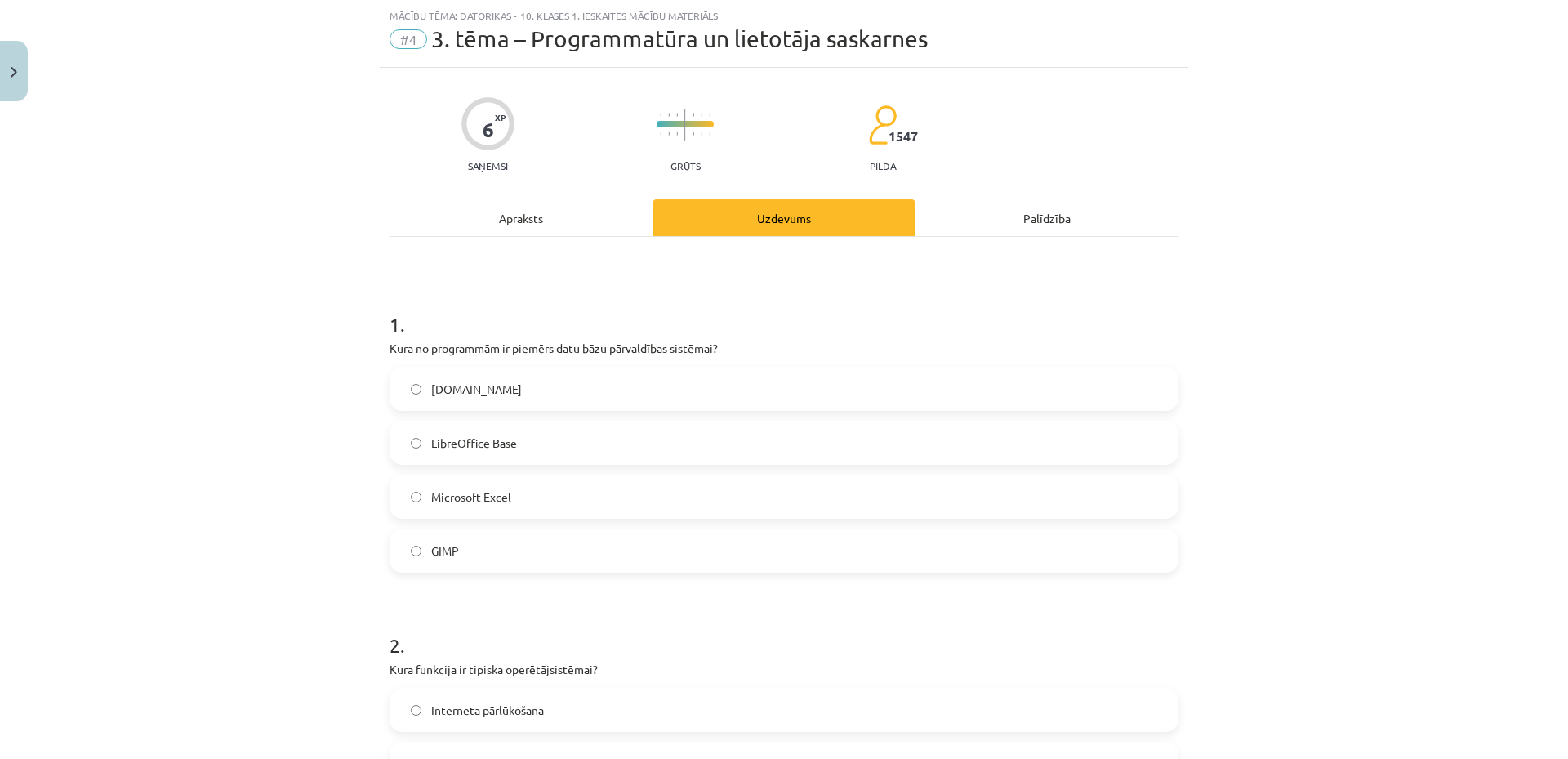
click at [543, 228] on div "Apraksts" at bounding box center [522, 218] width 263 height 37
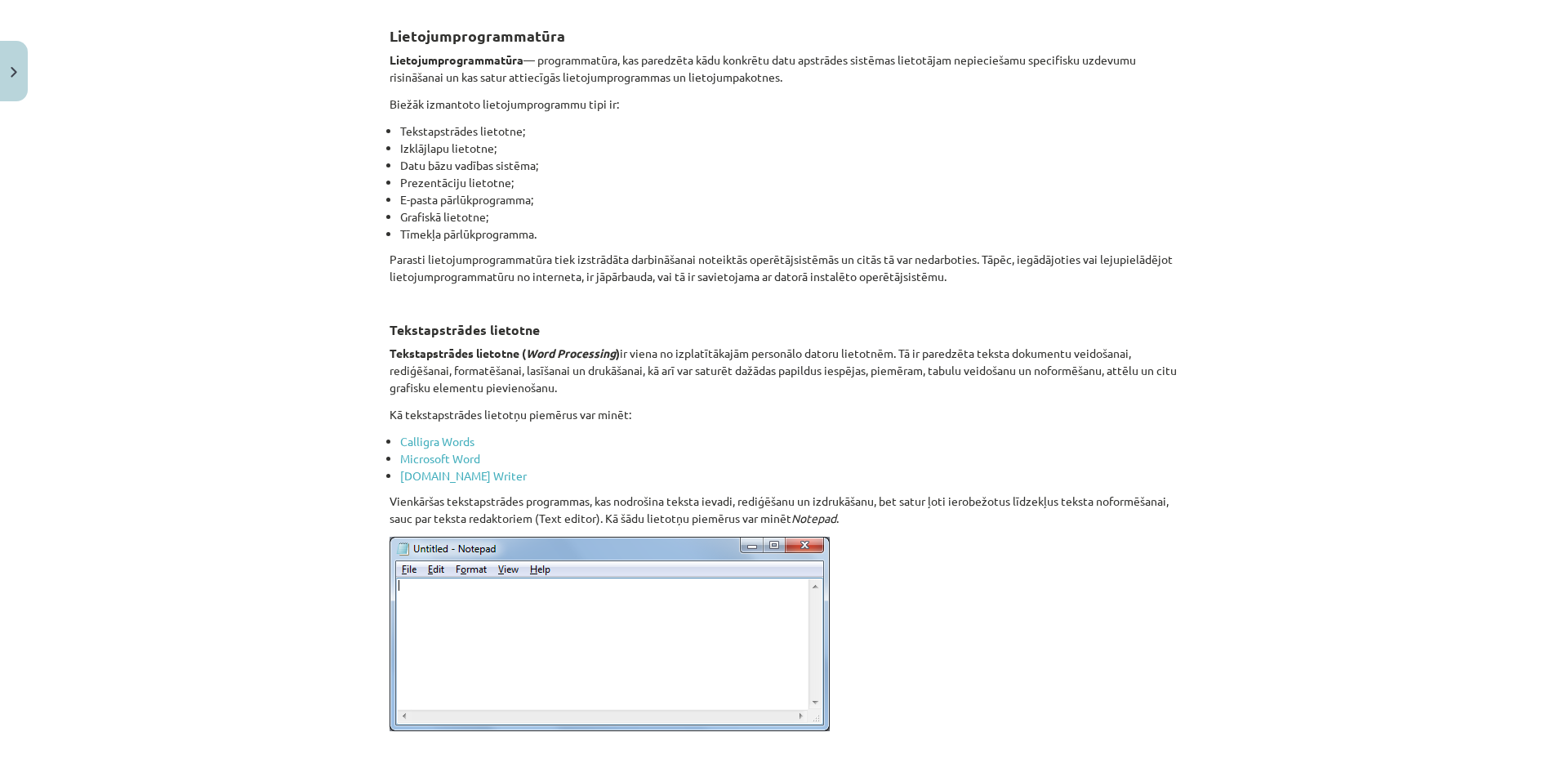
scroll to position [0, 0]
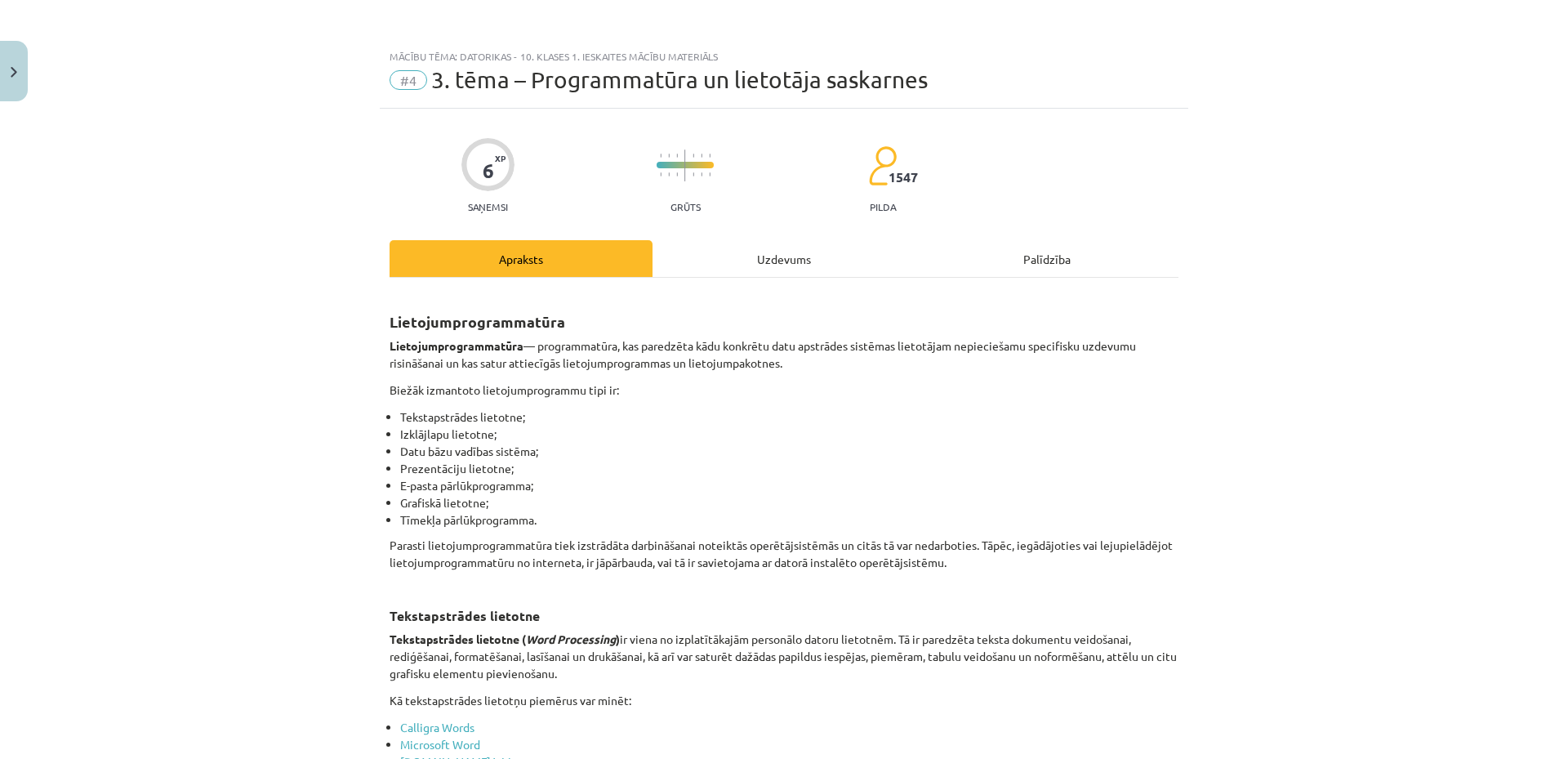
click at [769, 273] on div "Uzdevums" at bounding box center [784, 258] width 263 height 37
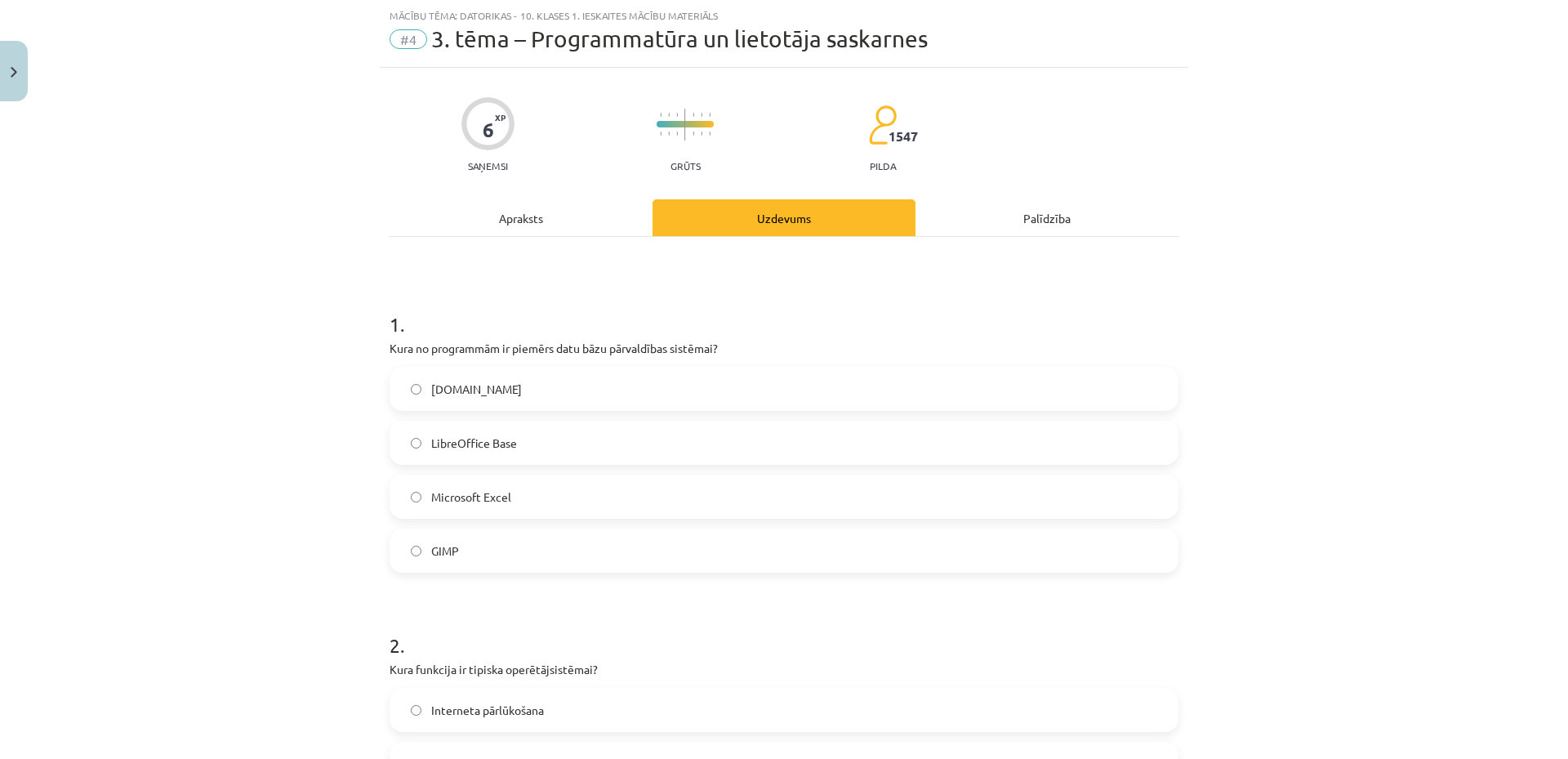
click at [657, 436] on label "LibreOffice Base" at bounding box center [784, 443] width 786 height 41
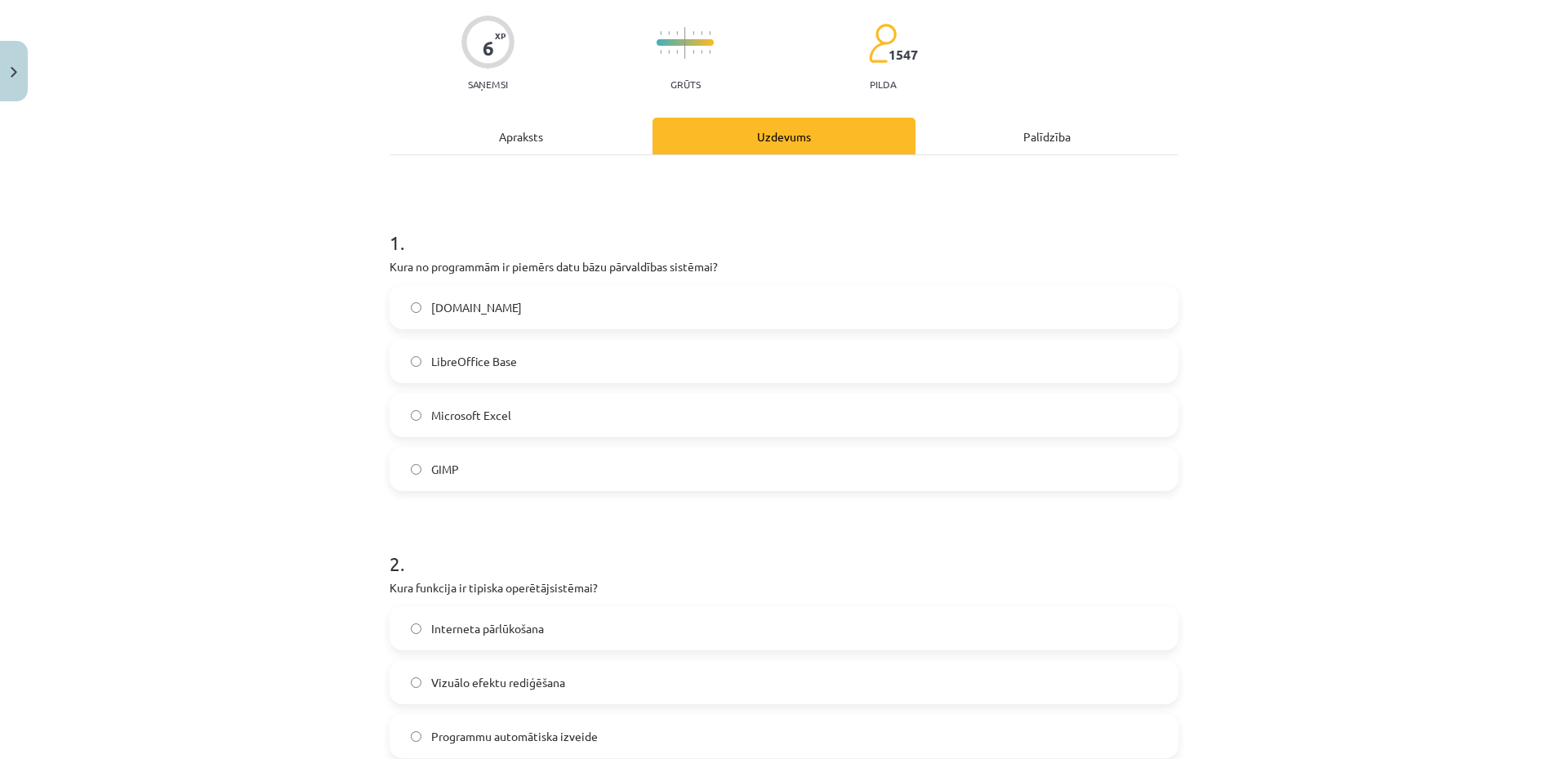
scroll to position [0, 0]
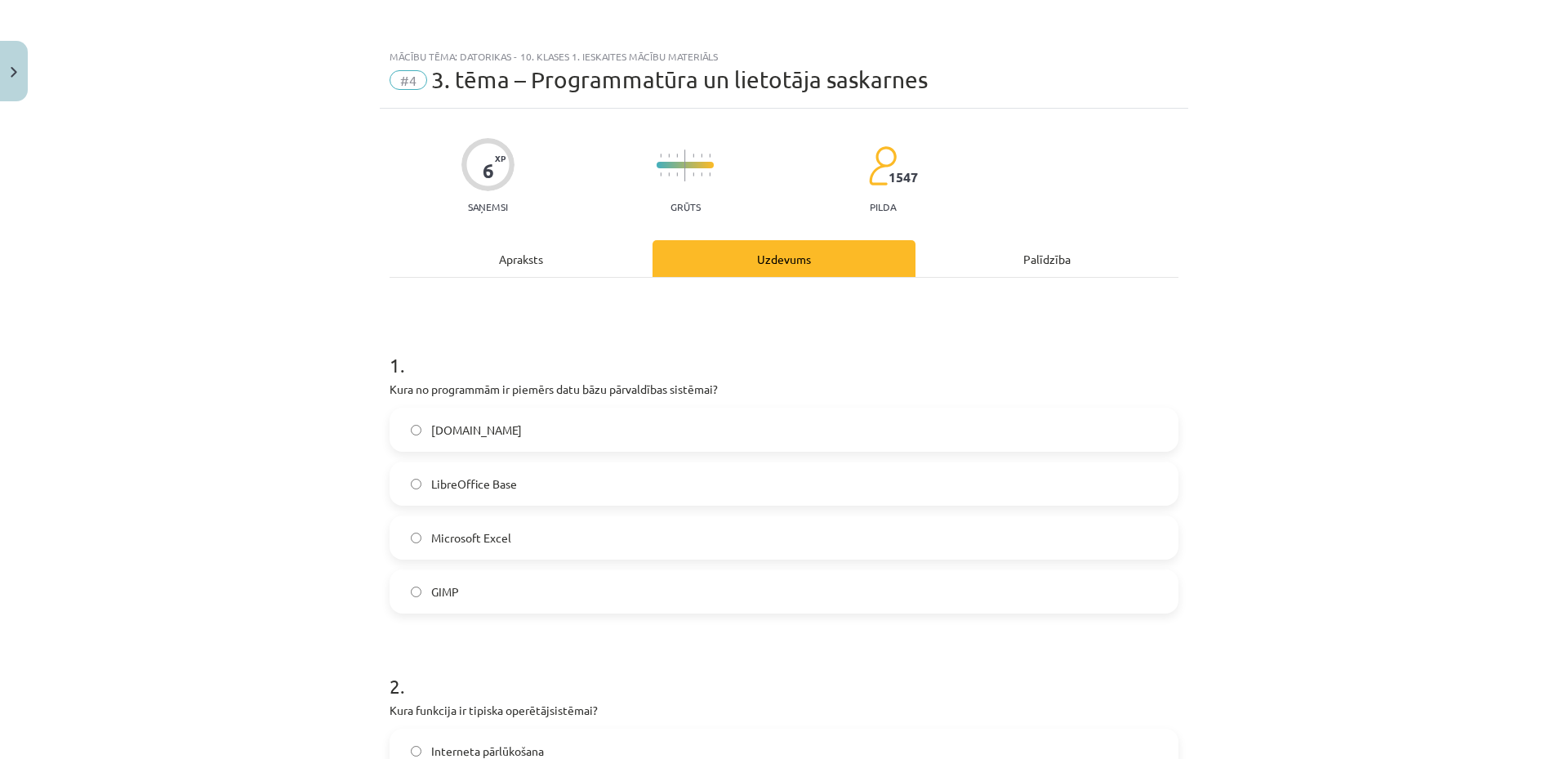
click at [491, 265] on div "Apraksts" at bounding box center [522, 258] width 263 height 37
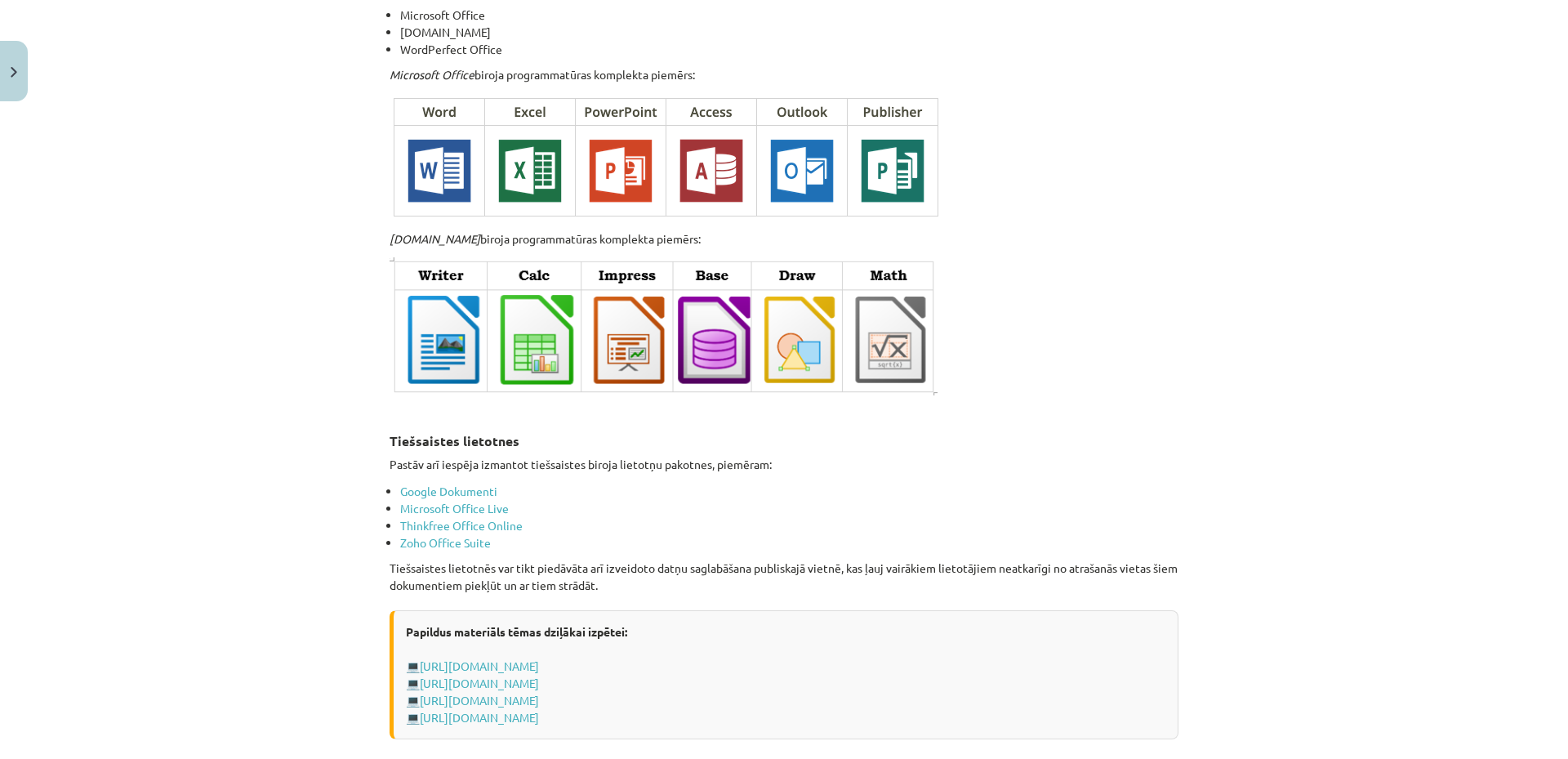
scroll to position [2492, 0]
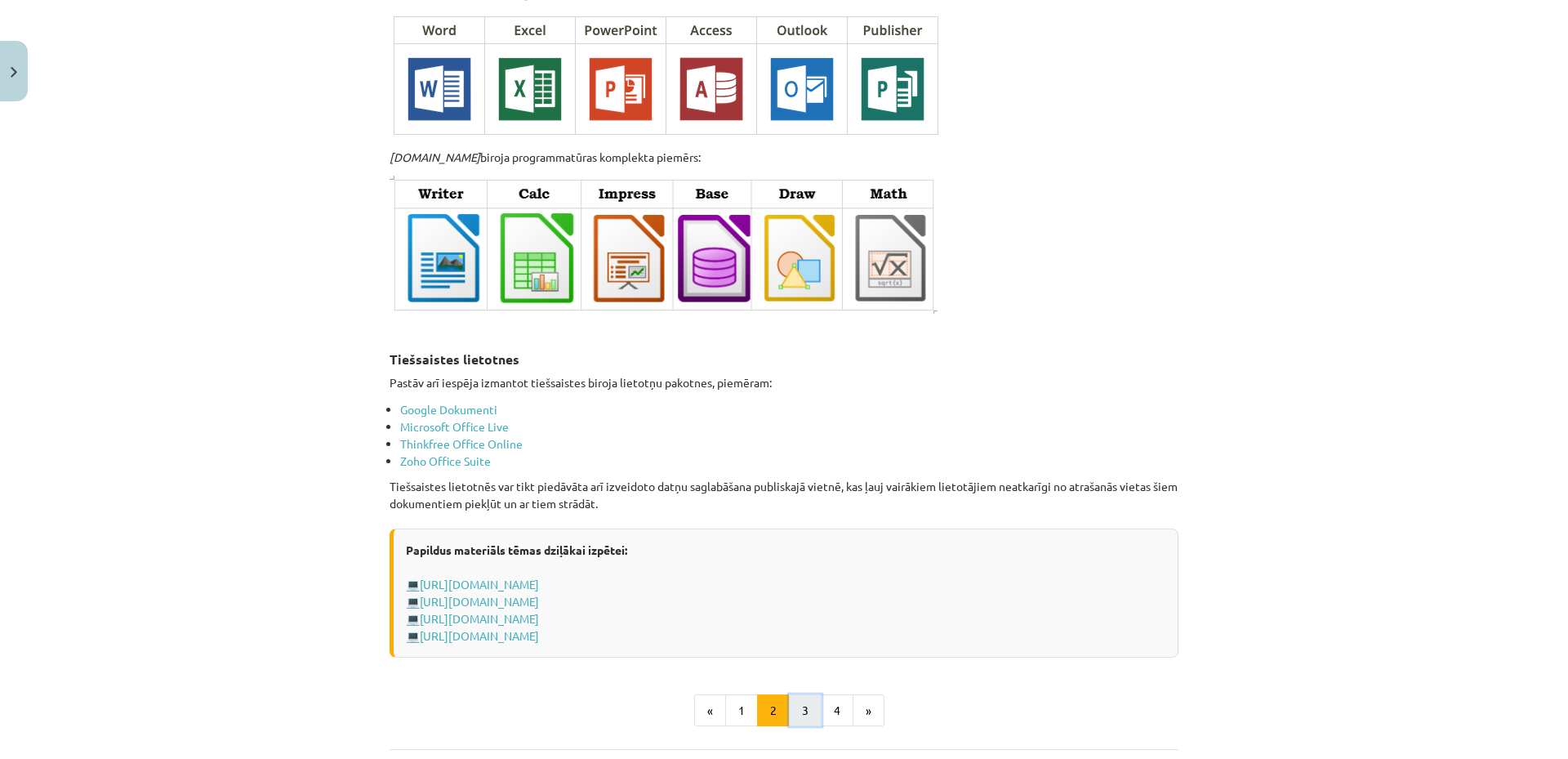
click at [807, 697] on button "3" at bounding box center [805, 710] width 33 height 33
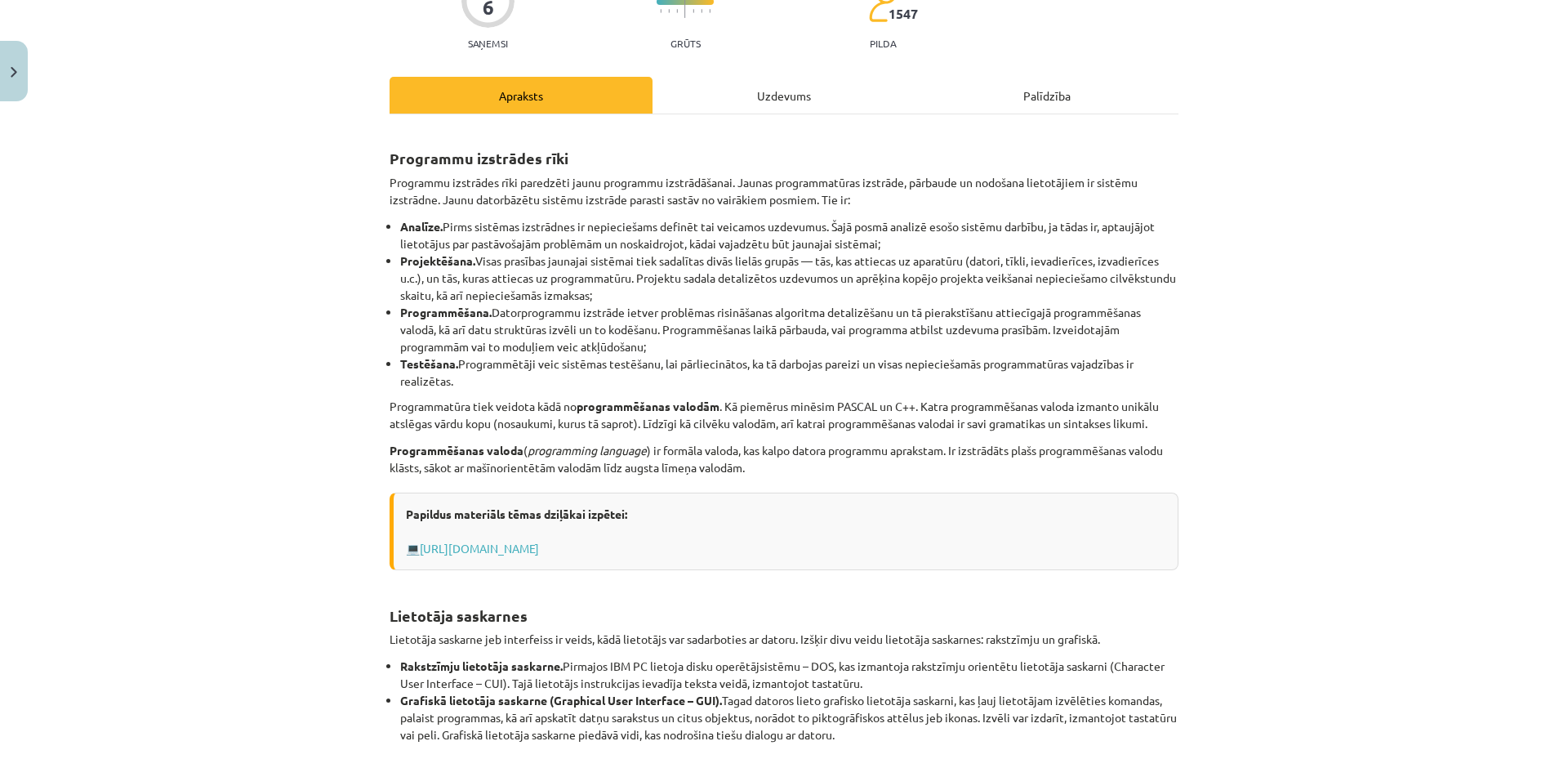
scroll to position [408, 0]
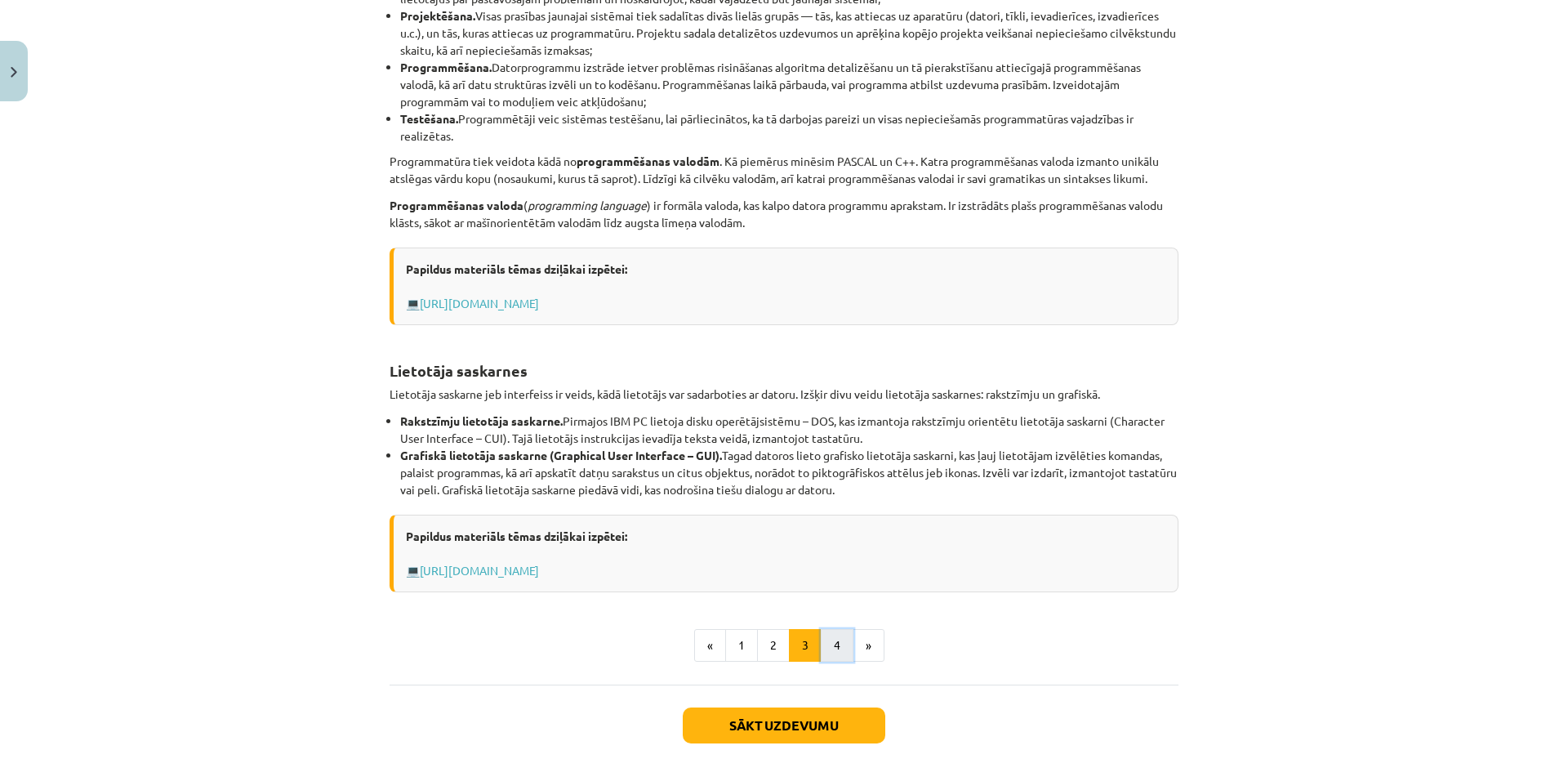
click at [839, 648] on button "4" at bounding box center [837, 645] width 33 height 33
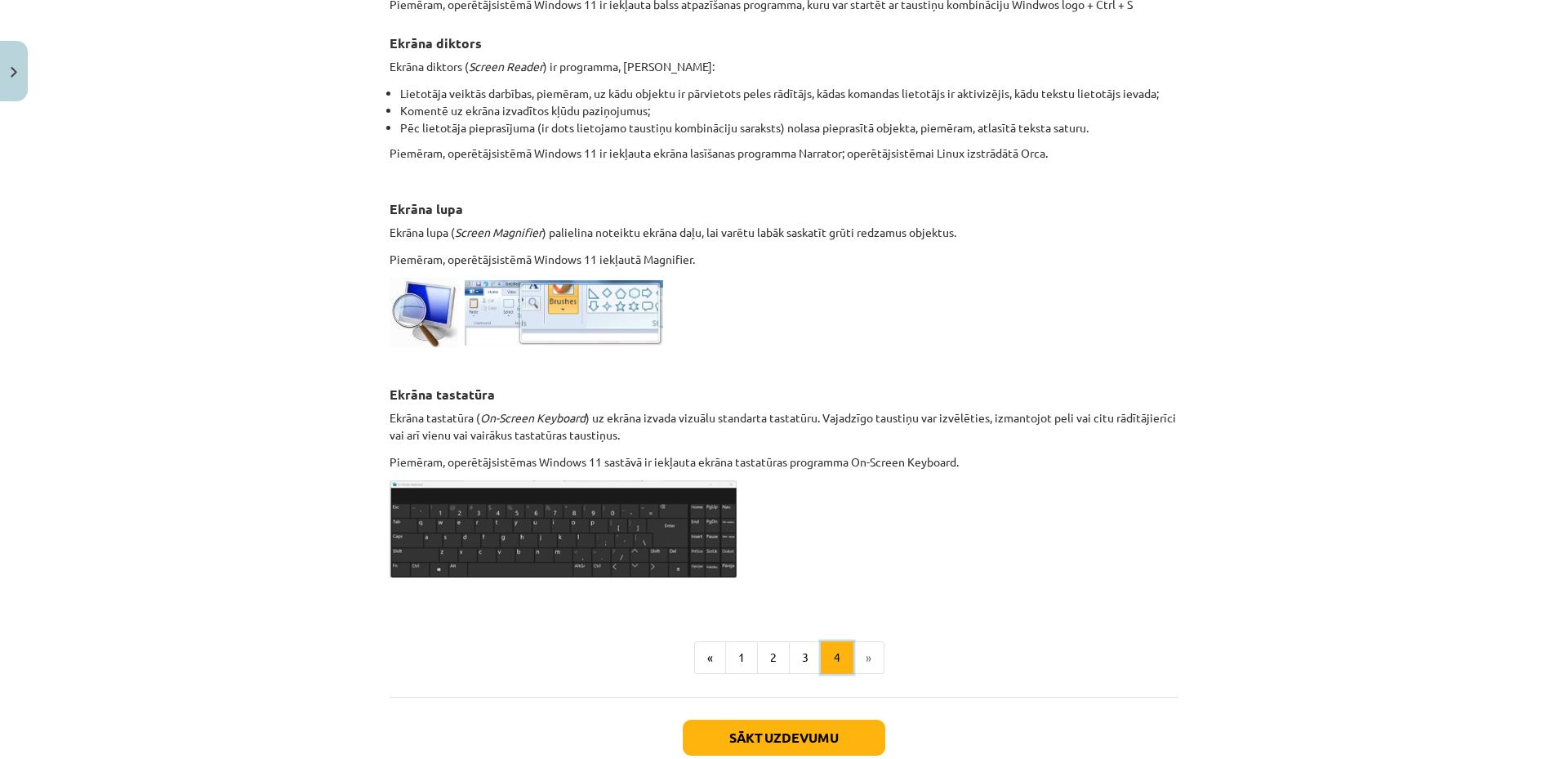
scroll to position [719, 0]
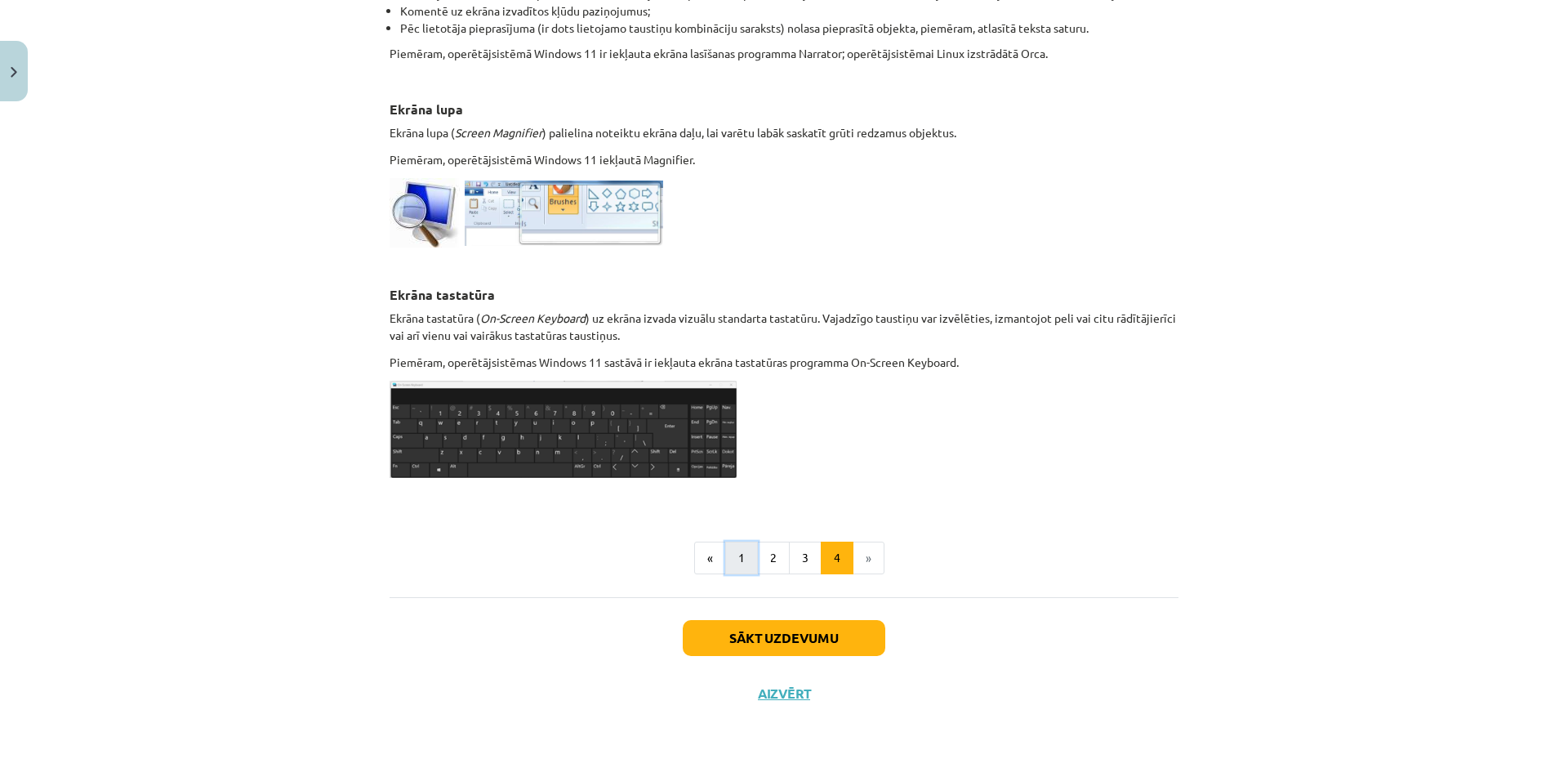
click at [746, 568] on button "1" at bounding box center [741, 558] width 33 height 33
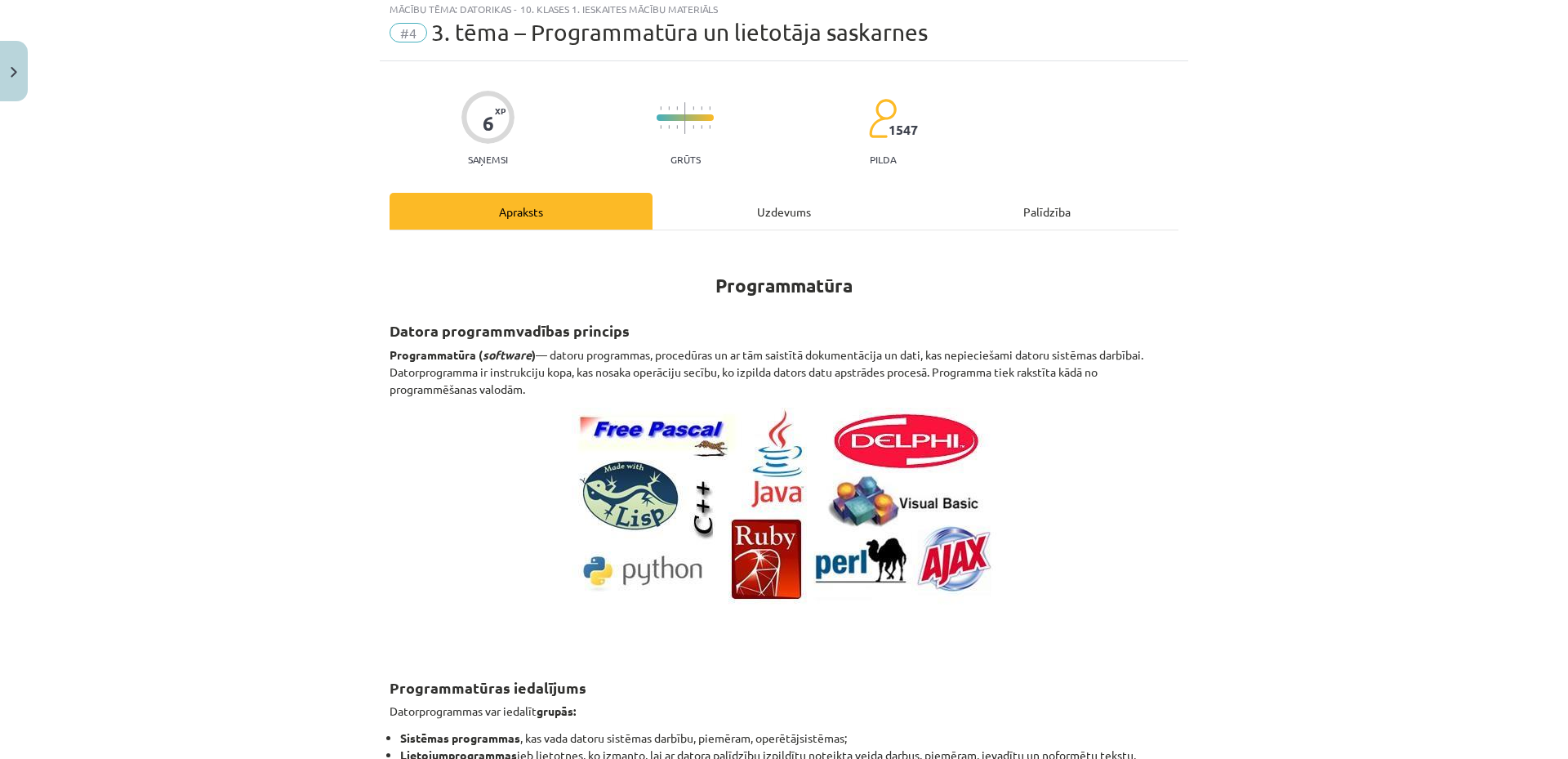
click at [741, 211] on div "Uzdevums" at bounding box center [784, 211] width 263 height 37
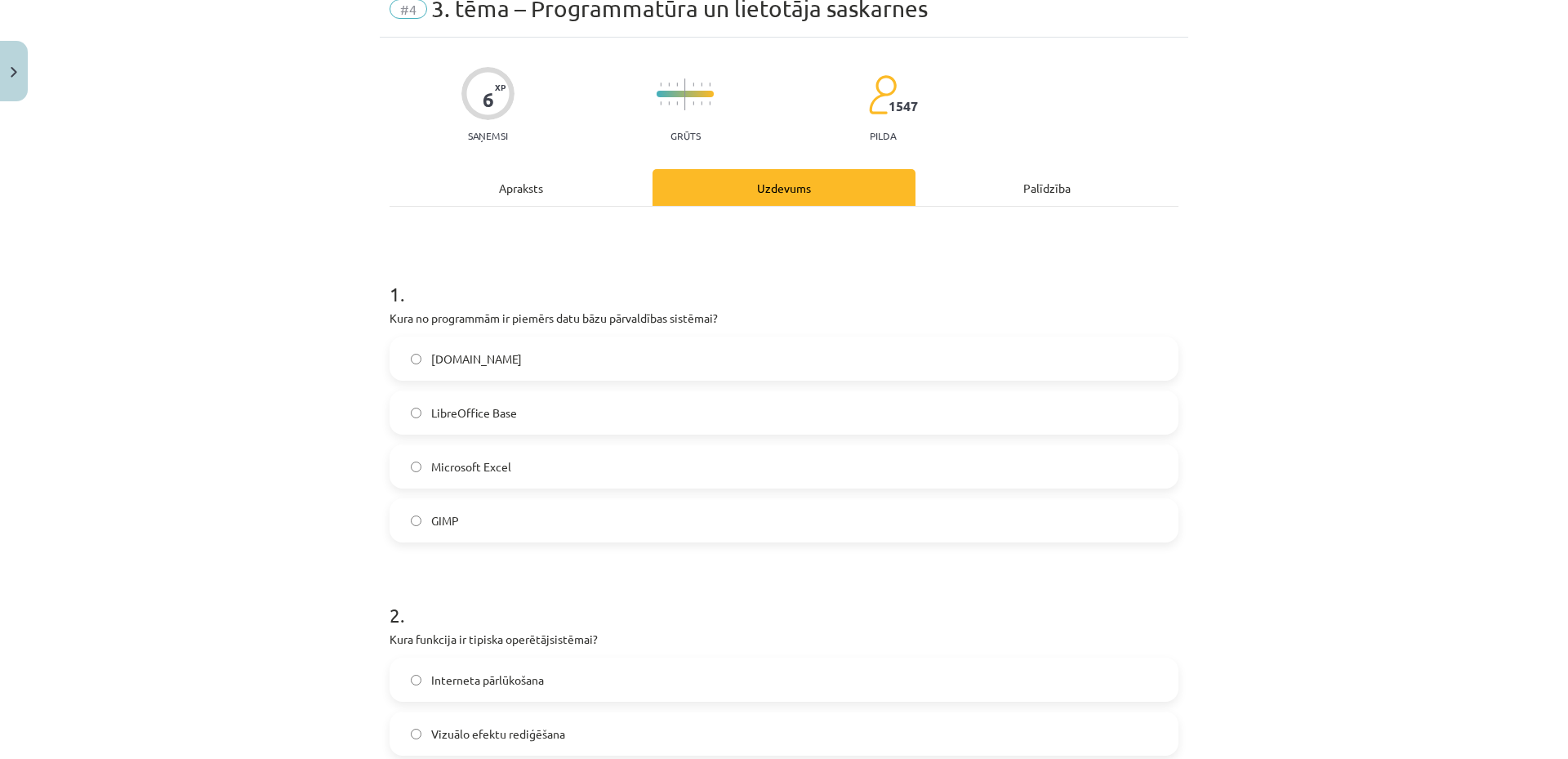
scroll to position [0, 0]
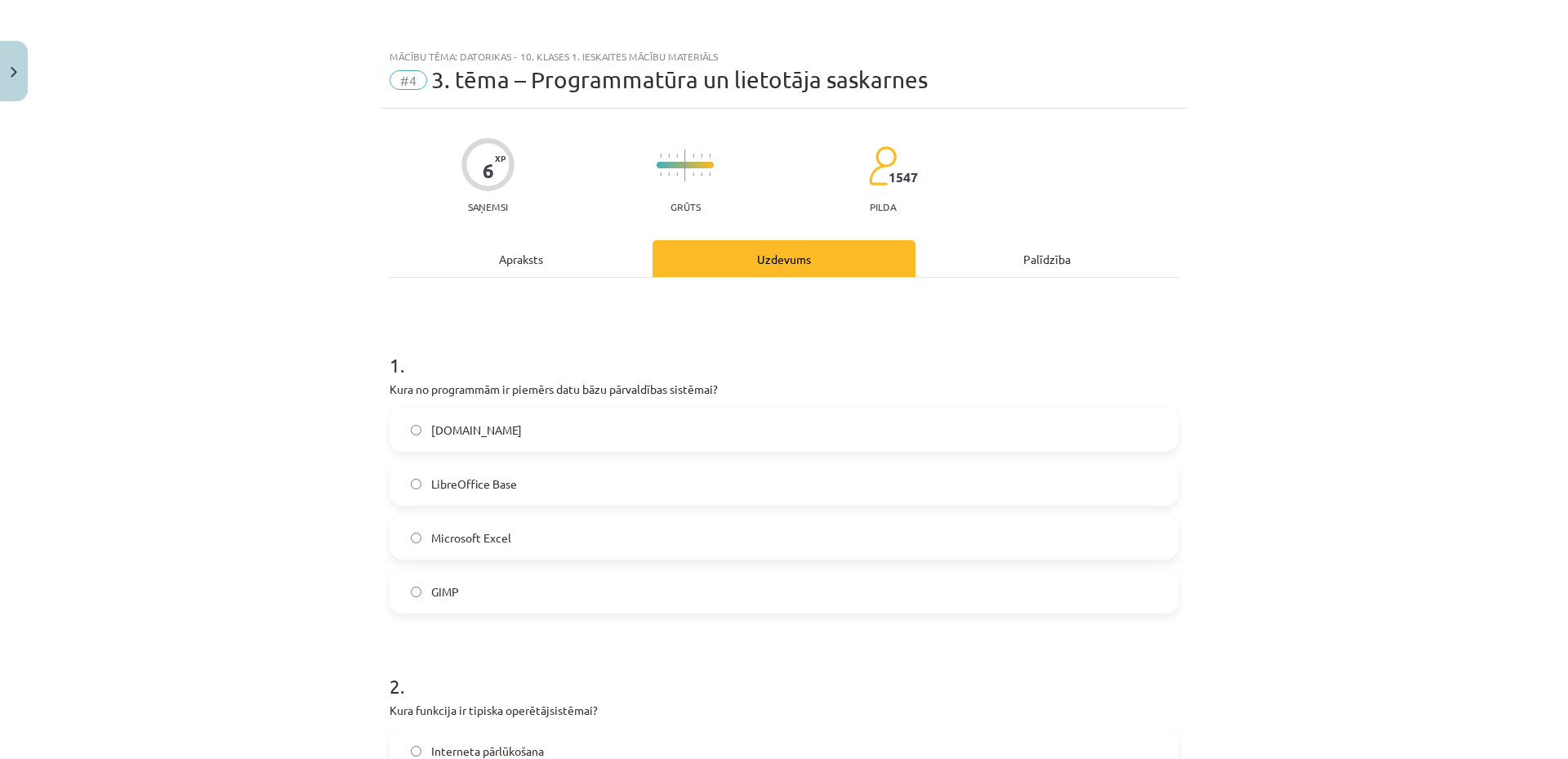
click at [518, 246] on div "Apraksts" at bounding box center [522, 258] width 263 height 37
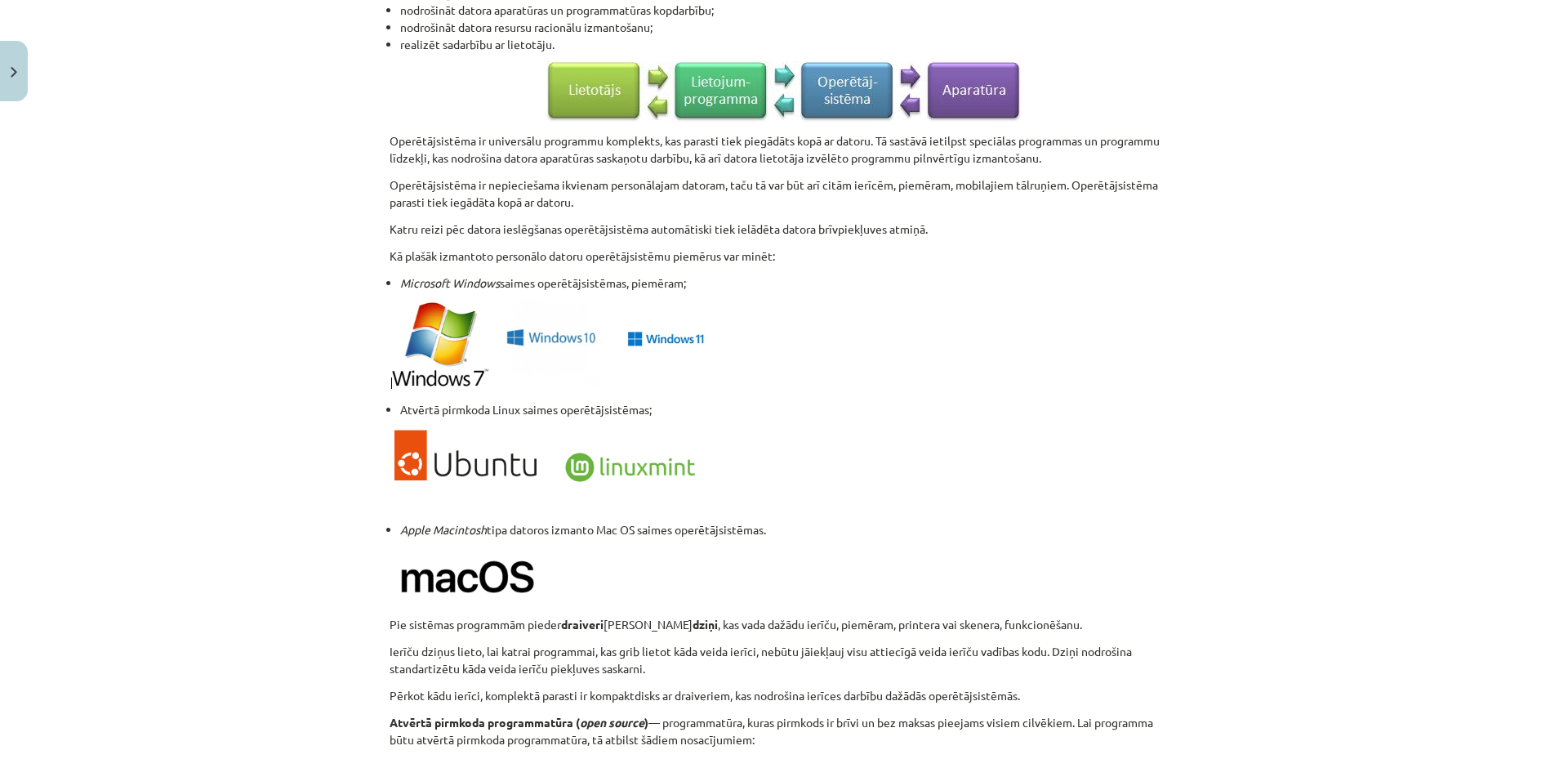
scroll to position [1555, 0]
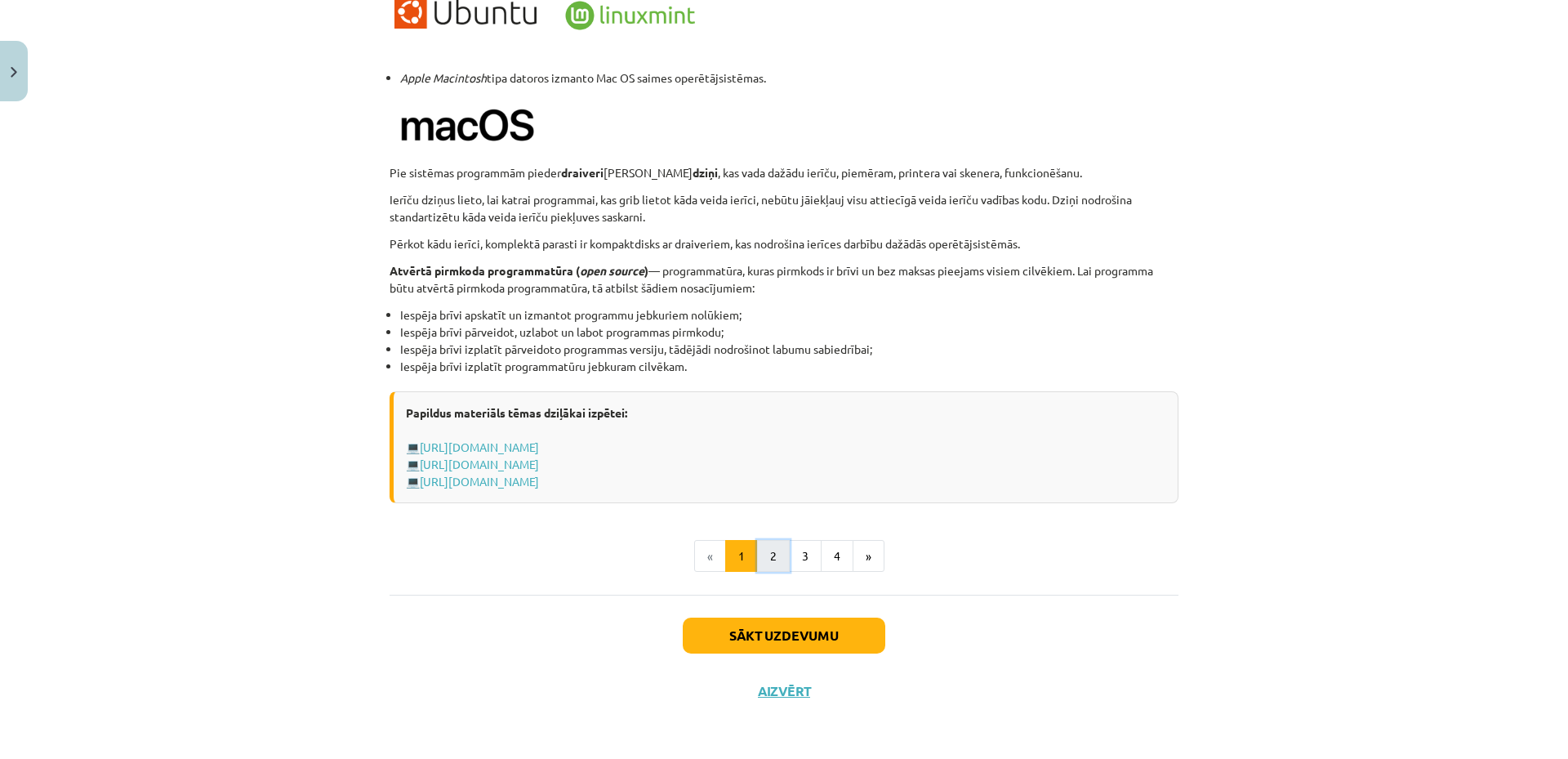
click at [773, 551] on button "2" at bounding box center [773, 556] width 33 height 33
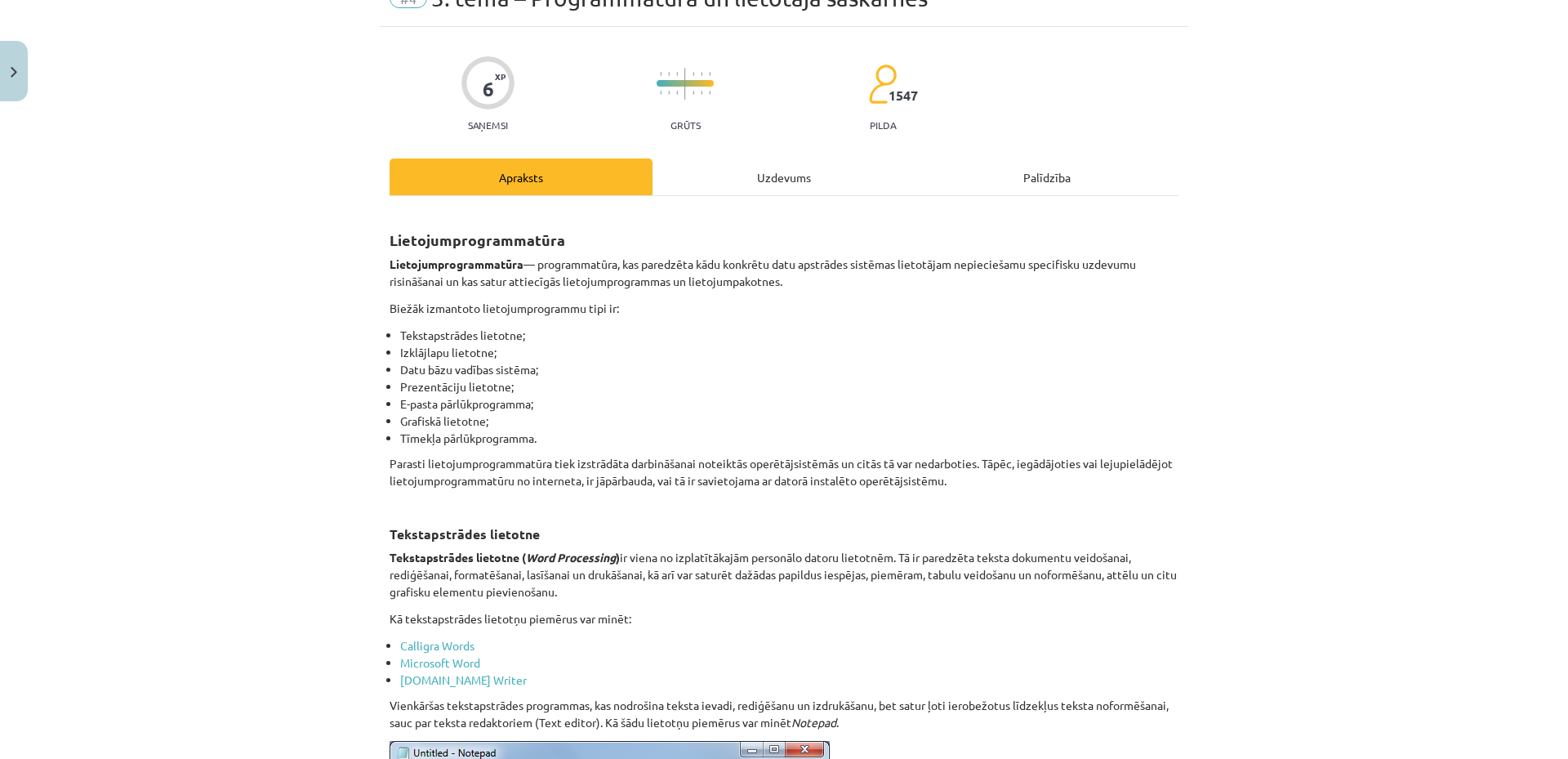
scroll to position [164, 0]
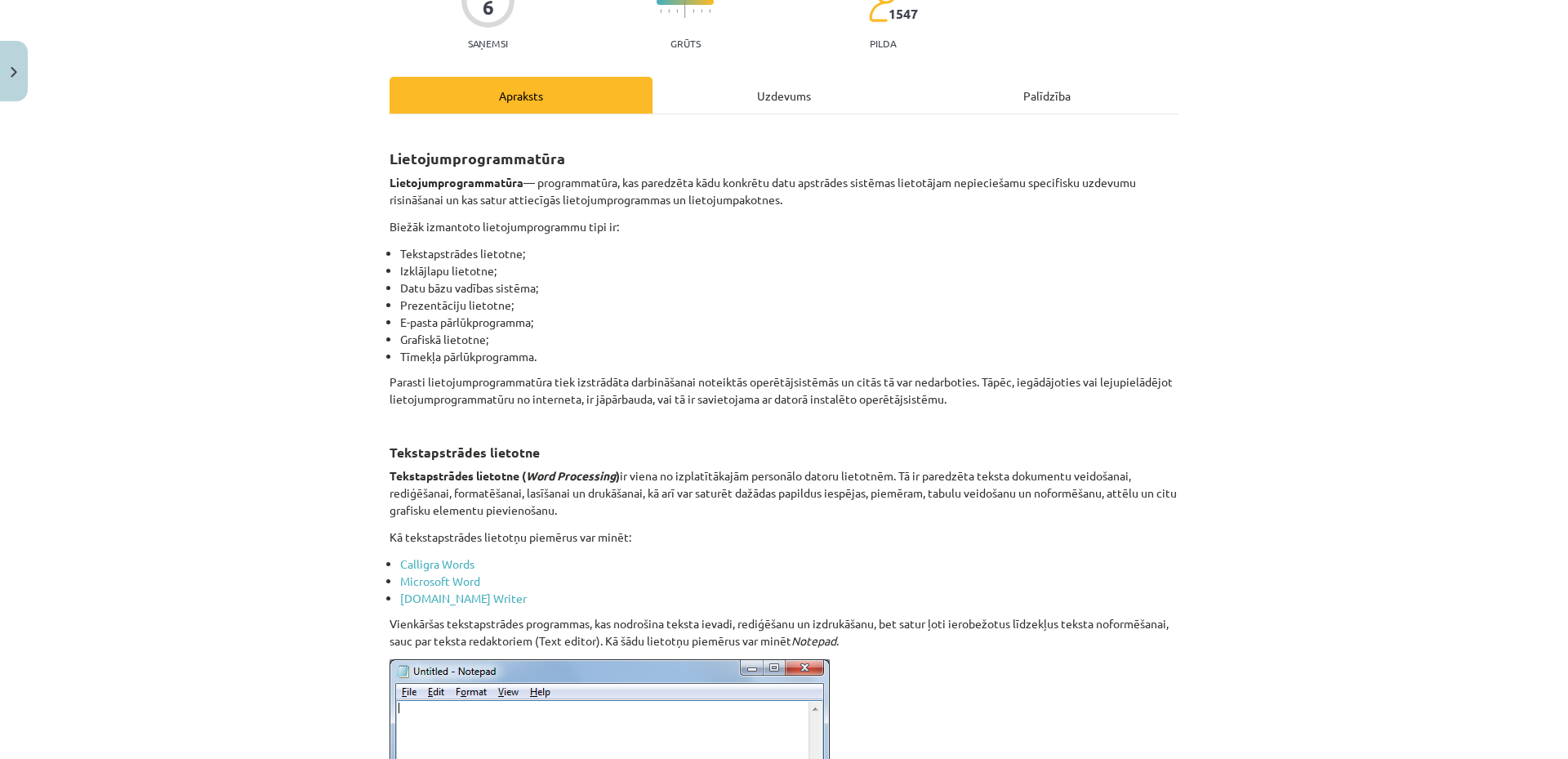
click at [804, 112] on div "Uzdevums" at bounding box center [784, 96] width 263 height 37
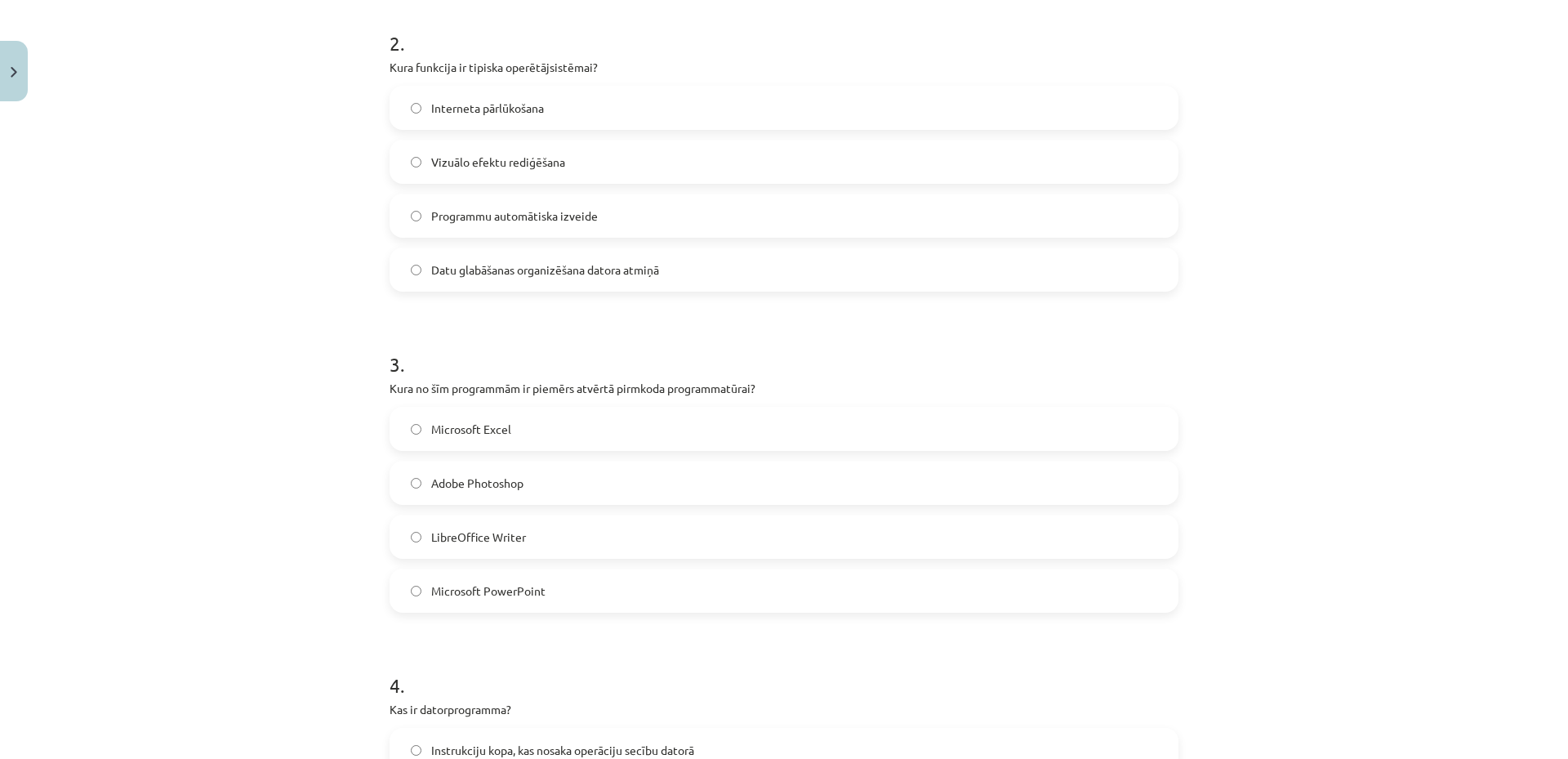
scroll to position [398, 0]
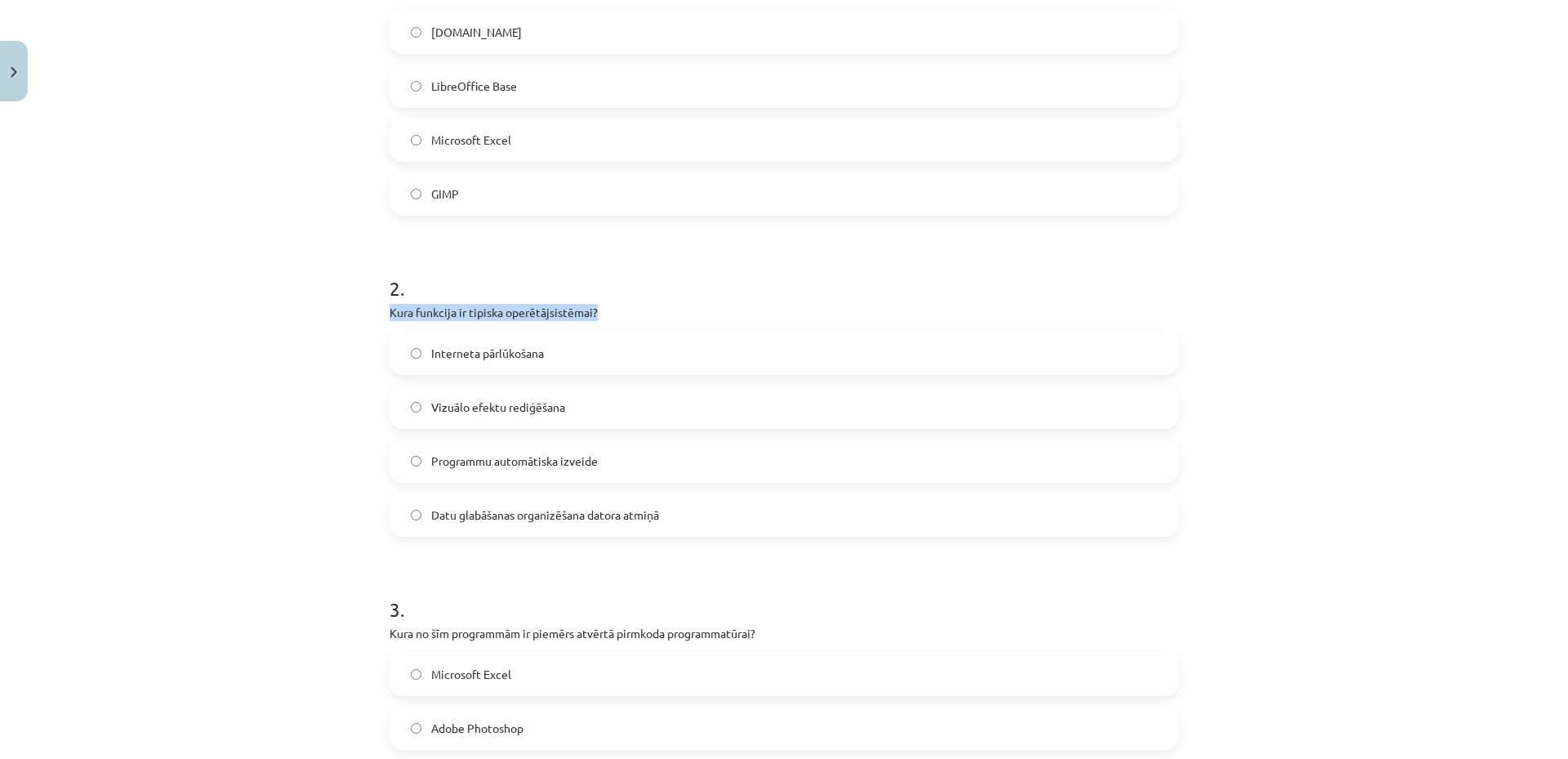
drag, startPoint x: 383, startPoint y: 313, endPoint x: 637, endPoint y: 303, distance: 254.2
click at [637, 303] on div "2 . Kura funkcija ir tipiska operētājsistēmai? Interneta pārlūkošana Vizuālo ef…" at bounding box center [784, 392] width 789 height 289
click at [642, 290] on h1 "2 ." at bounding box center [784, 273] width 789 height 50
